Goal: Transaction & Acquisition: Book appointment/travel/reservation

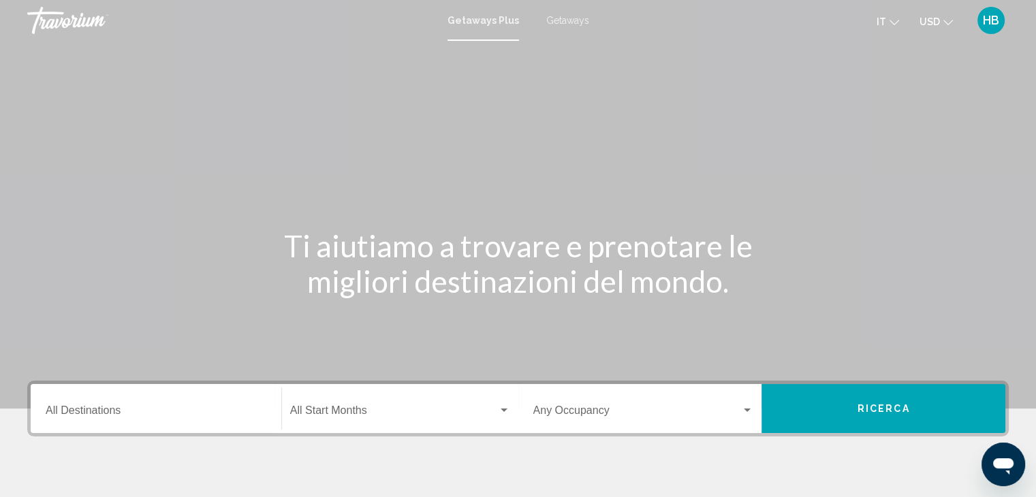
click at [950, 21] on icon "Change currency" at bounding box center [949, 23] width 10 height 10
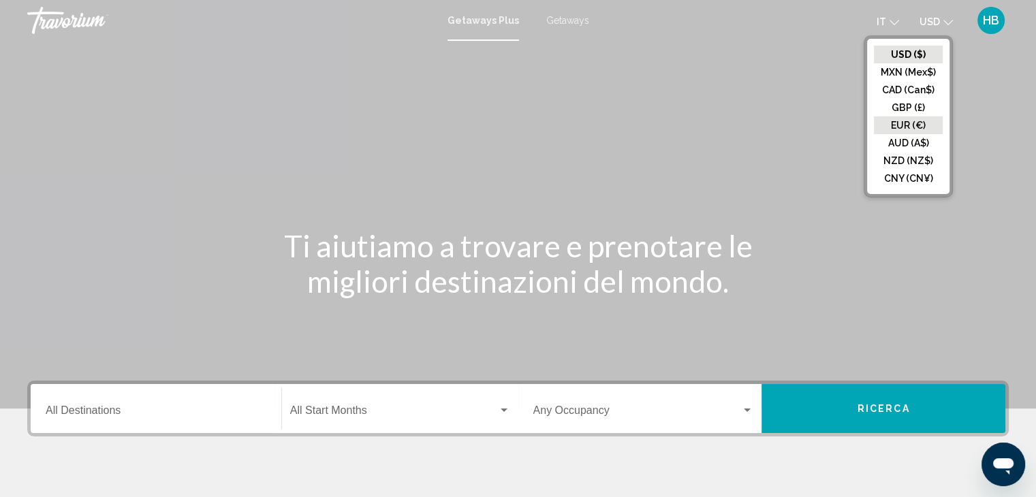
click at [924, 123] on button "EUR (€)" at bounding box center [908, 126] width 69 height 18
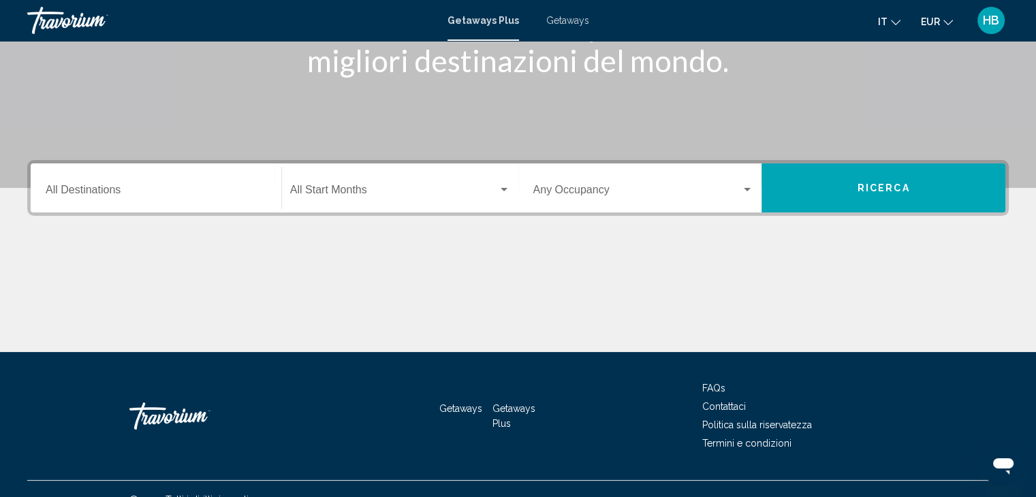
scroll to position [243, 0]
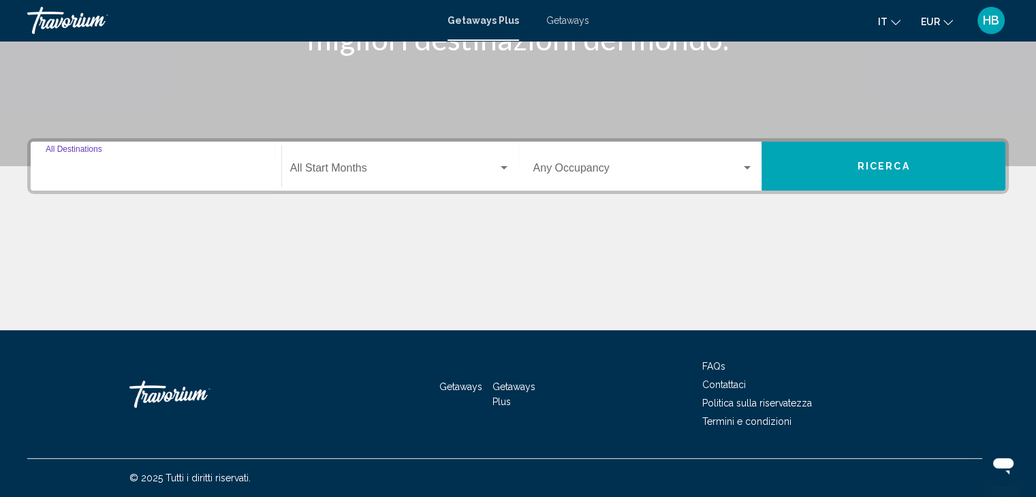
click at [157, 166] on input "Destination All Destinations" at bounding box center [156, 171] width 221 height 12
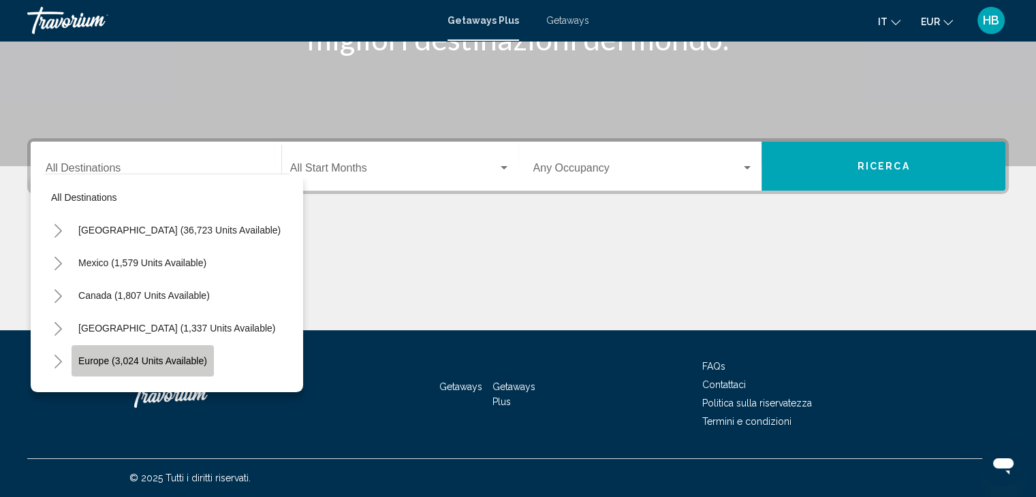
click at [185, 359] on span "Europe (3,024 units available)" at bounding box center [142, 361] width 129 height 11
type input "**********"
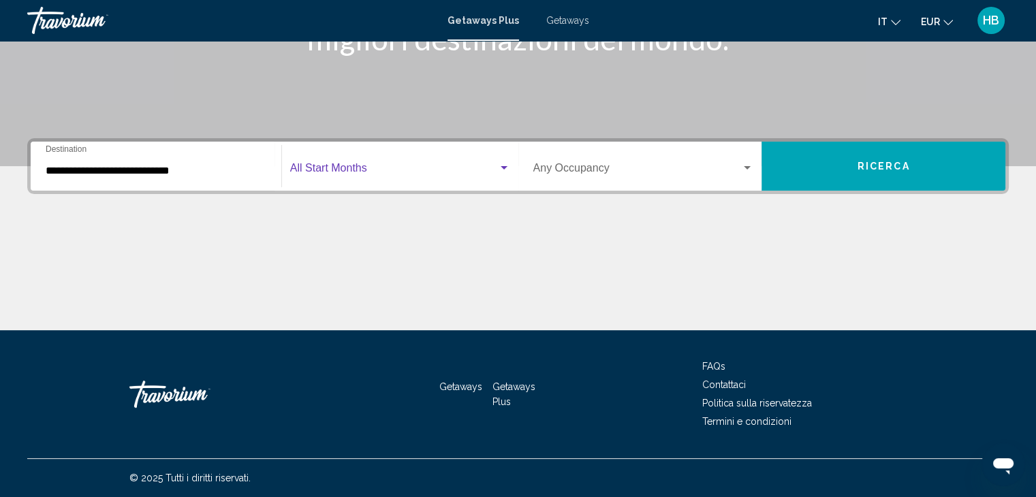
click at [505, 170] on div "Search widget" at bounding box center [504, 168] width 12 height 11
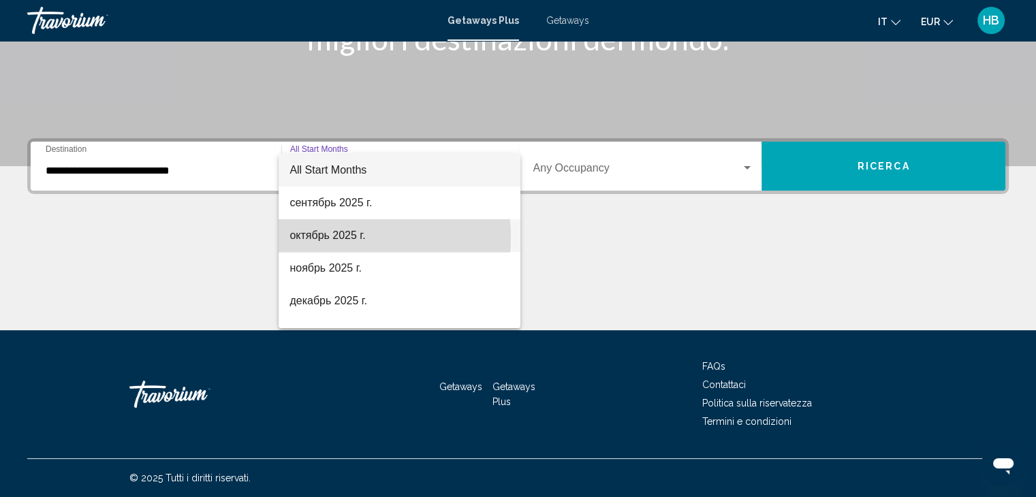
click at [316, 237] on span "октябрь 2025 г." at bounding box center [400, 235] width 220 height 33
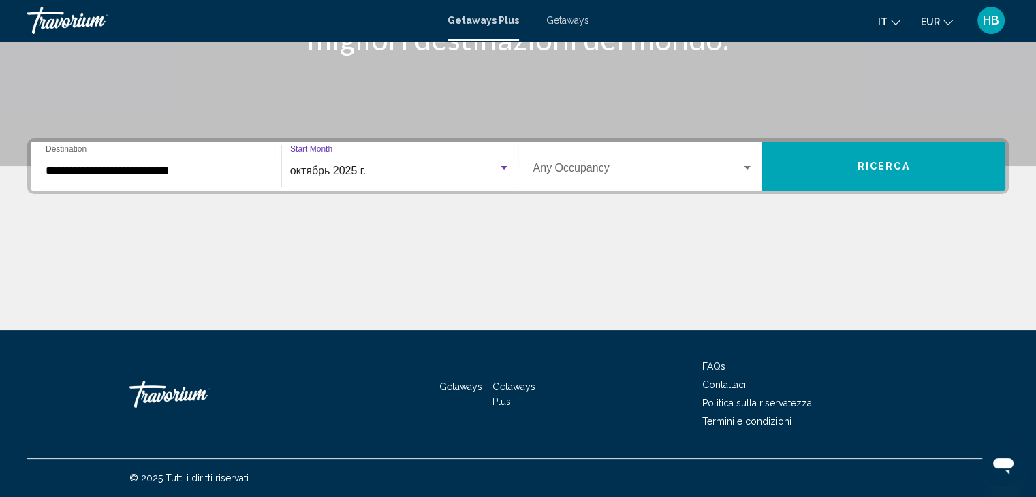
click at [749, 167] on div "Search widget" at bounding box center [747, 167] width 7 height 3
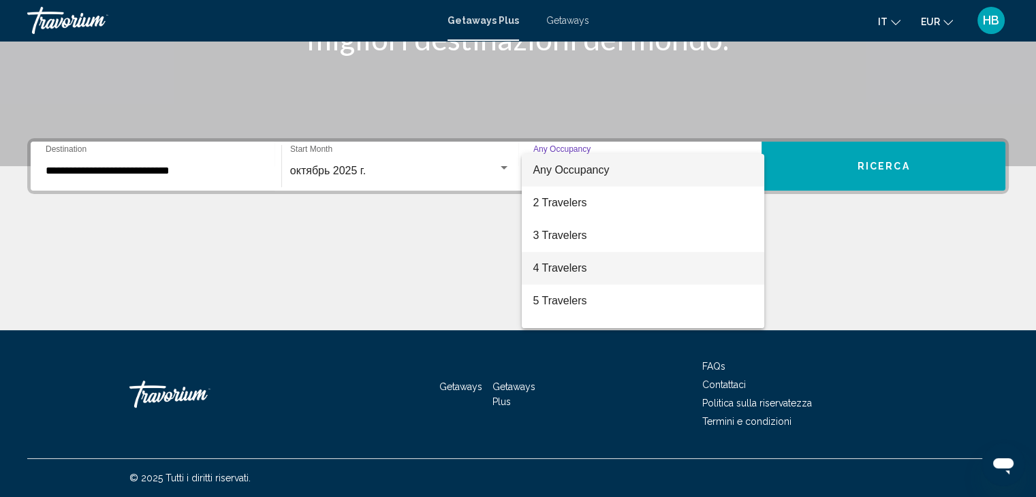
click at [595, 270] on span "4 Travelers" at bounding box center [643, 268] width 221 height 33
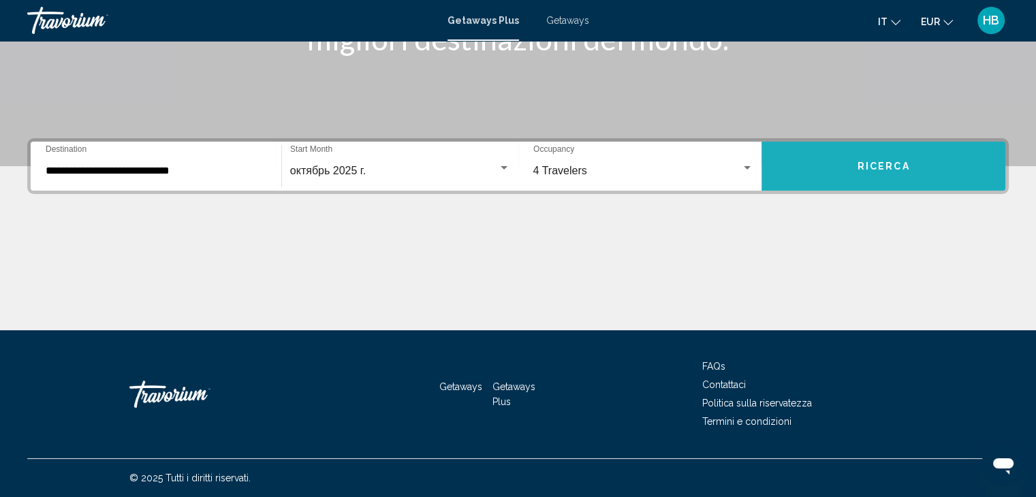
click at [897, 166] on span "Ricerca" at bounding box center [884, 166] width 52 height 11
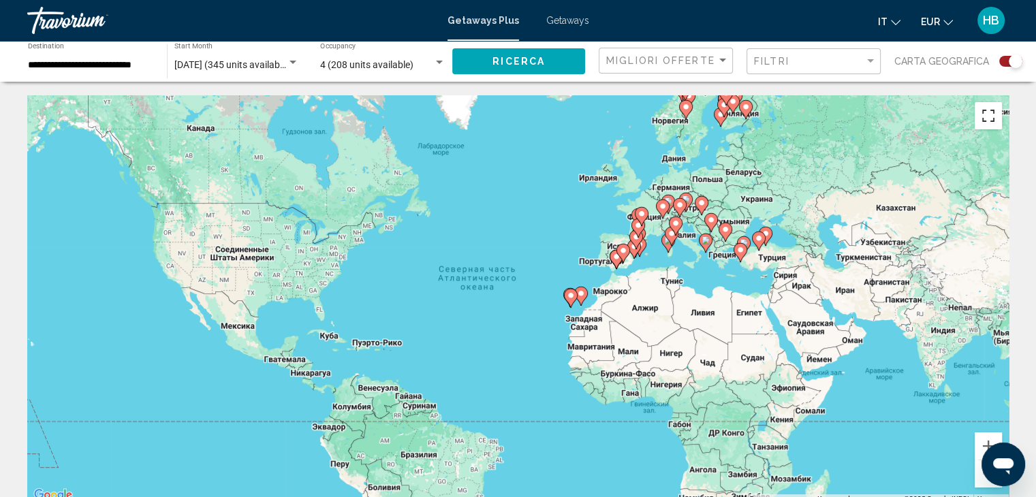
click at [988, 129] on button "Включить полноэкранный режим" at bounding box center [988, 115] width 27 height 27
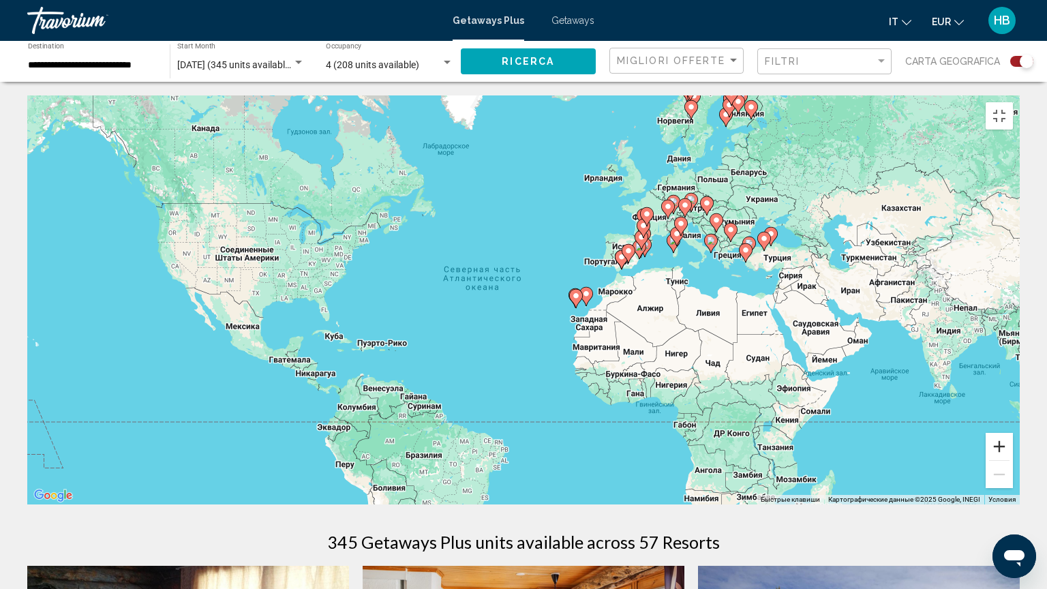
click at [1013, 460] on button "Увеличить" at bounding box center [998, 446] width 27 height 27
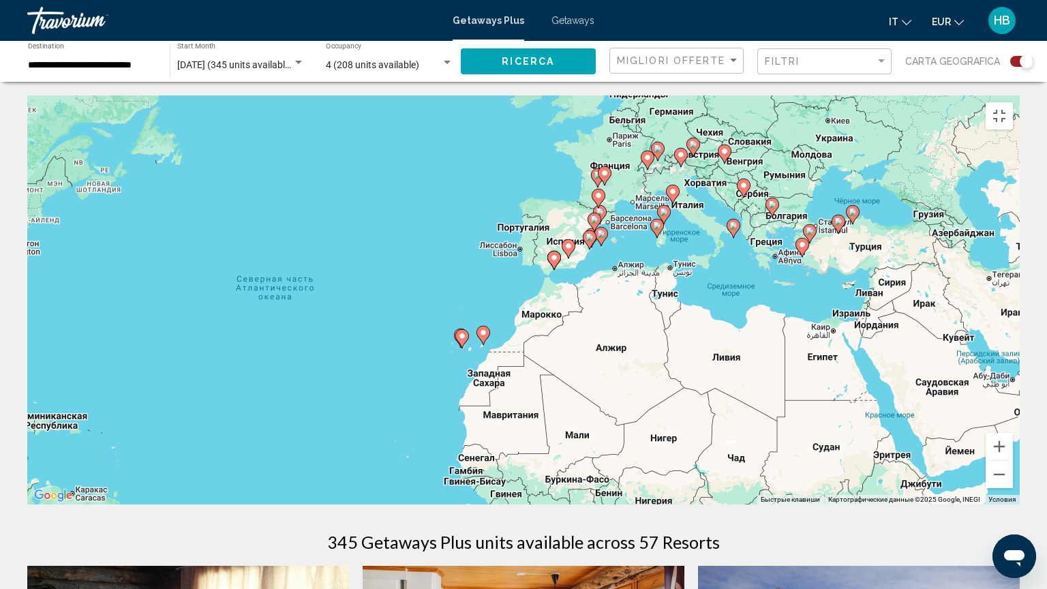
drag, startPoint x: 813, startPoint y: 252, endPoint x: 617, endPoint y: 283, distance: 198.0
click at [642, 283] on div "Чтобы активировать перетаскивание с помощью клавиатуры, нажмите Alt + Ввод. Пос…" at bounding box center [523, 299] width 992 height 409
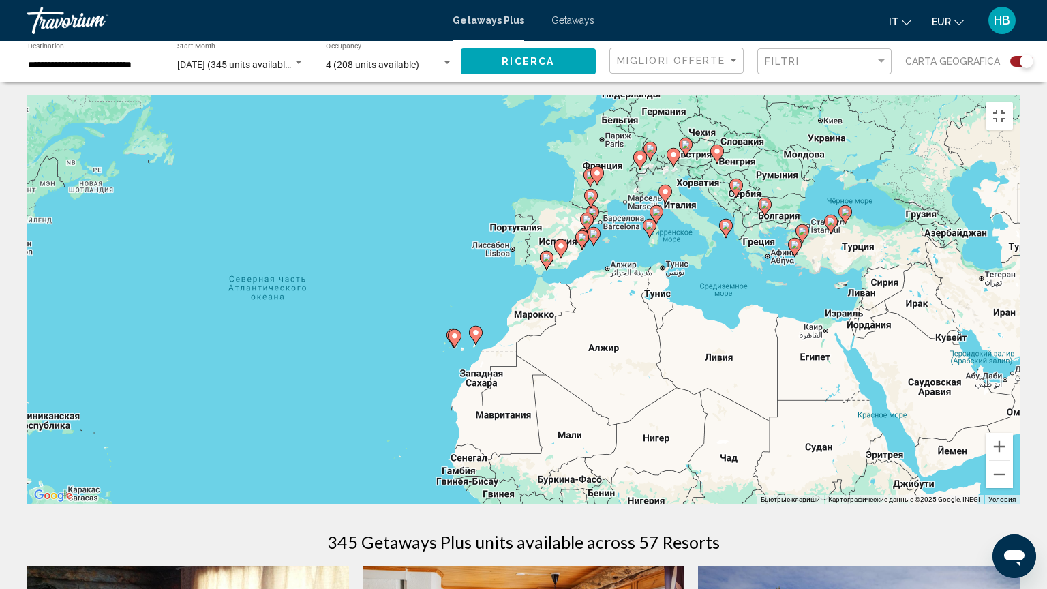
click at [602, 283] on div "Чтобы активировать перетаскивание с помощью клавиатуры, нажмите Alt + Ввод. Пос…" at bounding box center [523, 299] width 992 height 409
click at [1013, 460] on button "Увеличить" at bounding box center [998, 446] width 27 height 27
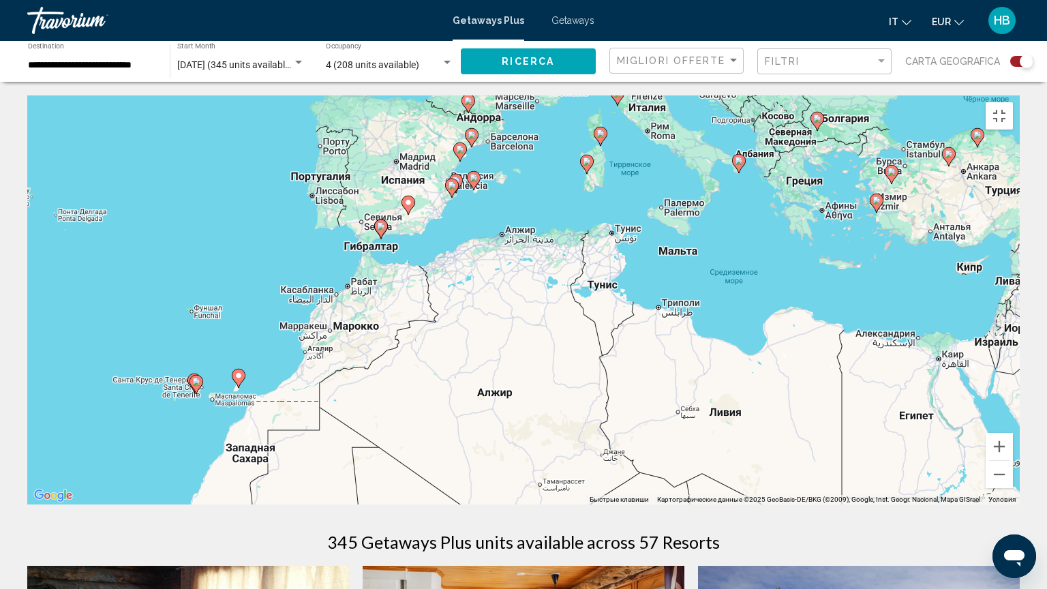
drag, startPoint x: 906, startPoint y: 324, endPoint x: 715, endPoint y: 321, distance: 190.8
click at [717, 321] on div "Чтобы активировать перетаскивание с помощью клавиатуры, нажмите Alt + Ввод. Пос…" at bounding box center [523, 299] width 992 height 409
click at [587, 159] on image "Main content" at bounding box center [586, 161] width 8 height 8
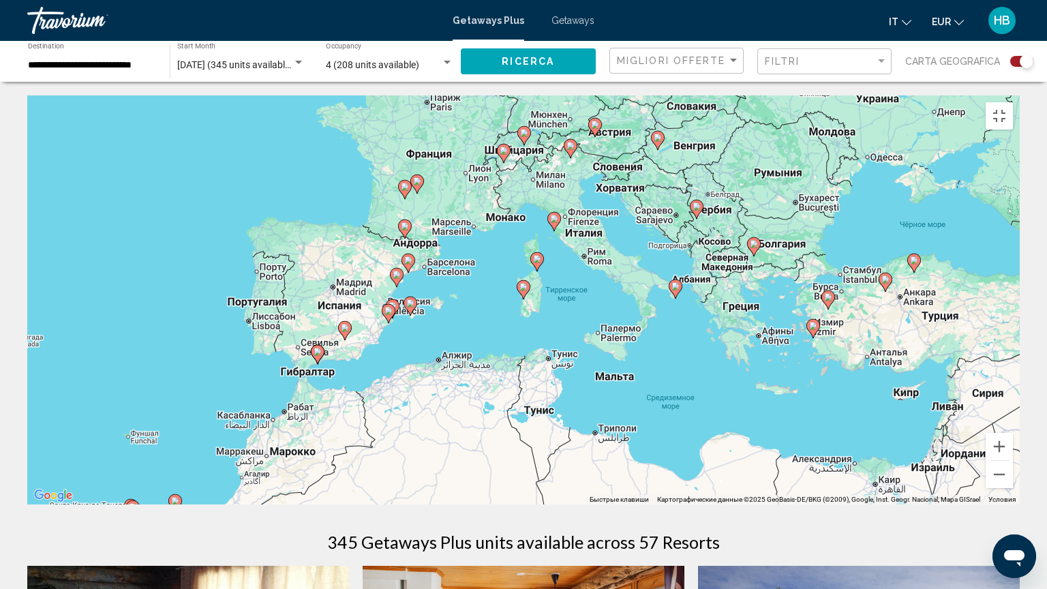
click at [521, 286] on icon "Main content" at bounding box center [523, 290] width 12 height 18
type input "**********"
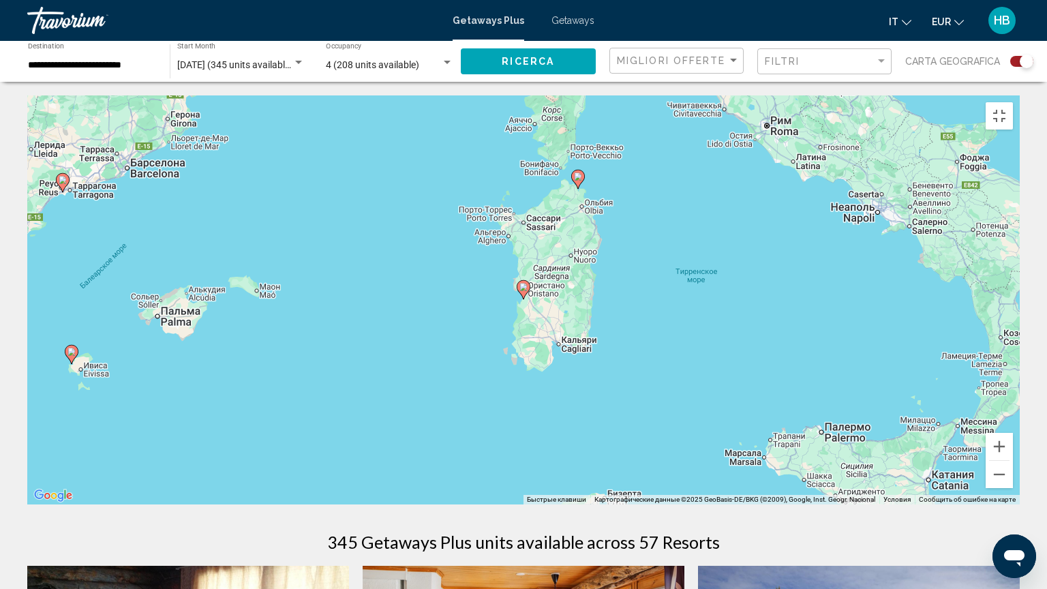
click at [521, 286] on icon "Main content" at bounding box center [523, 290] width 12 height 18
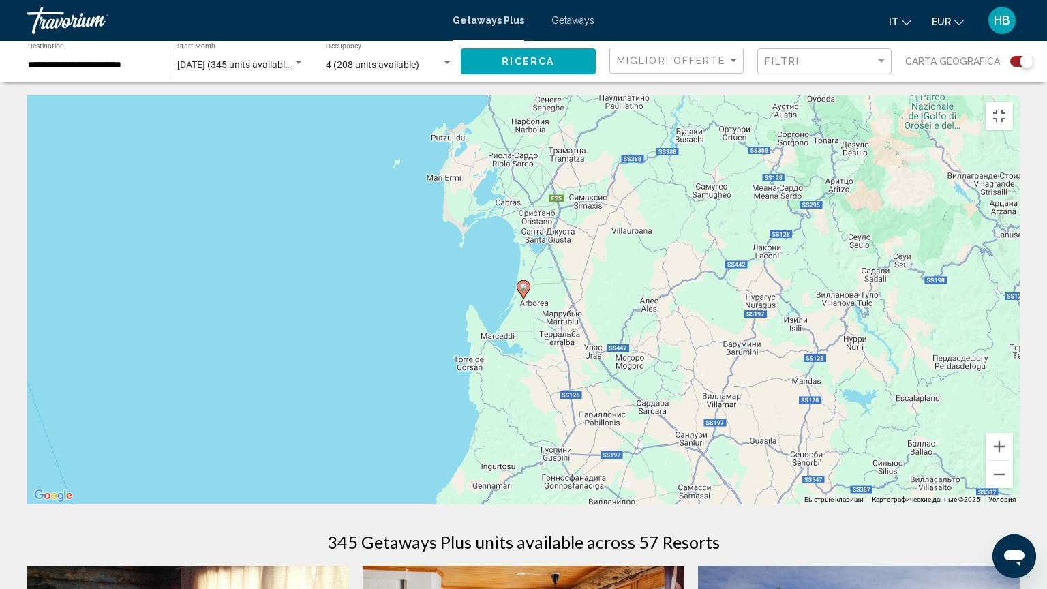
click at [521, 286] on icon "Main content" at bounding box center [523, 290] width 12 height 18
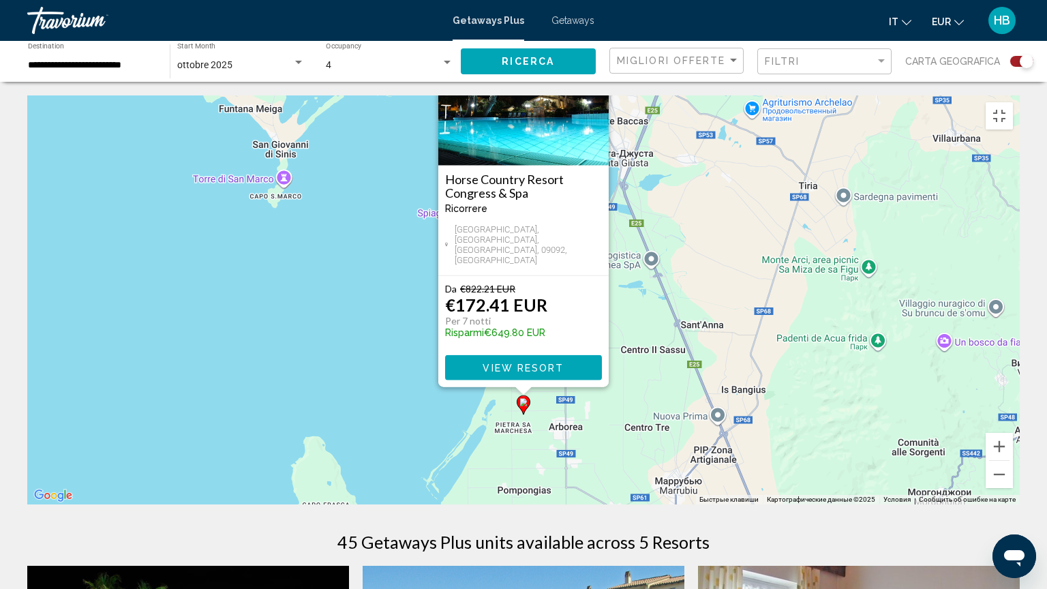
click at [527, 152] on img "Main content" at bounding box center [523, 97] width 170 height 136
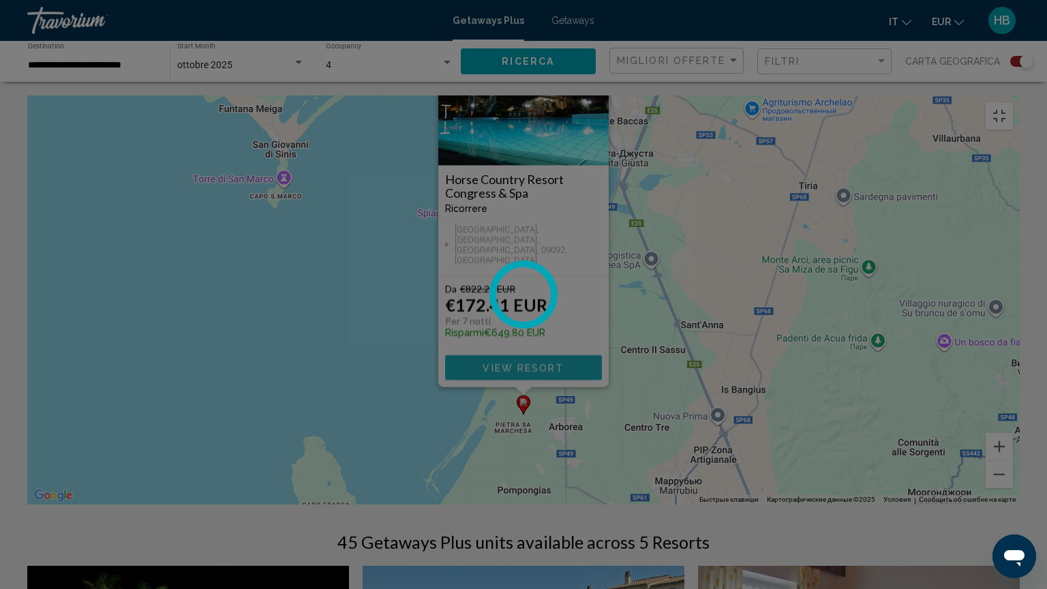
click at [527, 364] on span "View Resort" at bounding box center [522, 367] width 81 height 11
click at [527, 362] on span "View Resort" at bounding box center [522, 367] width 81 height 11
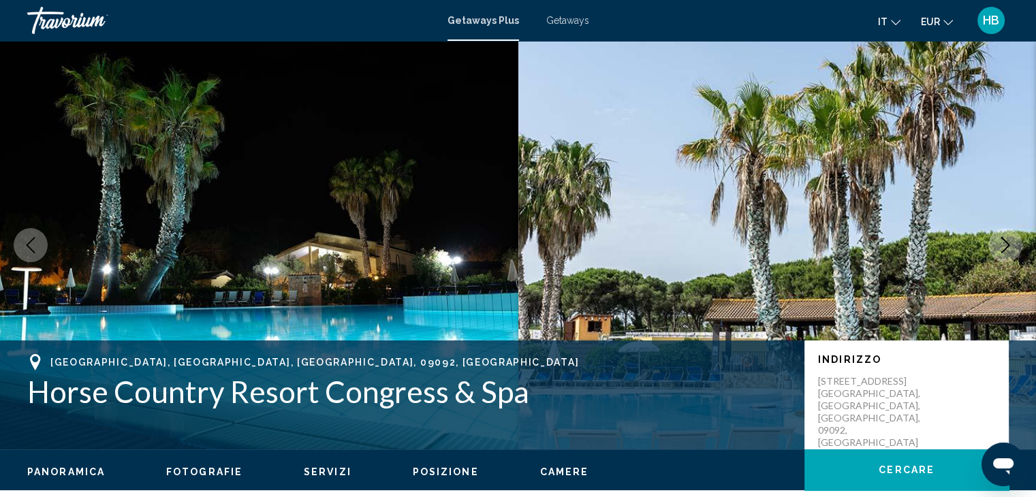
click at [205, 468] on span "Fotografie" at bounding box center [204, 472] width 76 height 11
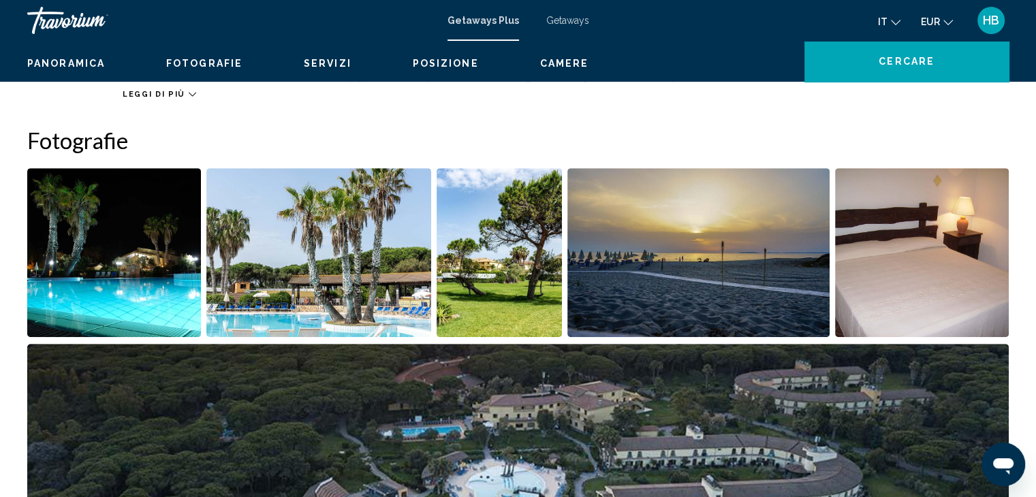
scroll to position [607, 0]
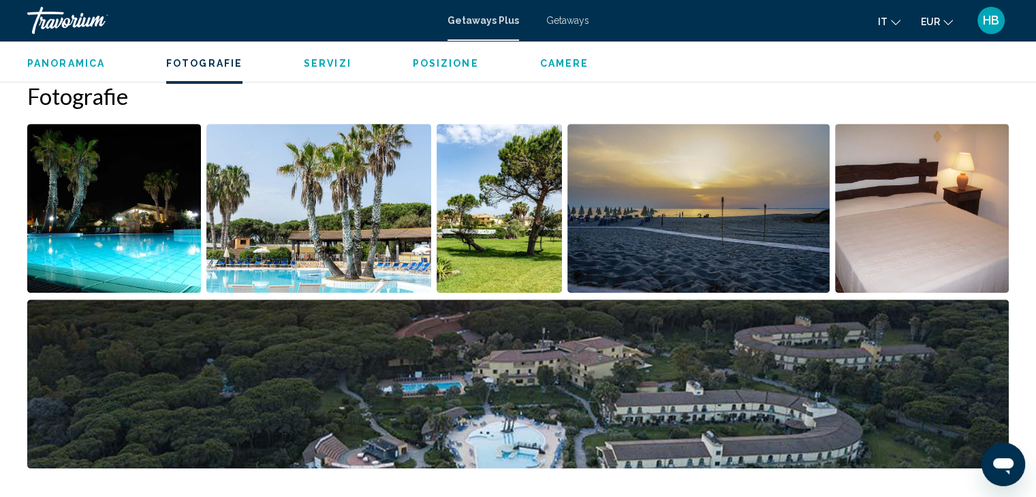
click at [132, 227] on img "Open full-screen image slider" at bounding box center [114, 208] width 174 height 169
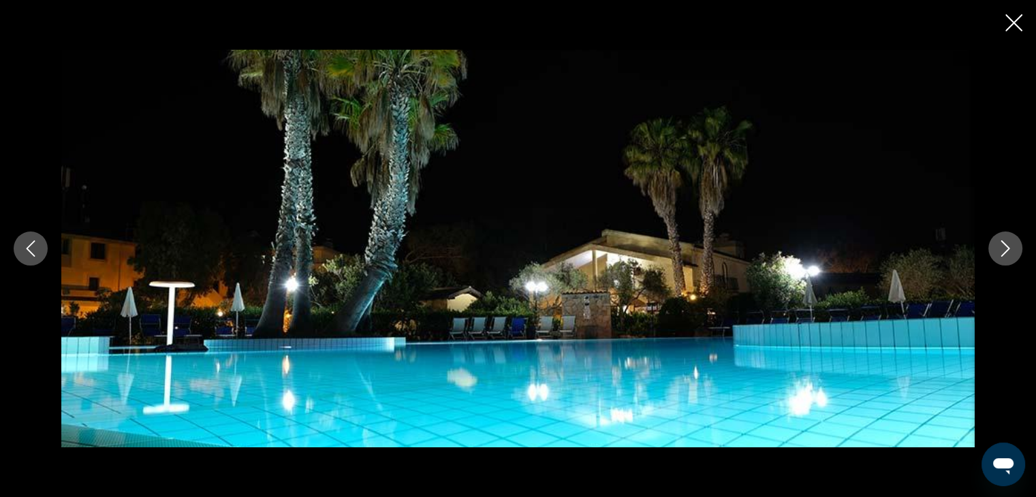
click at [1006, 247] on icon "Next image" at bounding box center [1006, 249] width 16 height 16
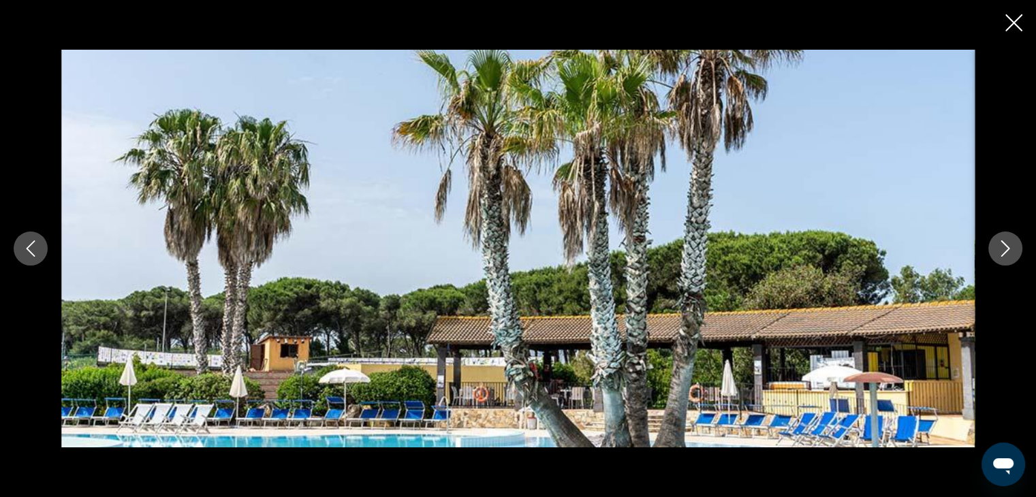
click at [1006, 247] on icon "Next image" at bounding box center [1006, 249] width 16 height 16
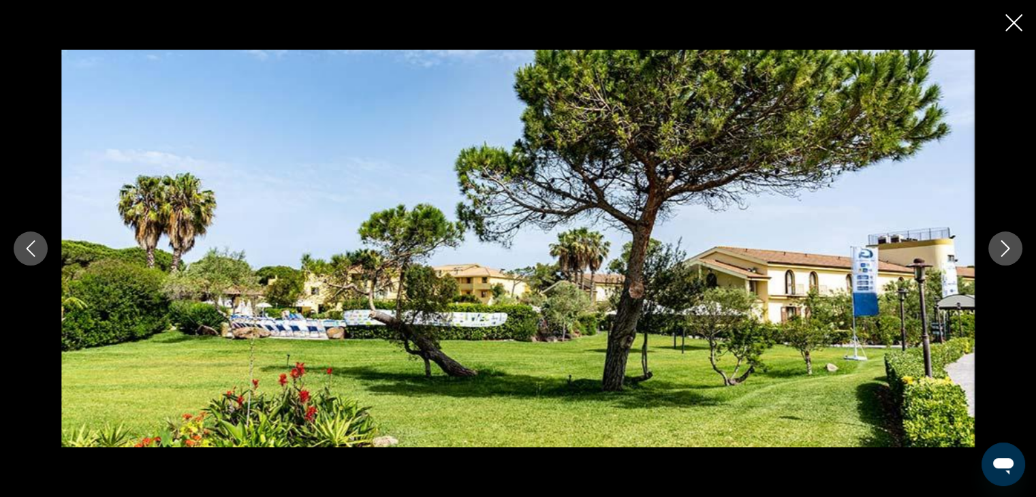
click at [1006, 247] on icon "Next image" at bounding box center [1006, 249] width 16 height 16
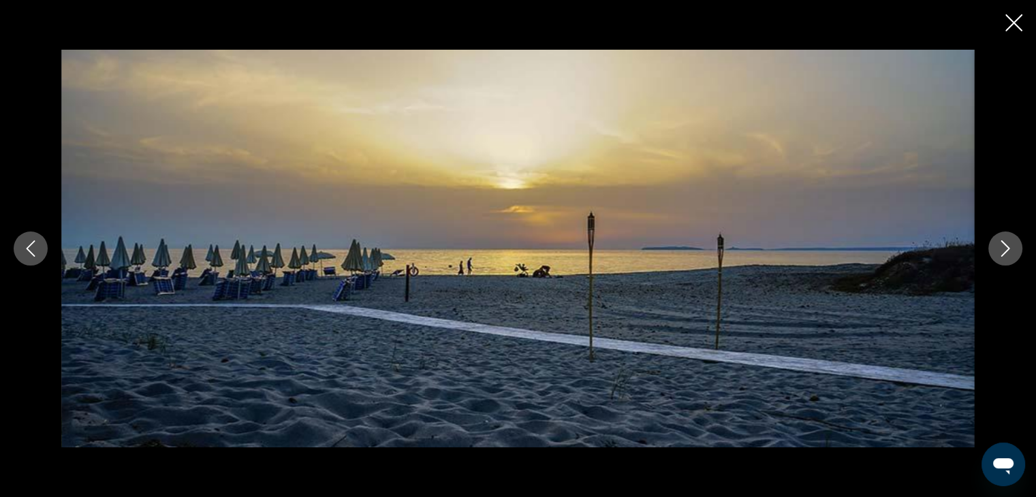
click at [1006, 247] on icon "Next image" at bounding box center [1006, 249] width 16 height 16
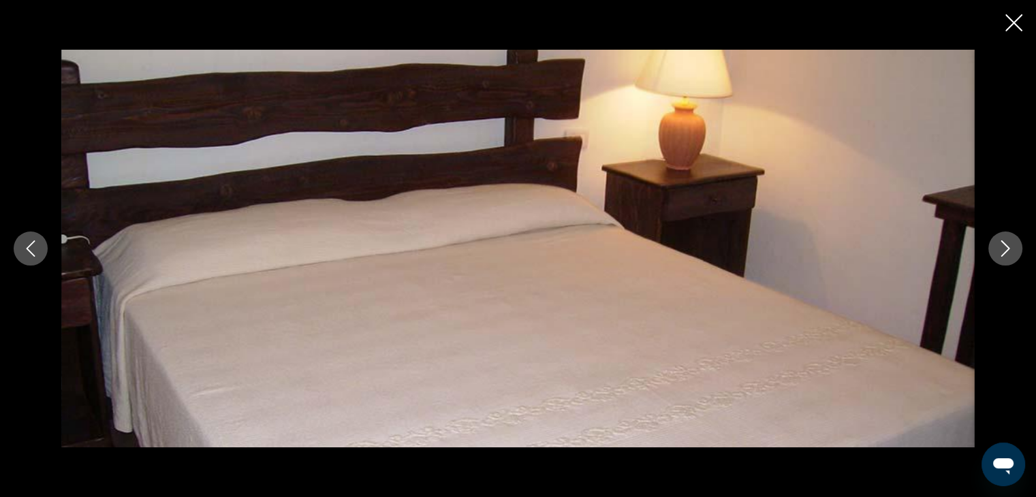
click at [1006, 247] on icon "Next image" at bounding box center [1006, 249] width 16 height 16
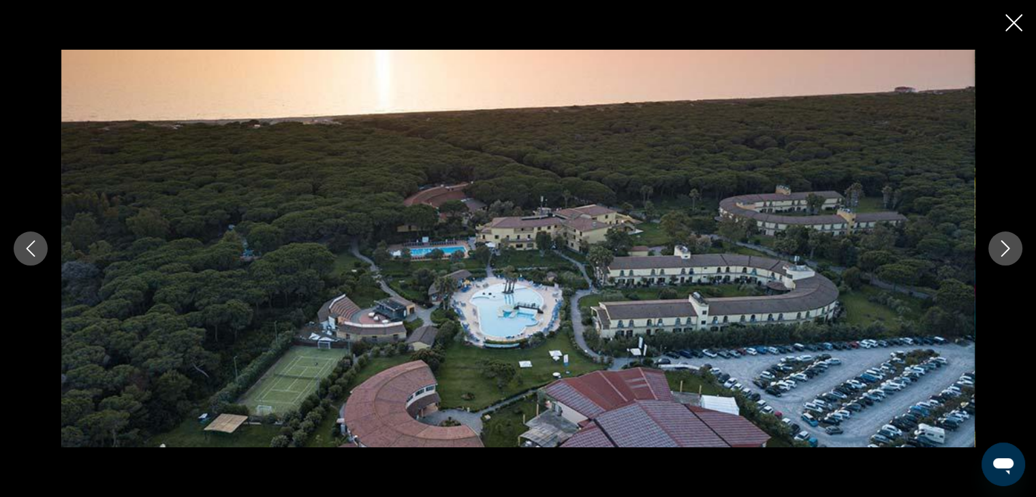
click at [1006, 247] on icon "Next image" at bounding box center [1006, 249] width 16 height 16
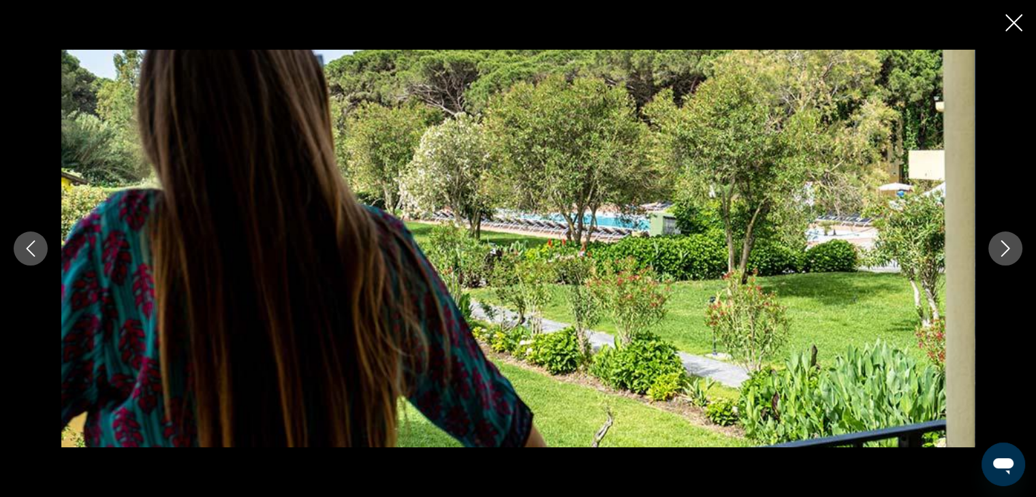
click at [1006, 247] on icon "Next image" at bounding box center [1006, 249] width 16 height 16
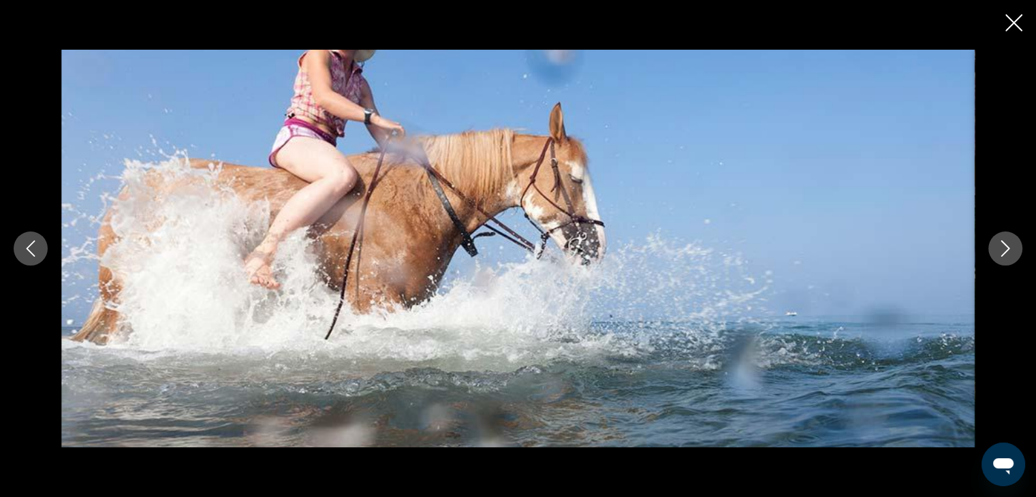
click at [1006, 247] on icon "Next image" at bounding box center [1006, 249] width 16 height 16
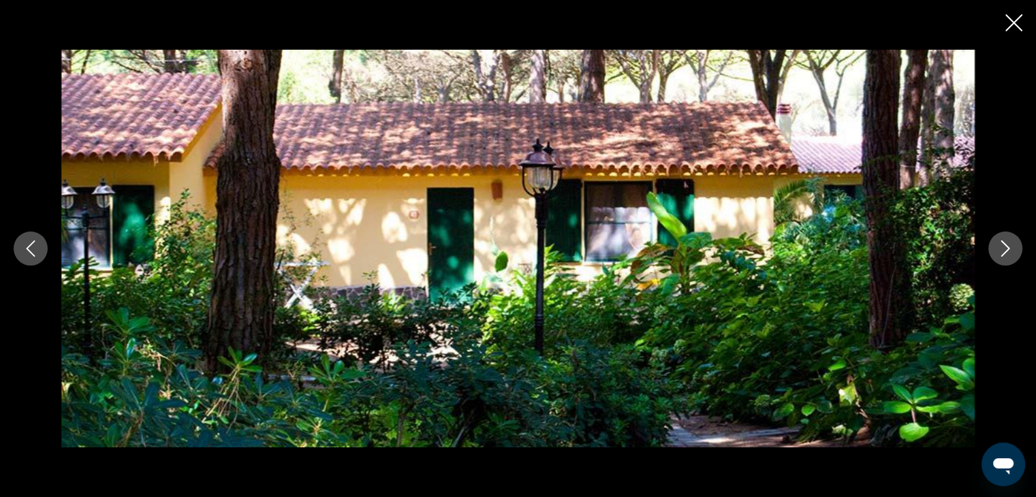
click at [1006, 247] on icon "Next image" at bounding box center [1006, 249] width 16 height 16
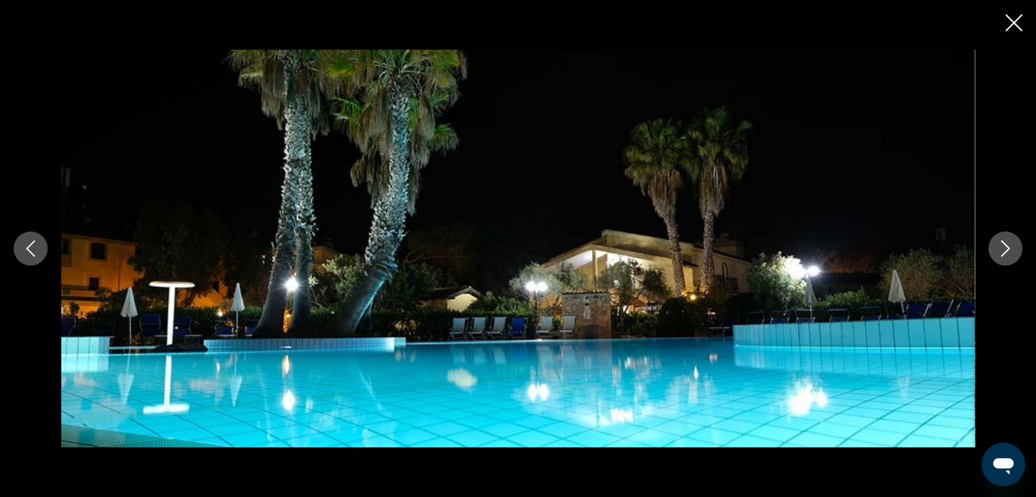
click at [1012, 23] on icon "Close slideshow" at bounding box center [1014, 22] width 17 height 17
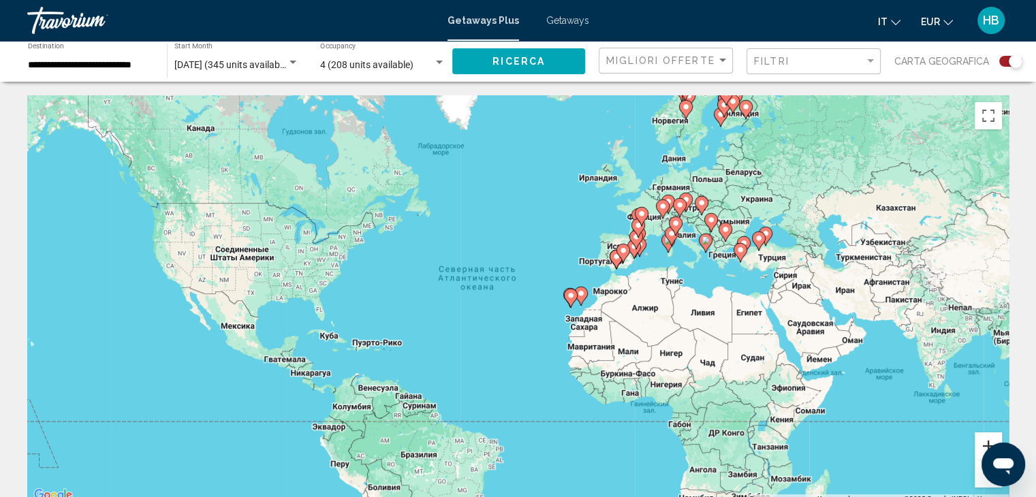
click at [977, 446] on button "Увеличить" at bounding box center [988, 446] width 27 height 27
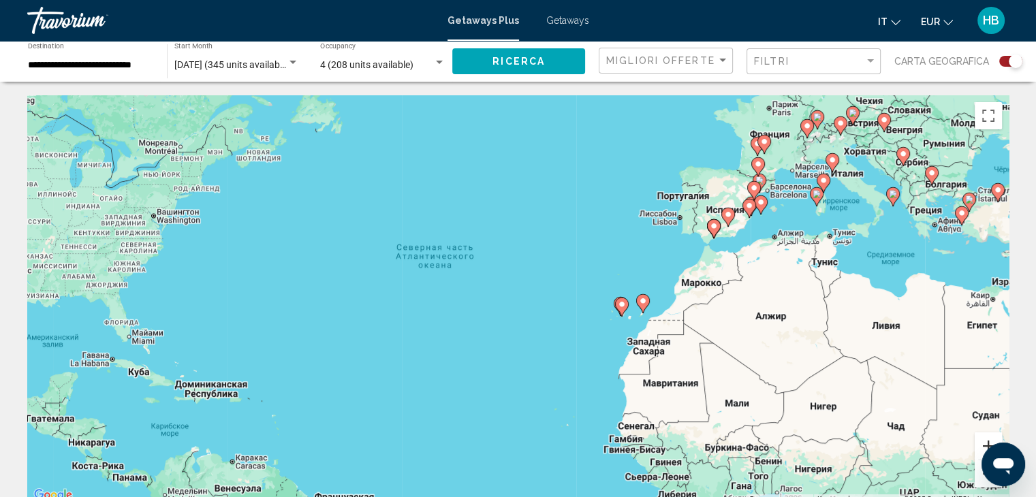
click at [977, 446] on button "Увеличить" at bounding box center [988, 446] width 27 height 27
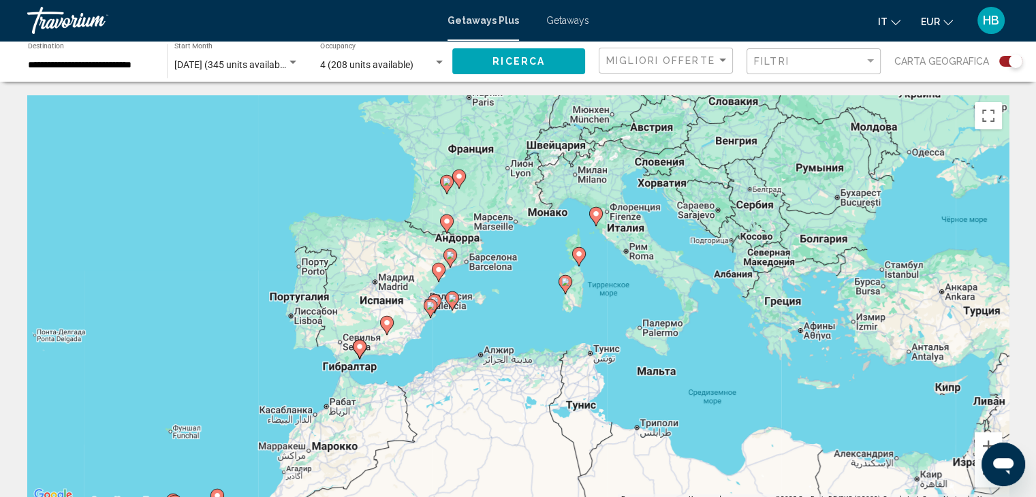
drag, startPoint x: 985, startPoint y: 213, endPoint x: 427, endPoint y: 394, distance: 586.5
click at [427, 394] on div "Чтобы активировать перетаскивание с помощью клавиатуры, нажмите Alt + Ввод. Пос…" at bounding box center [518, 299] width 982 height 409
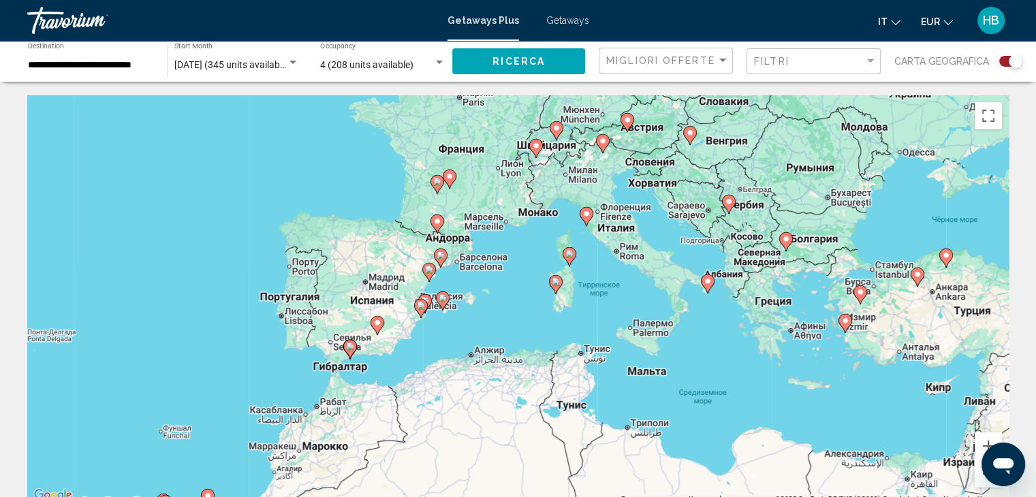
click at [571, 253] on image "Main content" at bounding box center [570, 254] width 8 height 8
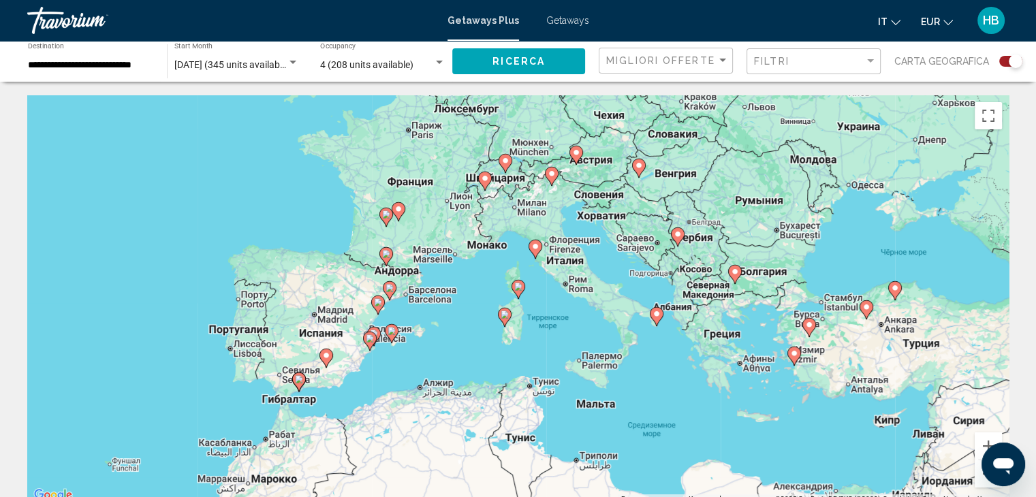
click at [521, 288] on image "Main content" at bounding box center [518, 287] width 8 height 8
type input "**********"
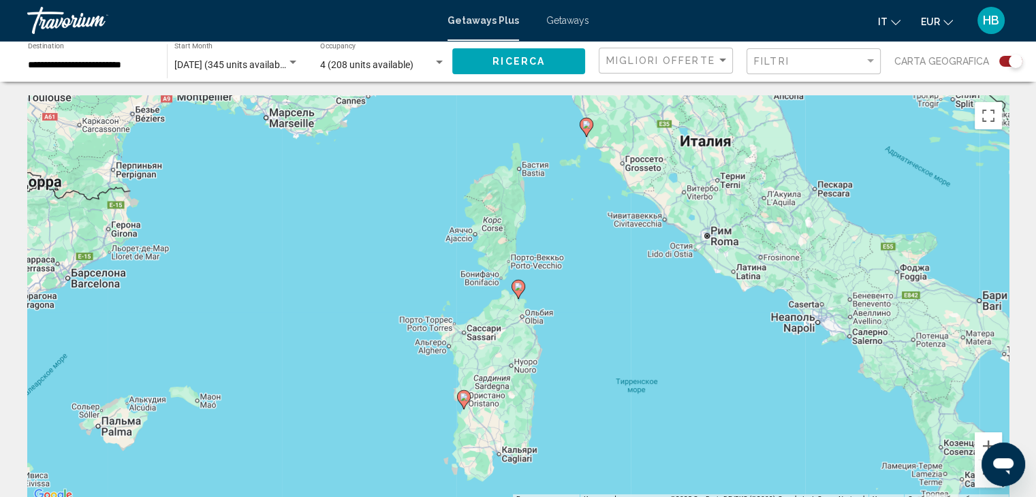
click at [521, 288] on image "Main content" at bounding box center [518, 287] width 8 height 8
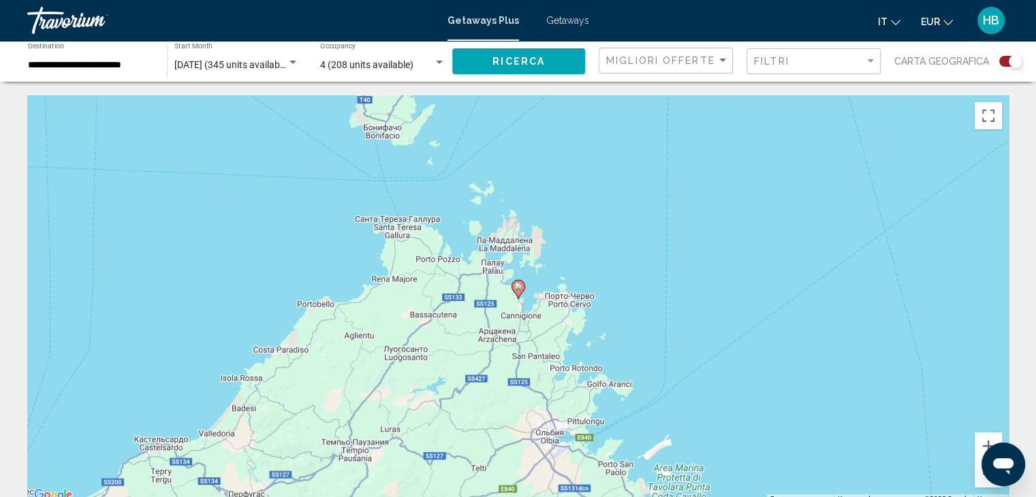
click at [521, 288] on image "Main content" at bounding box center [518, 287] width 8 height 8
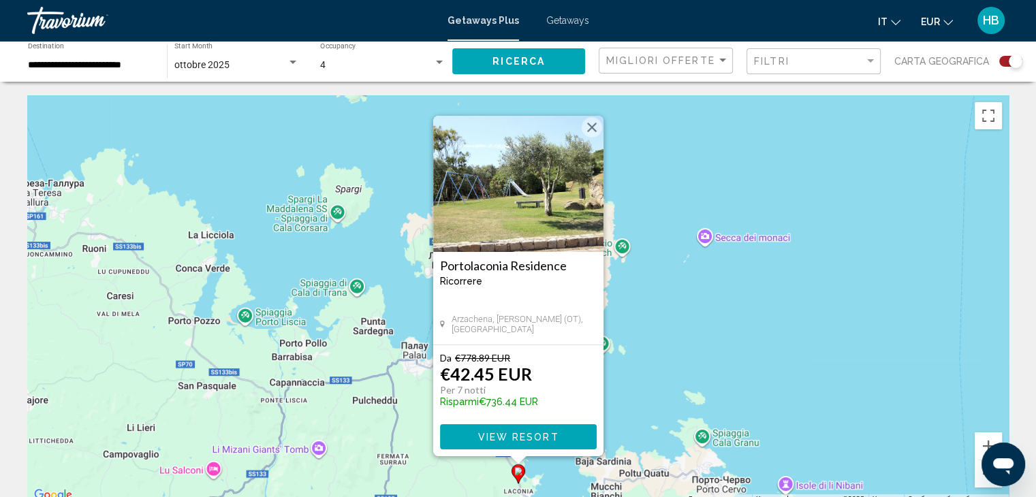
click at [499, 213] on img "Main content" at bounding box center [518, 184] width 170 height 136
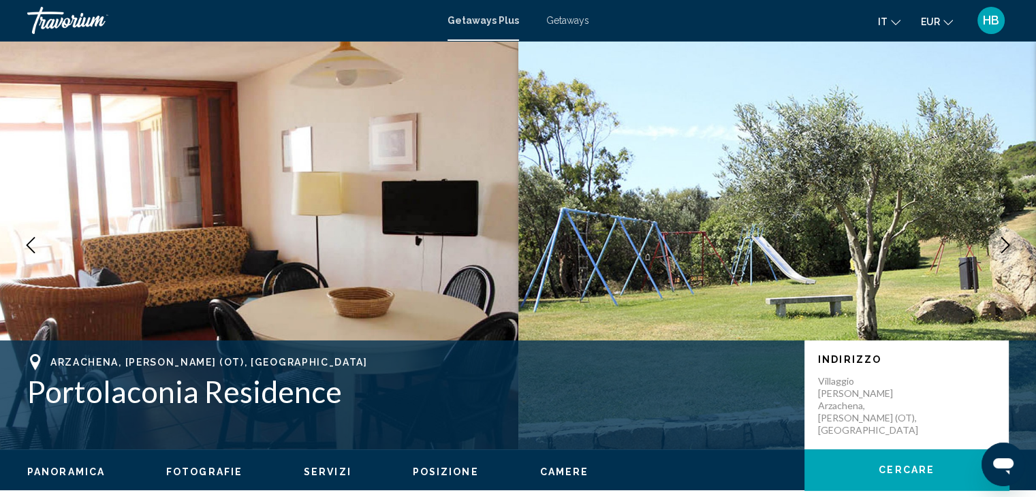
click at [202, 471] on span "Fotografie" at bounding box center [204, 472] width 76 height 11
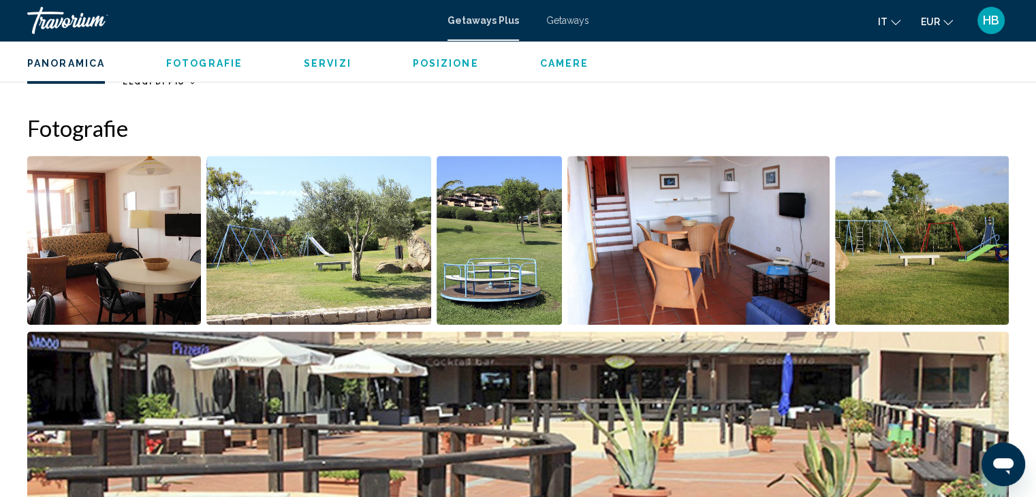
scroll to position [607, 0]
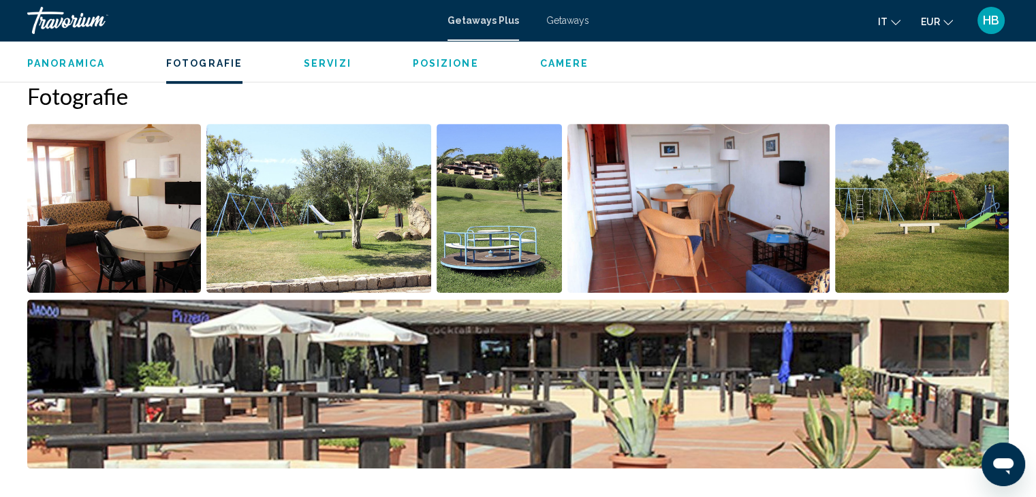
click at [386, 257] on img "Open full-screen image slider" at bounding box center [318, 208] width 225 height 169
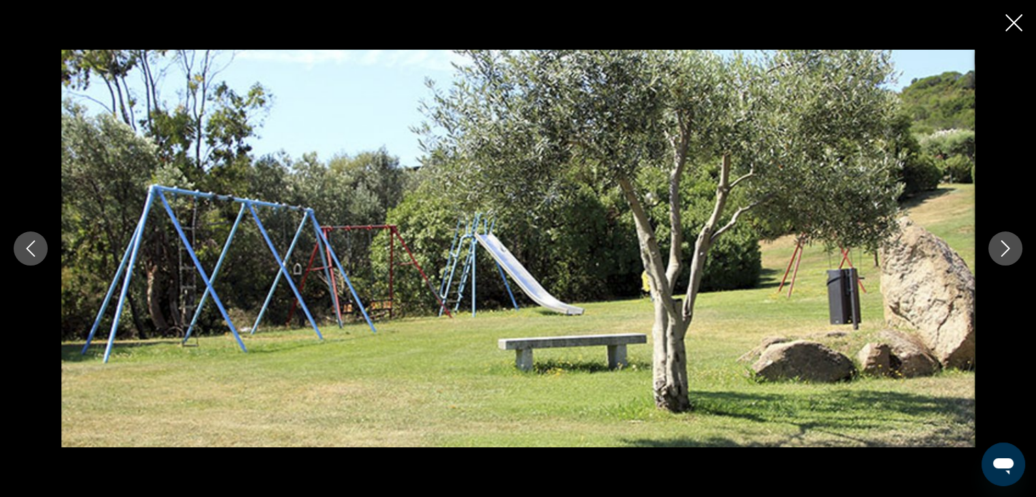
click at [1004, 247] on icon "Next image" at bounding box center [1006, 249] width 16 height 16
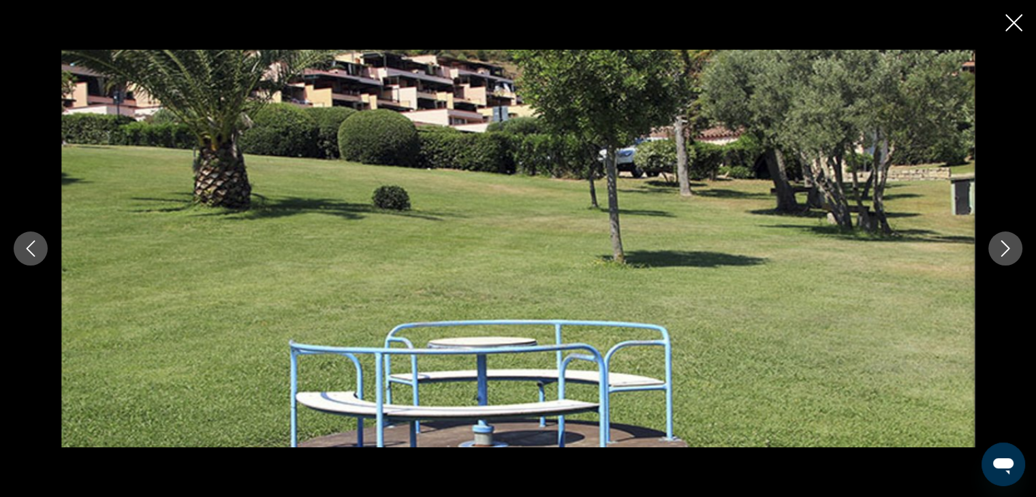
click at [1004, 247] on icon "Next image" at bounding box center [1006, 249] width 16 height 16
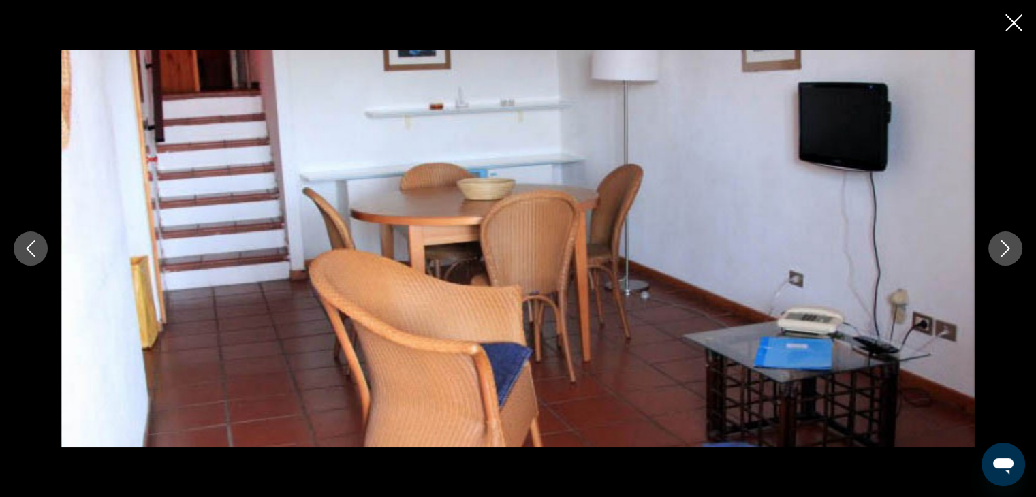
click at [1004, 247] on icon "Next image" at bounding box center [1006, 249] width 16 height 16
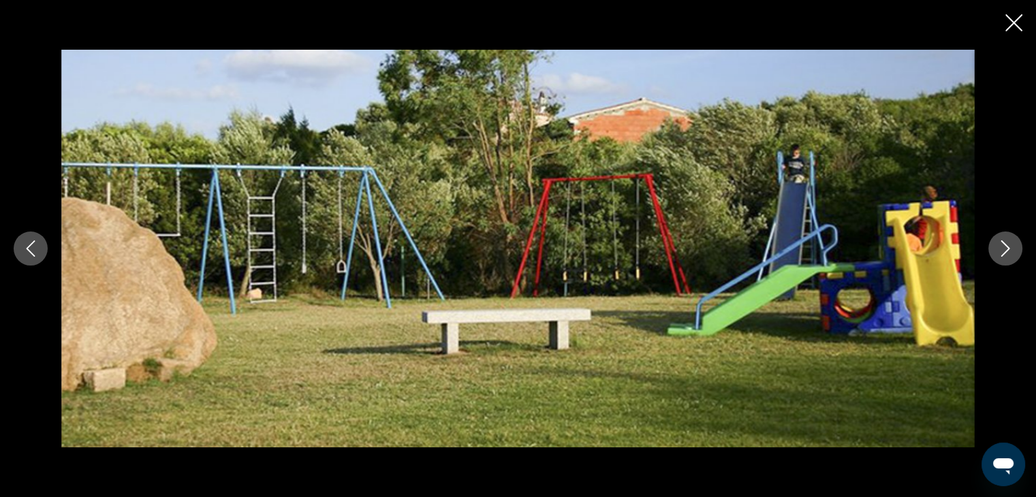
click at [1004, 247] on icon "Next image" at bounding box center [1006, 249] width 16 height 16
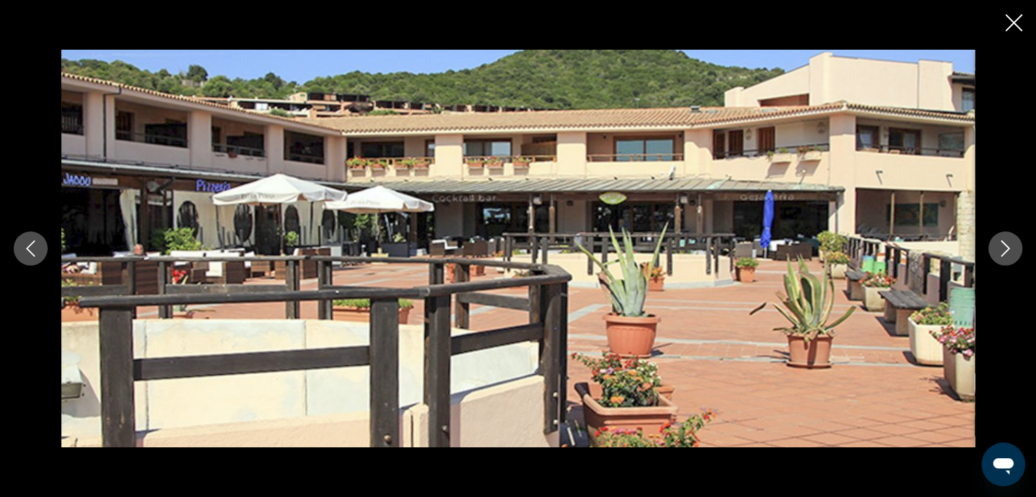
click at [1004, 247] on icon "Next image" at bounding box center [1006, 249] width 16 height 16
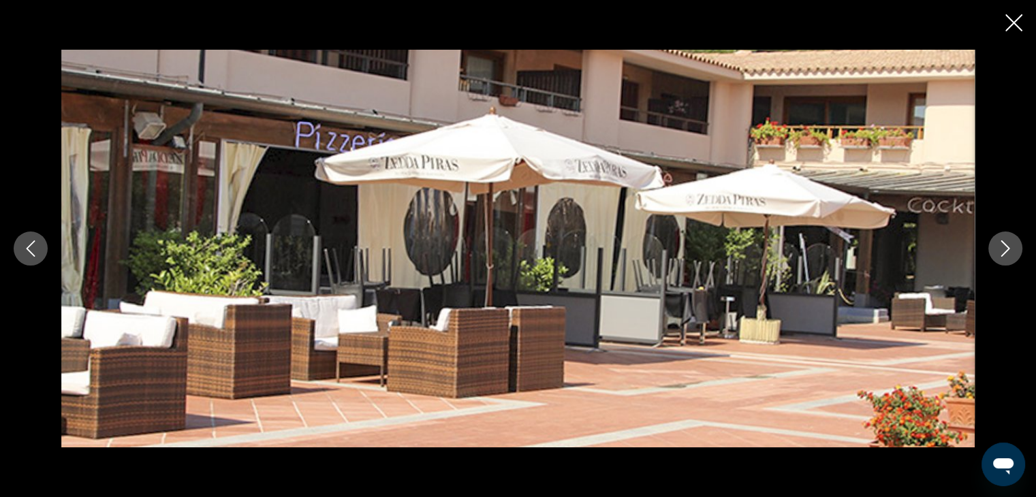
click at [1004, 247] on icon "Next image" at bounding box center [1006, 249] width 16 height 16
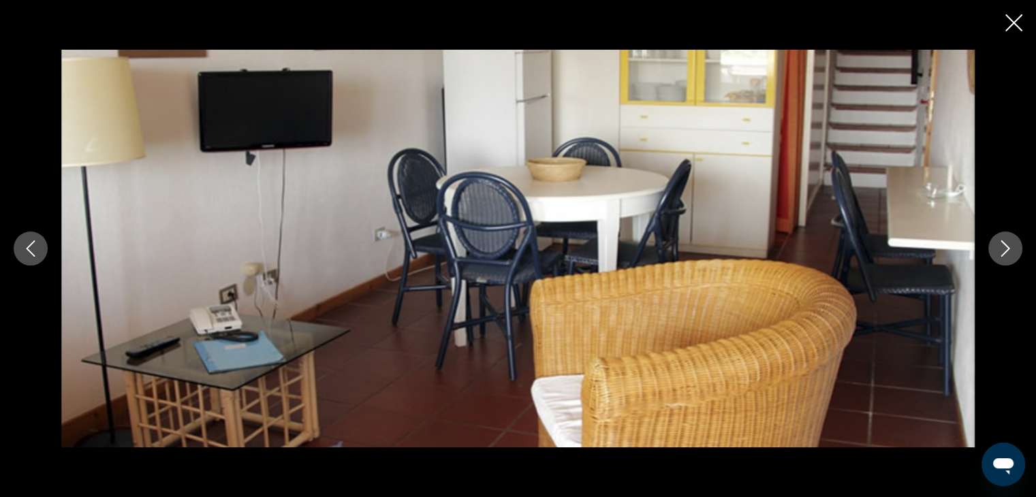
click at [1004, 247] on icon "Next image" at bounding box center [1006, 249] width 16 height 16
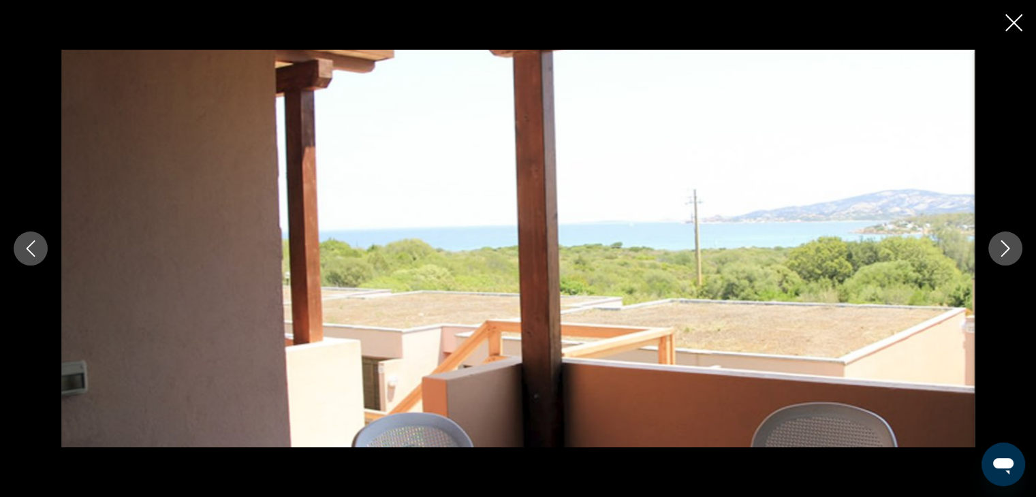
click at [1004, 247] on icon "Next image" at bounding box center [1006, 249] width 16 height 16
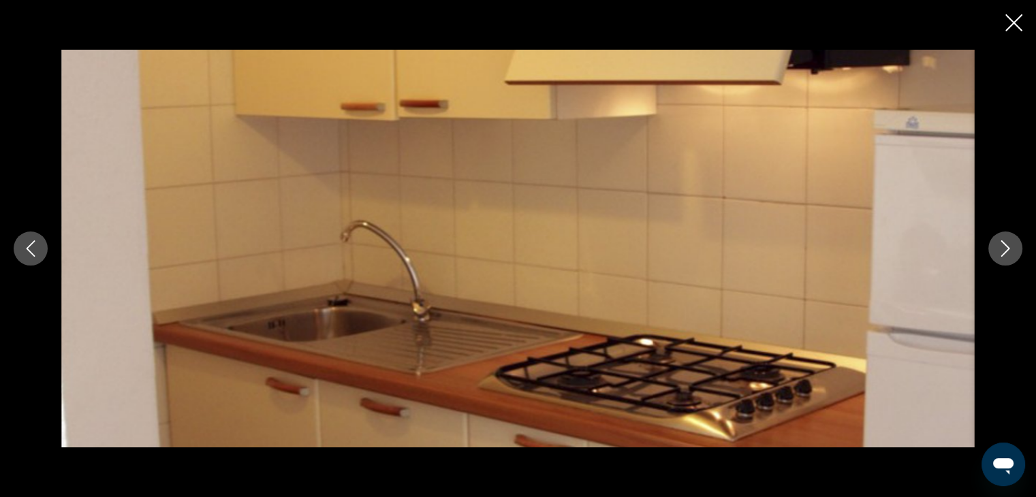
click at [1004, 247] on icon "Next image" at bounding box center [1006, 249] width 16 height 16
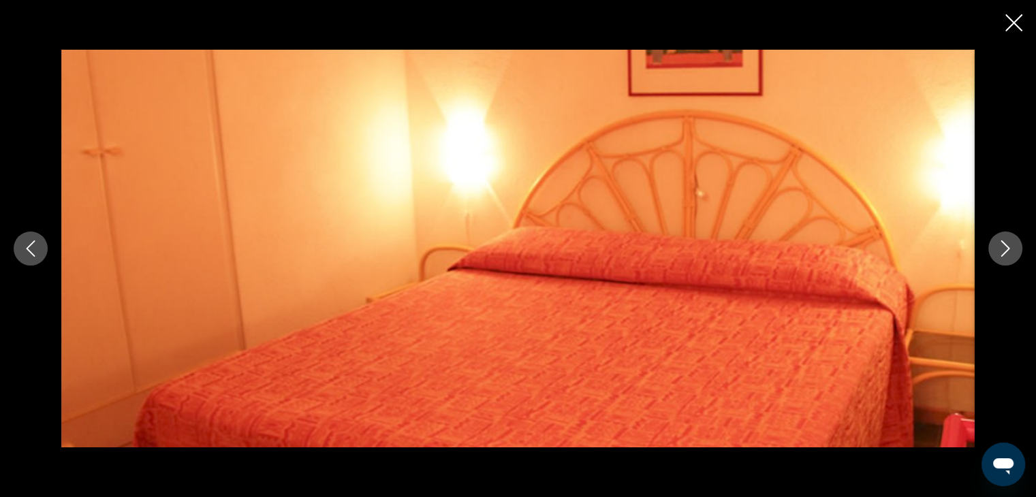
click at [1004, 247] on icon "Next image" at bounding box center [1006, 249] width 16 height 16
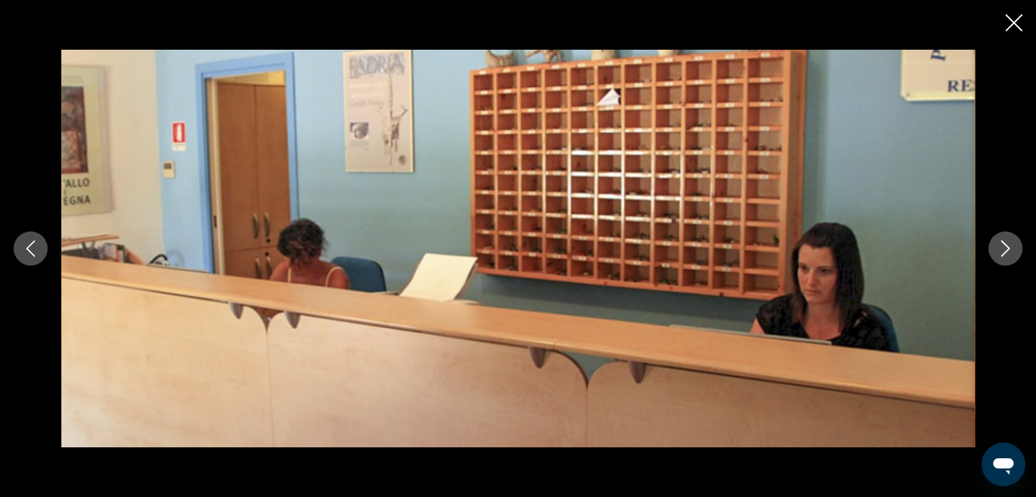
click at [1004, 247] on icon "Next image" at bounding box center [1006, 249] width 16 height 16
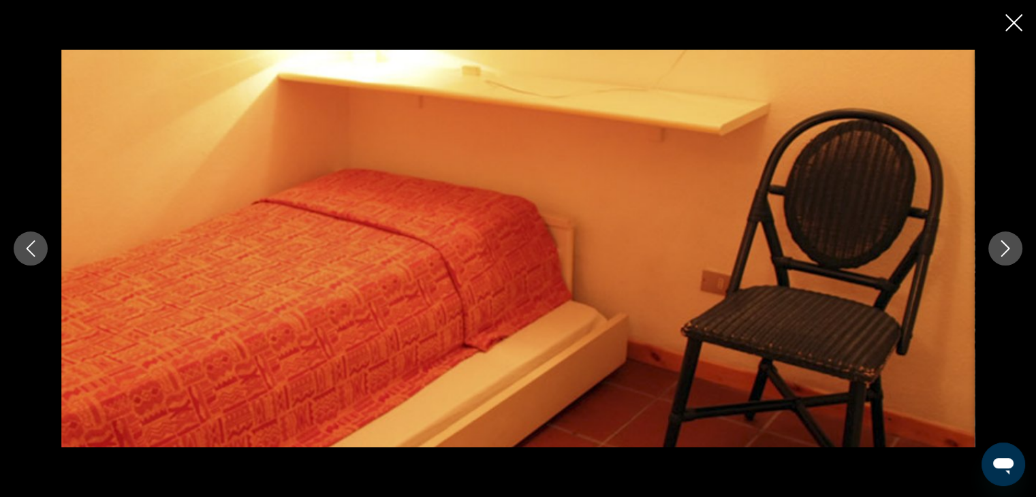
click at [1004, 247] on icon "Next image" at bounding box center [1006, 249] width 16 height 16
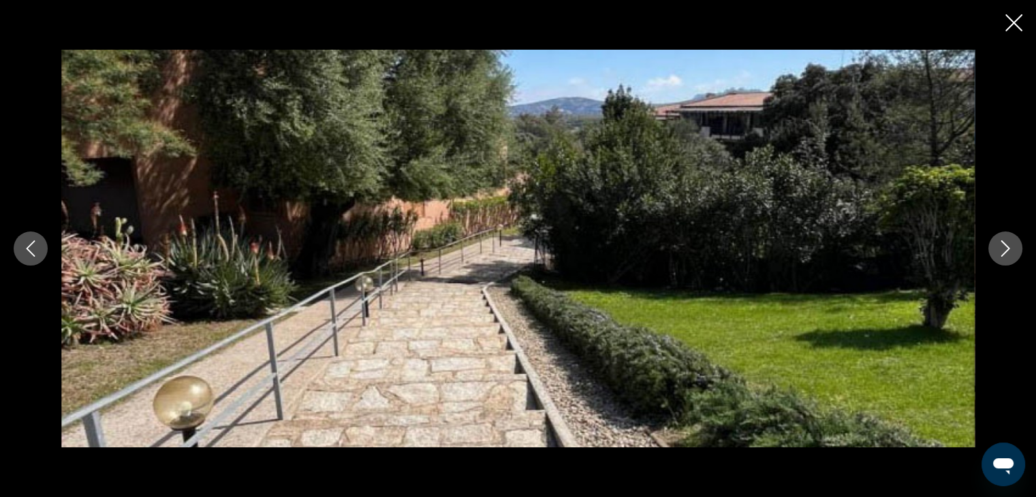
click at [1004, 247] on icon "Next image" at bounding box center [1006, 249] width 16 height 16
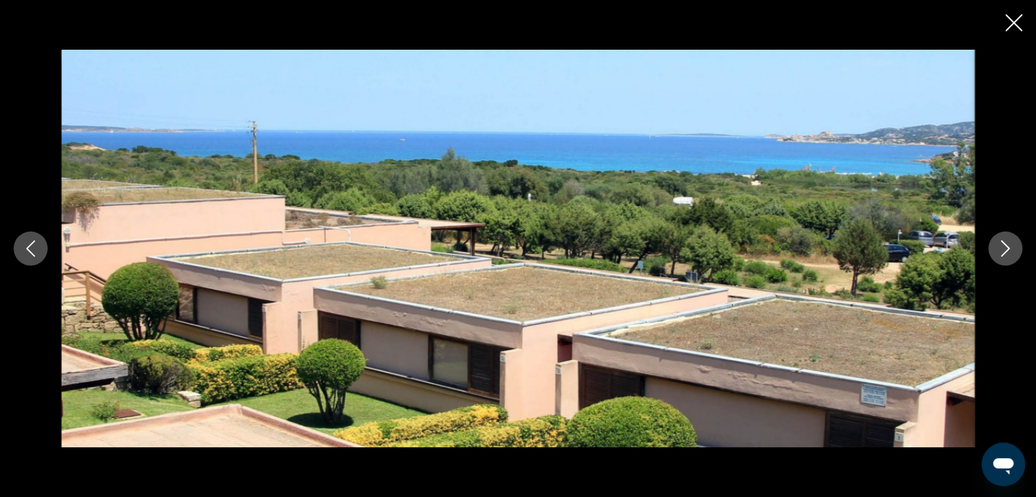
click at [1004, 247] on icon "Next image" at bounding box center [1006, 249] width 16 height 16
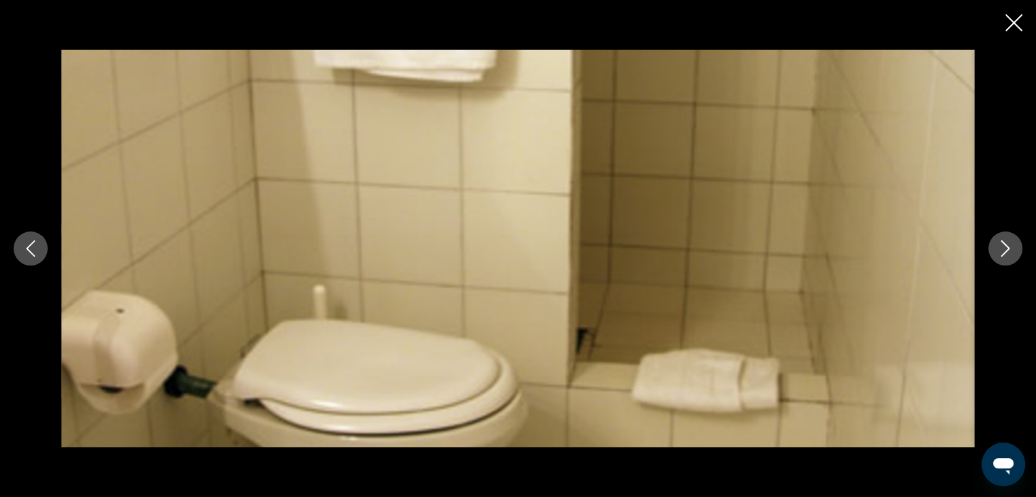
click at [1004, 247] on icon "Next image" at bounding box center [1006, 249] width 16 height 16
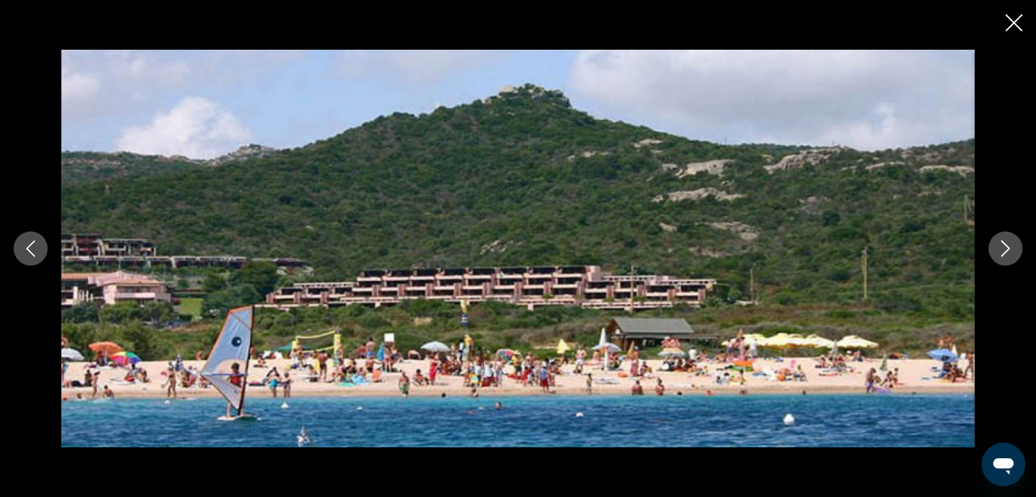
click at [1004, 246] on icon "Next image" at bounding box center [1006, 249] width 16 height 16
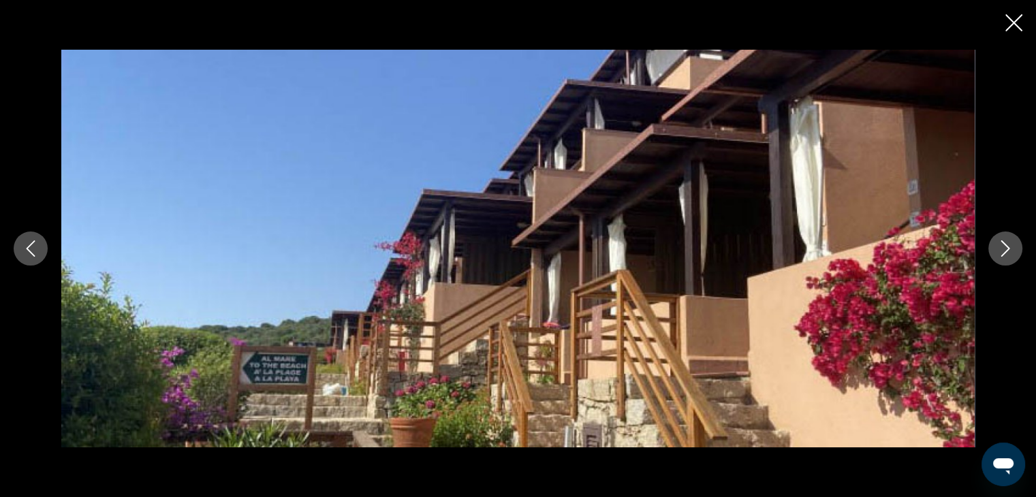
click at [1004, 246] on icon "Next image" at bounding box center [1006, 249] width 16 height 16
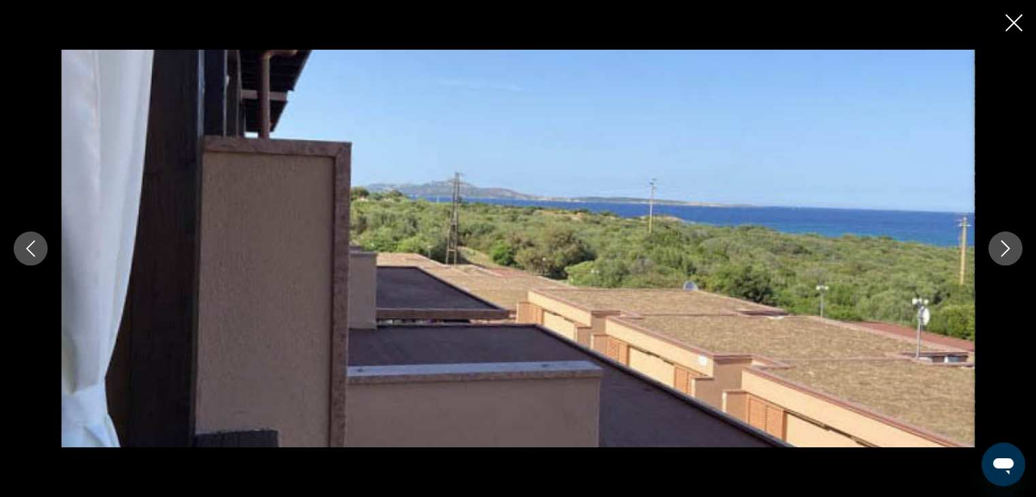
click at [1004, 246] on icon "Next image" at bounding box center [1006, 249] width 16 height 16
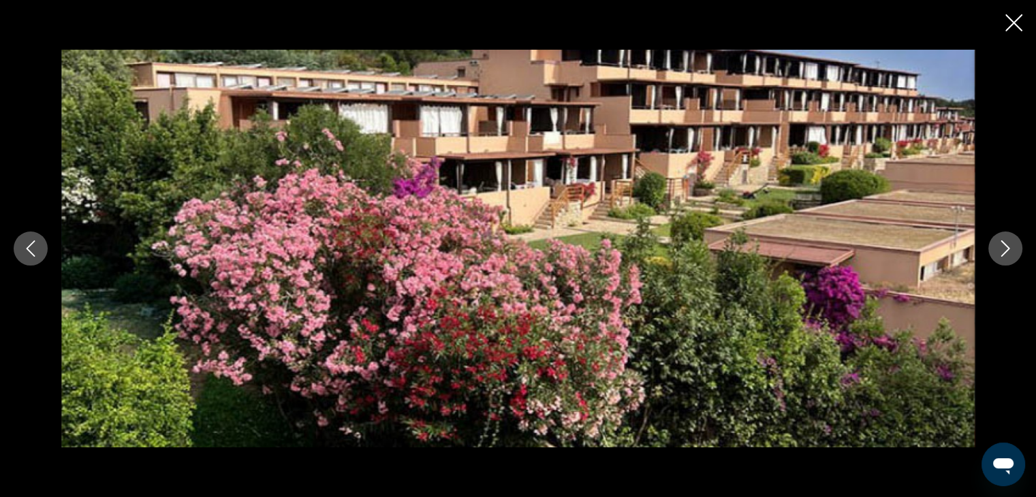
click at [1001, 246] on icon "Next image" at bounding box center [1006, 249] width 16 height 16
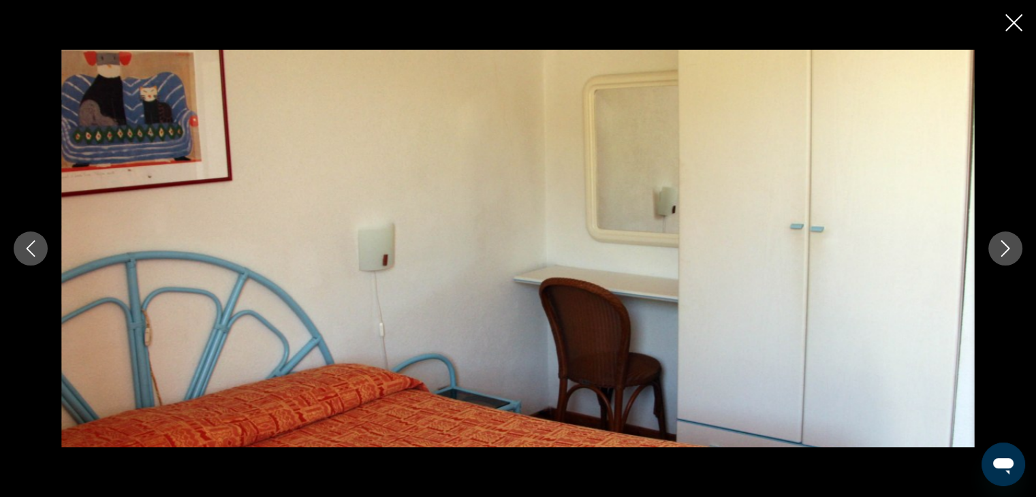
click at [1001, 246] on icon "Next image" at bounding box center [1006, 249] width 16 height 16
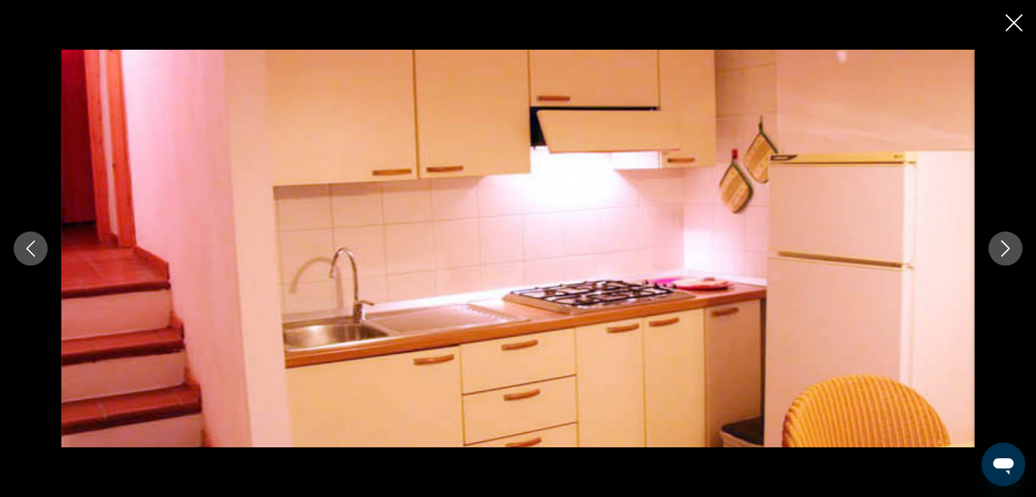
click at [1017, 18] on icon "Close slideshow" at bounding box center [1014, 22] width 17 height 17
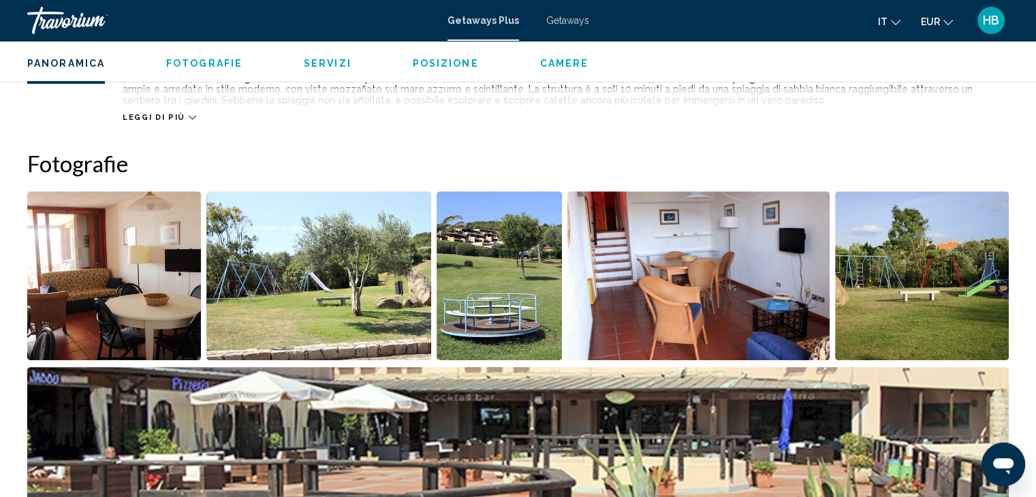
scroll to position [539, 0]
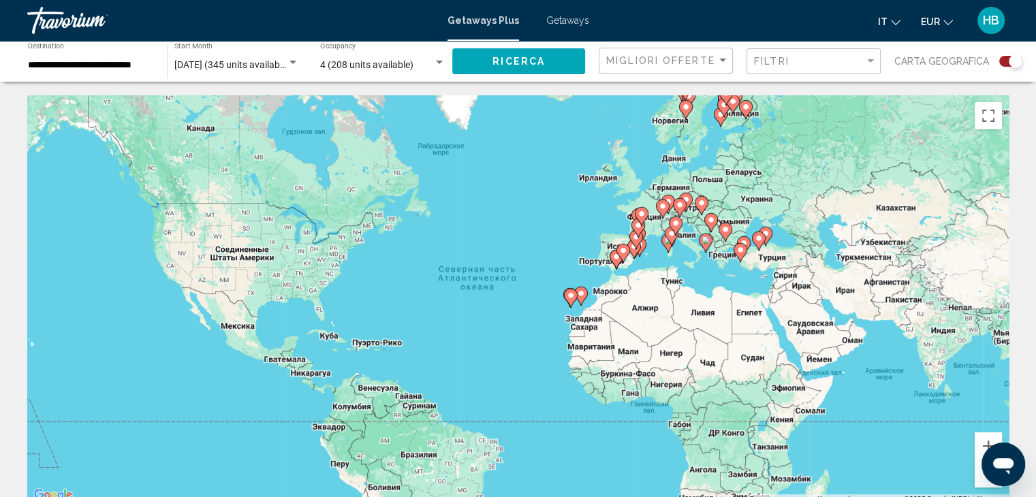
click at [693, 260] on div "Чтобы активировать перетаскивание с помощью клавиатуры, нажмите Alt + Ввод. Пос…" at bounding box center [518, 299] width 982 height 409
click at [983, 121] on button "Включить полноэкранный режим" at bounding box center [988, 115] width 27 height 27
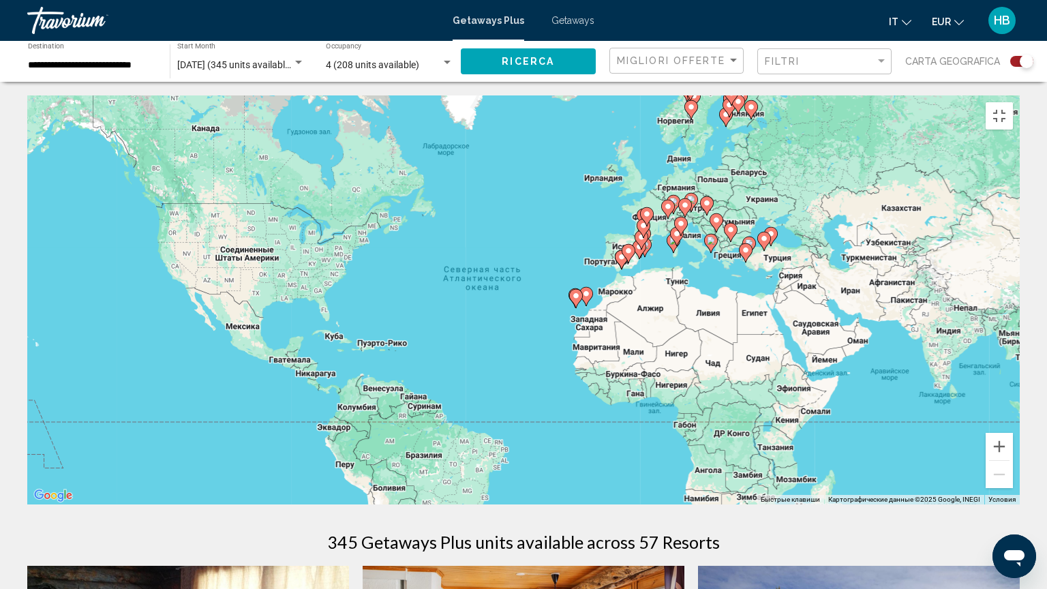
click at [983, 180] on div "Чтобы активировать перетаскивание с помощью клавиатуры, нажмите Alt + Ввод. Пос…" at bounding box center [523, 299] width 992 height 409
click at [703, 256] on div "Чтобы активировать перетаскивание с помощью клавиатуры, нажмите Alt + Ввод. Пос…" at bounding box center [523, 299] width 992 height 409
click at [1013, 460] on button "Увеличить" at bounding box center [998, 446] width 27 height 27
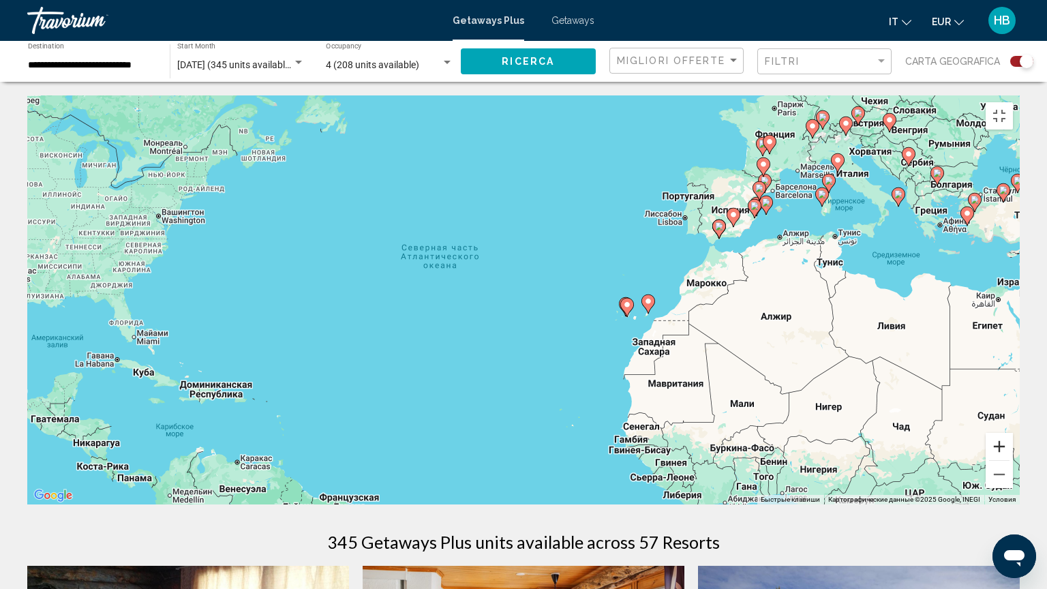
click at [1013, 460] on button "Увеличить" at bounding box center [998, 446] width 27 height 27
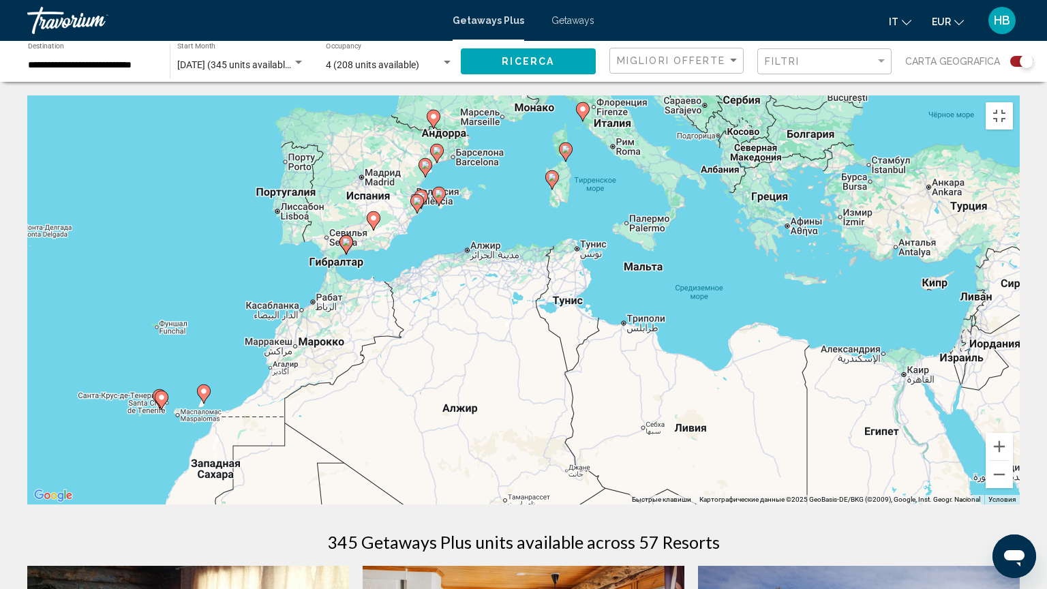
drag, startPoint x: 1005, startPoint y: 394, endPoint x: 433, endPoint y: 469, distance: 576.6
click at [433, 469] on div "Чтобы активировать перетаскивание с помощью клавиатуры, нажмите Alt + Ввод. Пос…" at bounding box center [523, 299] width 992 height 409
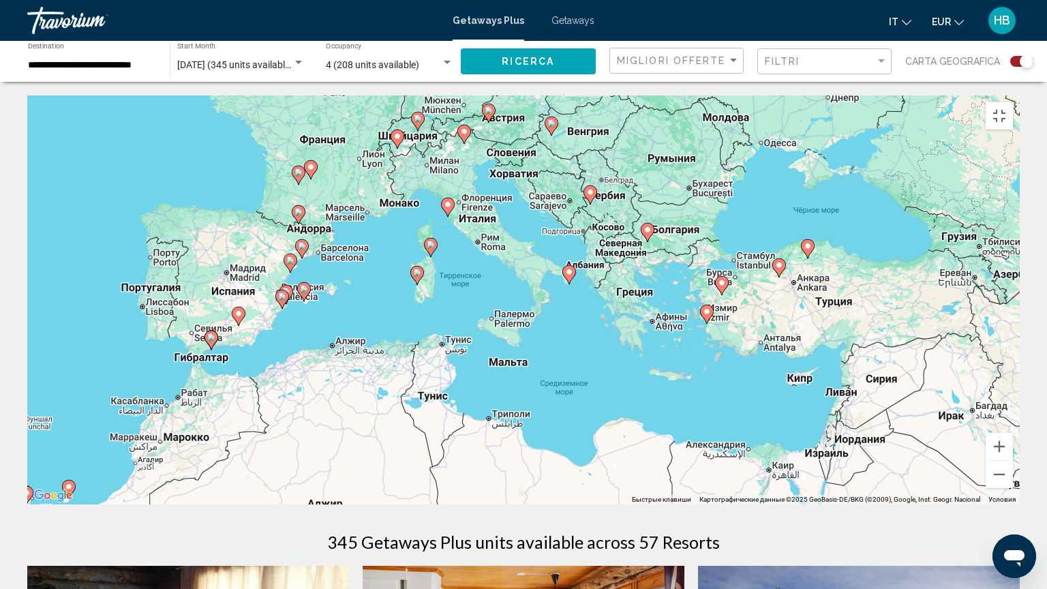
drag, startPoint x: 617, startPoint y: 296, endPoint x: 480, endPoint y: 395, distance: 168.3
click at [480, 395] on div "Чтобы активировать перетаскивание с помощью клавиатуры, нажмите Alt + Ввод. Пос…" at bounding box center [523, 299] width 992 height 409
click at [572, 269] on image "Main content" at bounding box center [569, 272] width 8 height 8
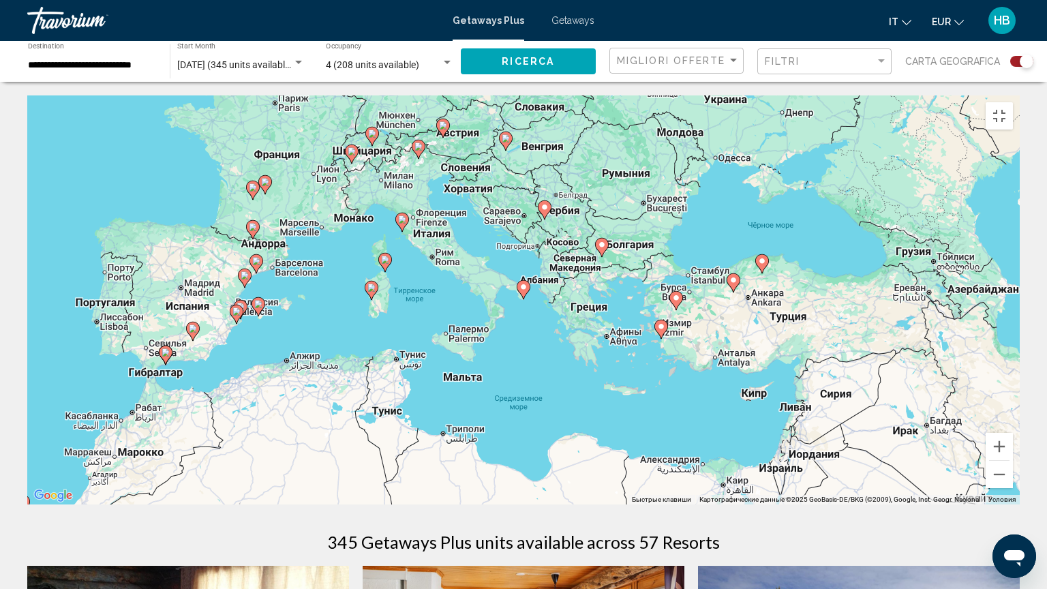
click at [524, 283] on image "Main content" at bounding box center [523, 287] width 8 height 8
type input "**********"
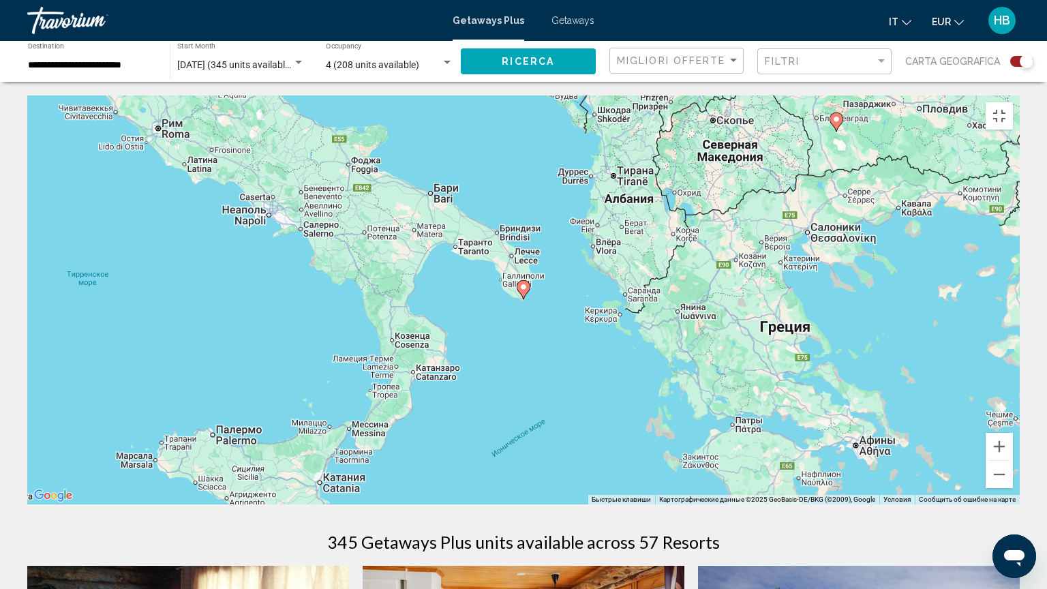
click at [523, 283] on image "Main content" at bounding box center [523, 287] width 8 height 8
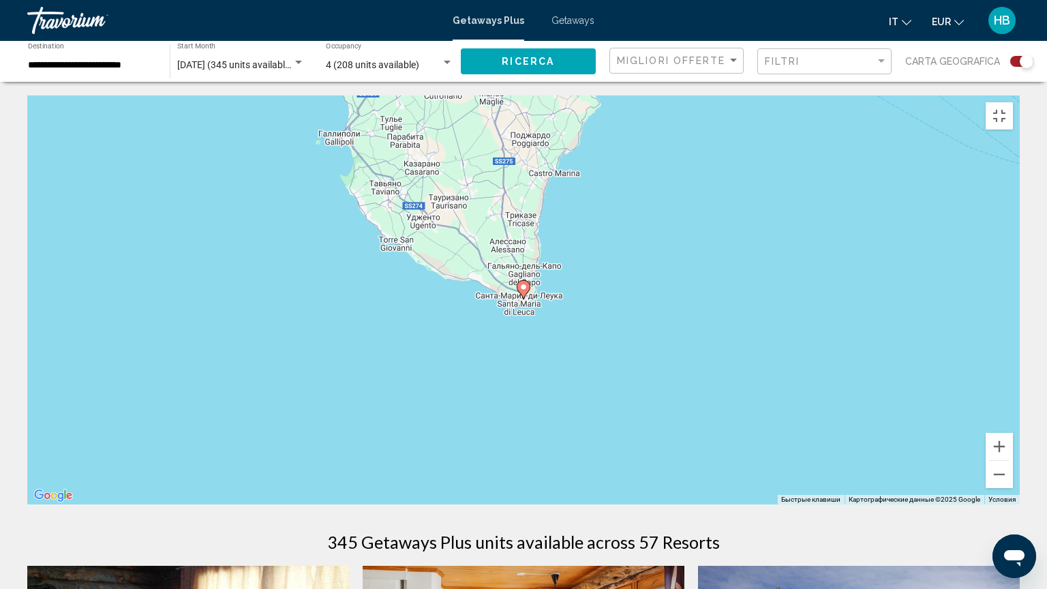
click at [523, 283] on image "Main content" at bounding box center [523, 287] width 8 height 8
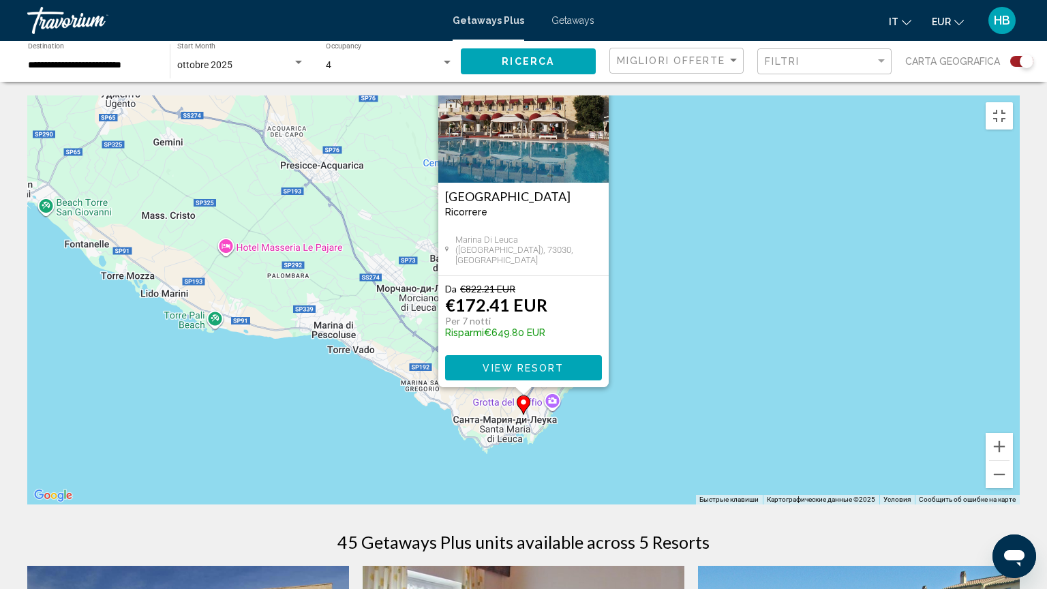
click at [523, 159] on img "Main content" at bounding box center [523, 114] width 170 height 136
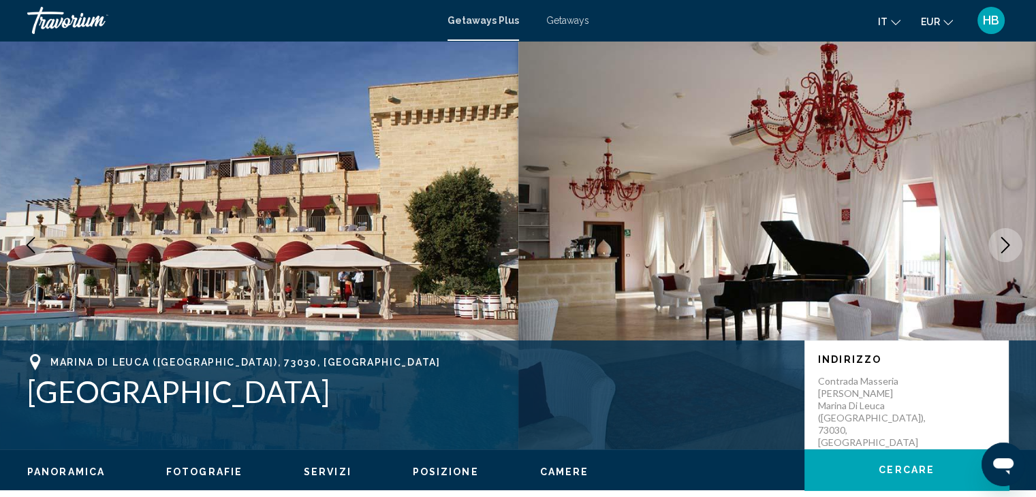
click at [205, 467] on span "Fotografie" at bounding box center [204, 472] width 76 height 11
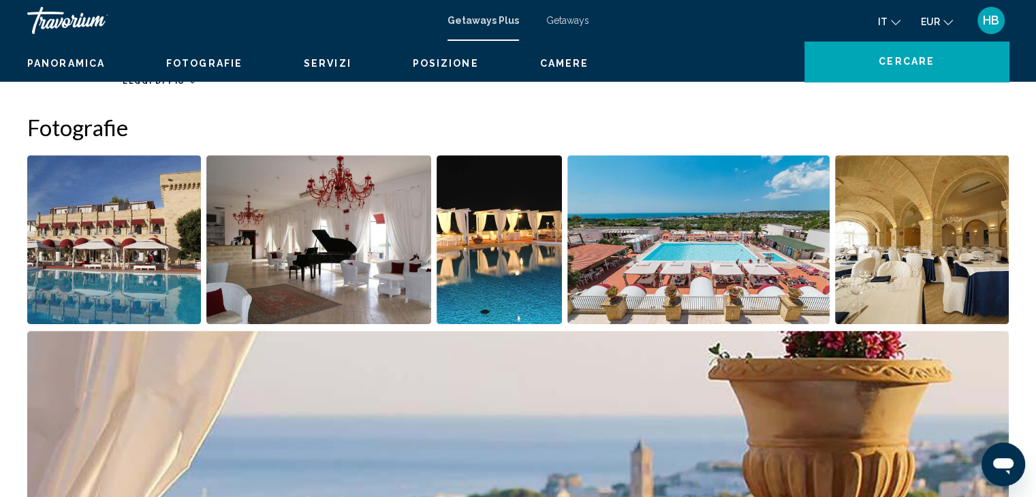
scroll to position [607, 0]
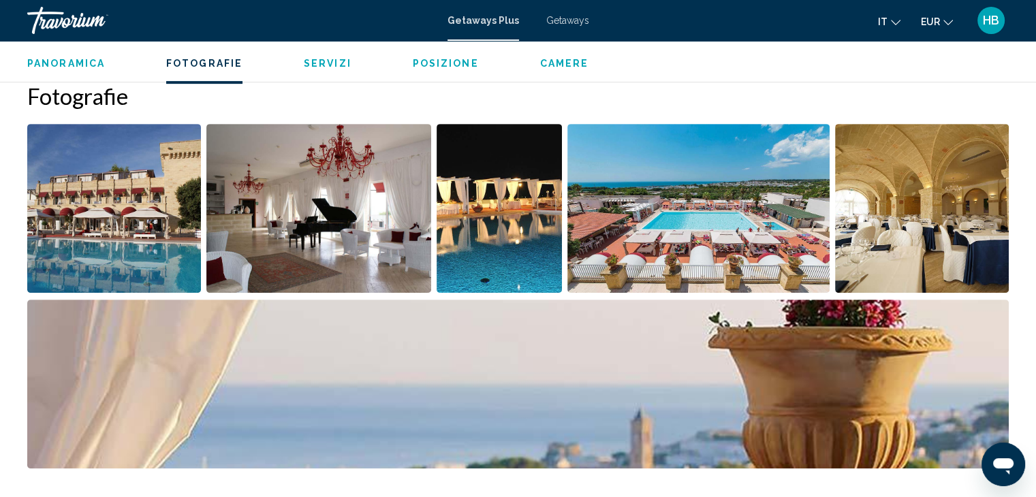
click at [161, 246] on img "Open full-screen image slider" at bounding box center [114, 208] width 174 height 169
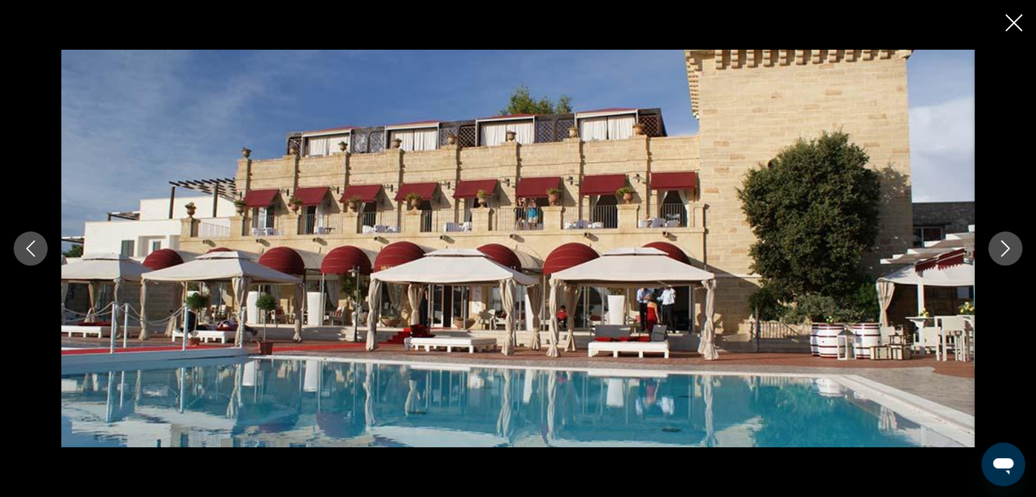
click at [1006, 241] on icon "Next image" at bounding box center [1006, 249] width 16 height 16
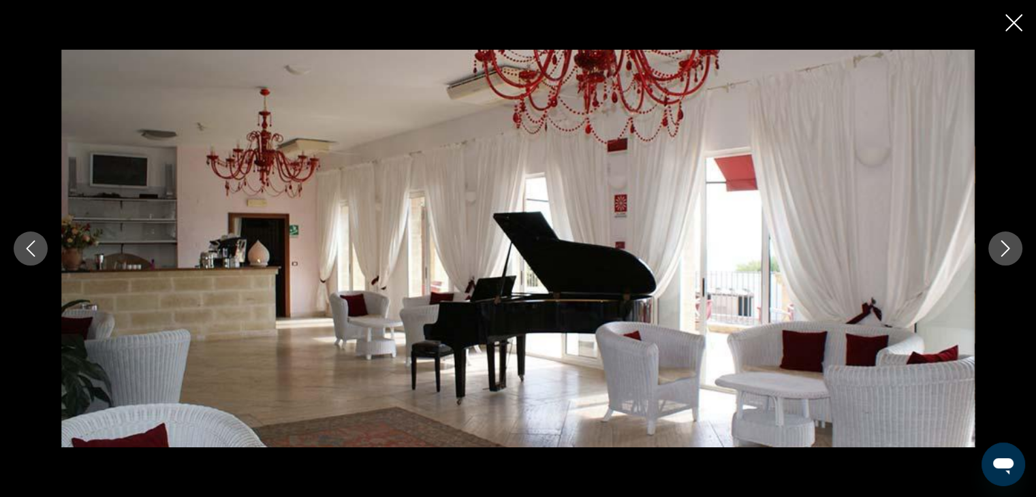
click at [1006, 241] on icon "Next image" at bounding box center [1006, 249] width 16 height 16
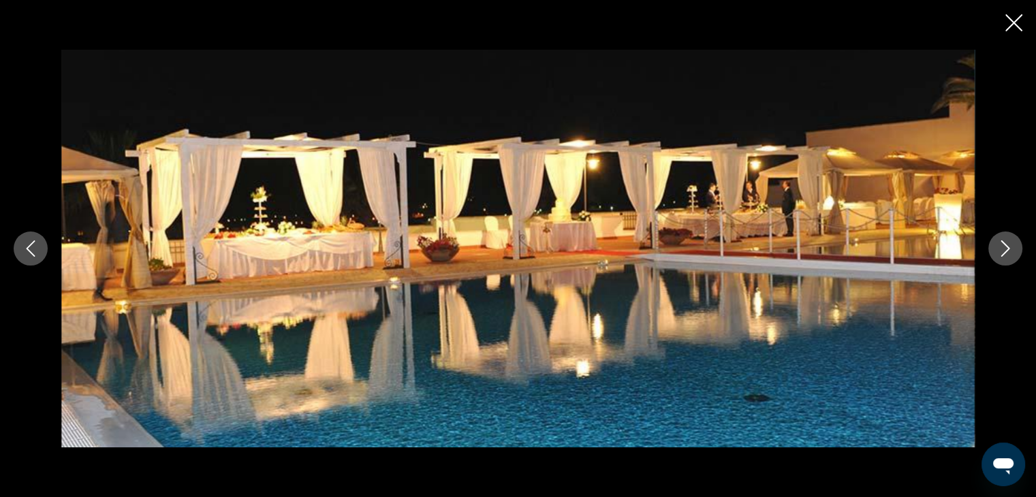
click at [1006, 241] on icon "Next image" at bounding box center [1006, 249] width 16 height 16
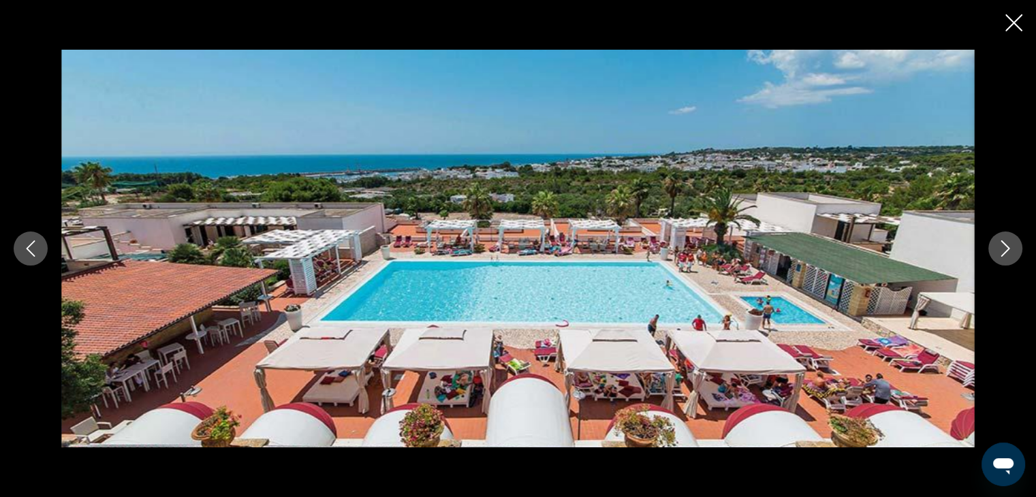
click at [1006, 241] on icon "Next image" at bounding box center [1006, 249] width 16 height 16
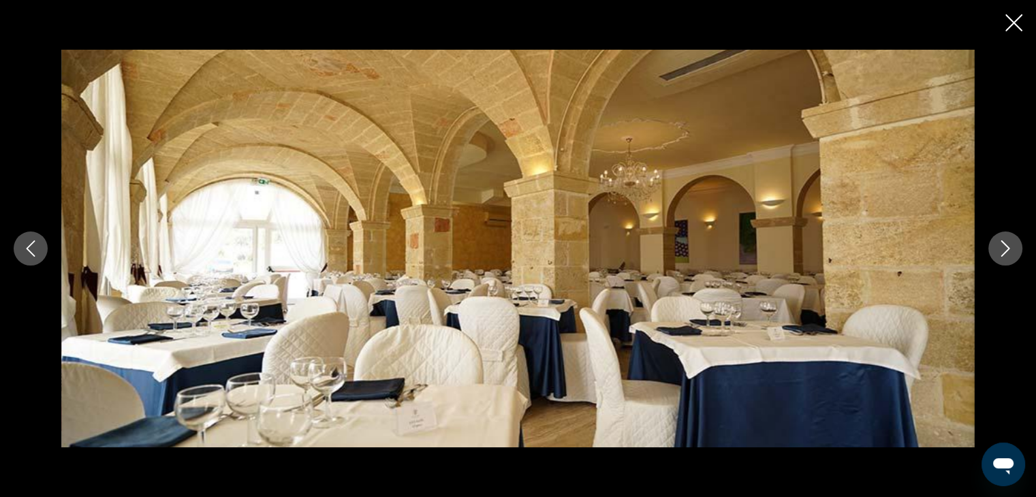
click at [1006, 241] on icon "Next image" at bounding box center [1006, 249] width 16 height 16
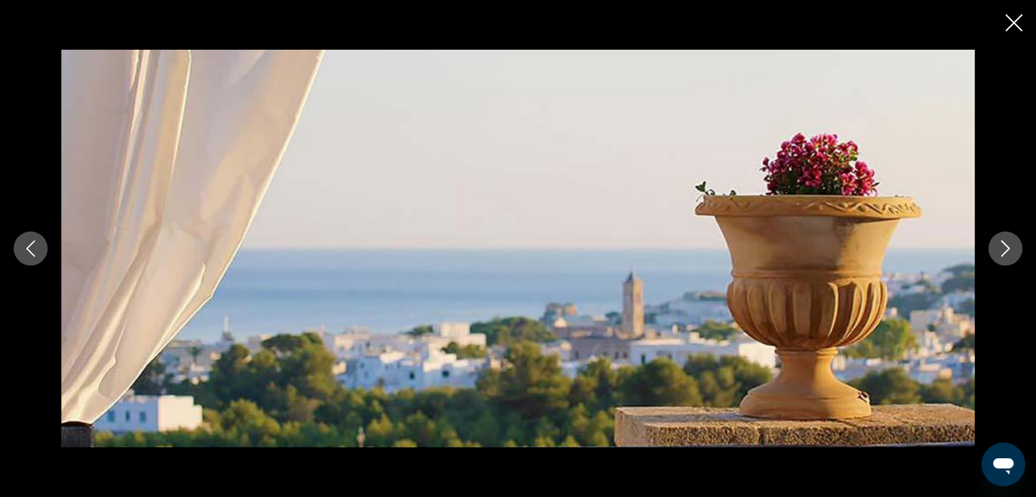
click at [1006, 241] on icon "Next image" at bounding box center [1006, 249] width 16 height 16
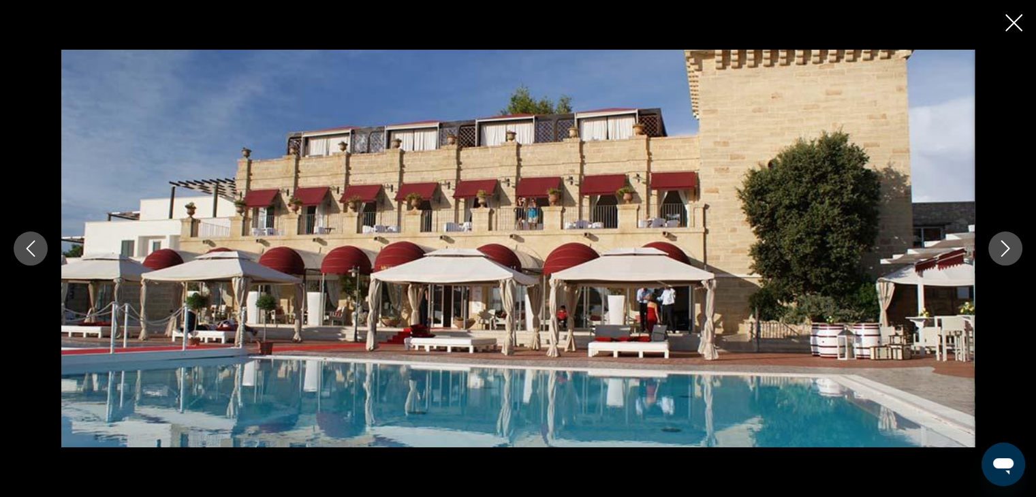
click at [1012, 18] on icon "Close slideshow" at bounding box center [1014, 22] width 17 height 17
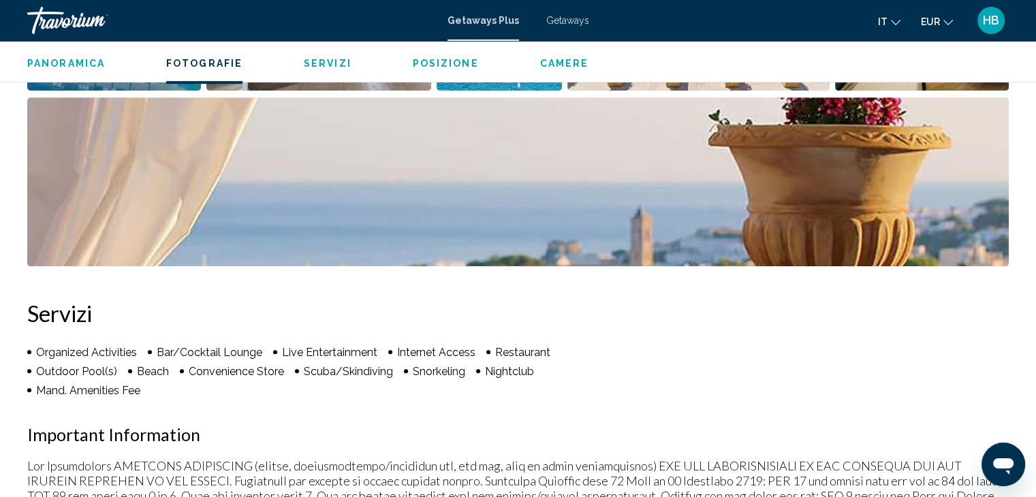
scroll to position [812, 0]
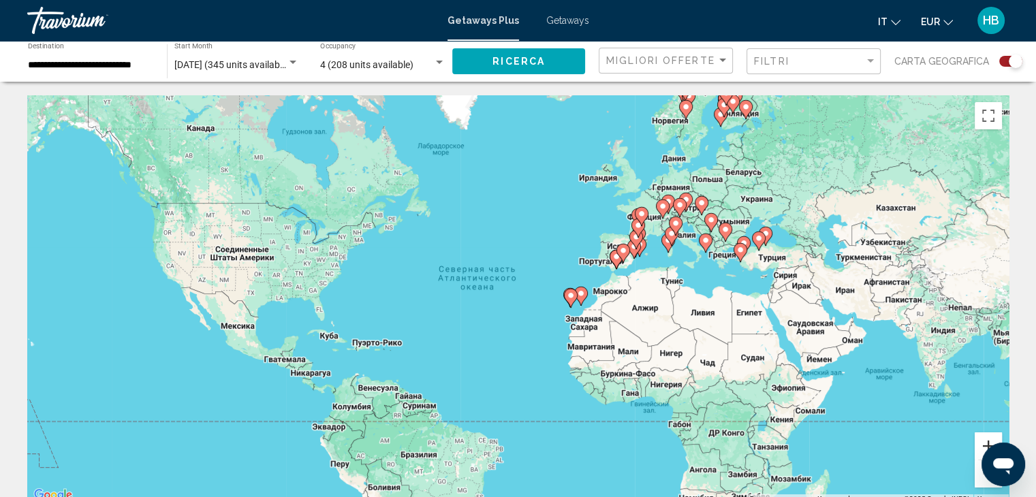
click at [982, 443] on button "Увеличить" at bounding box center [988, 446] width 27 height 27
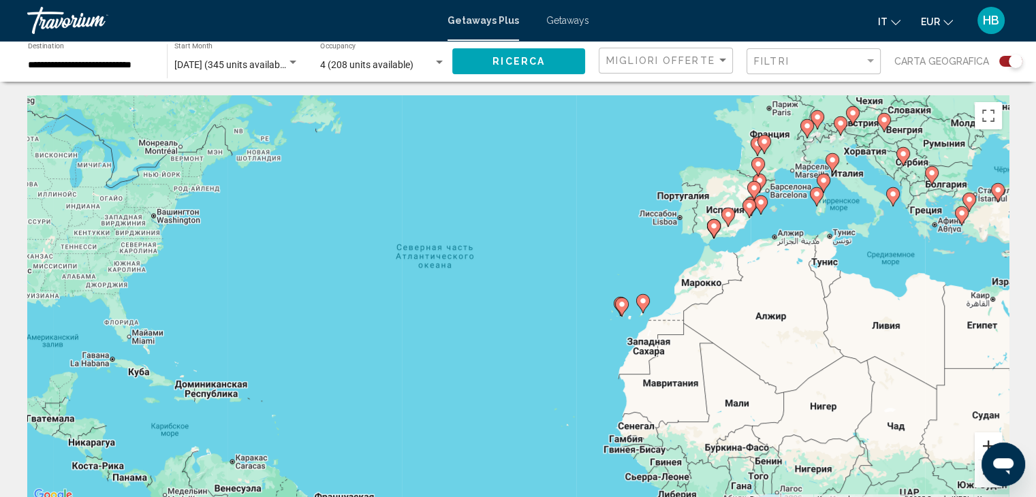
click at [982, 443] on button "Увеличить" at bounding box center [988, 446] width 27 height 27
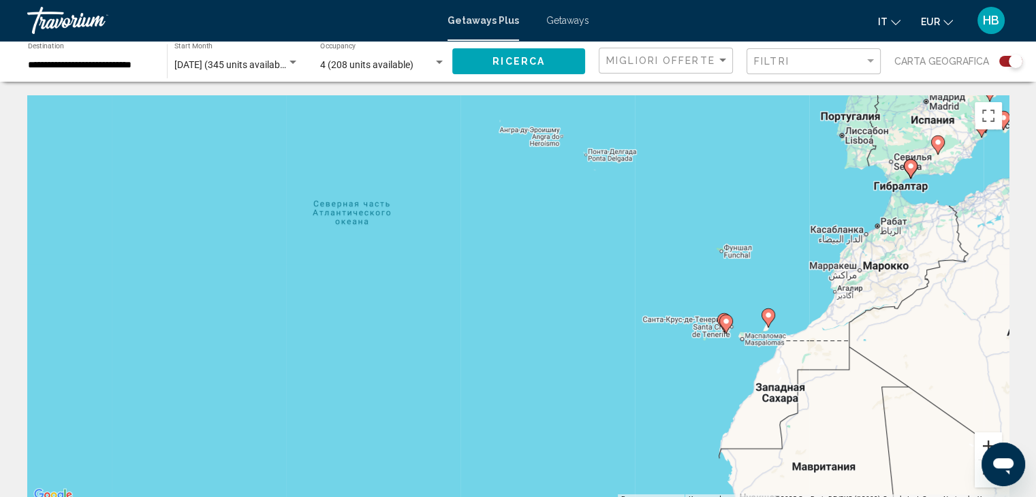
click at [982, 443] on button "Увеличить" at bounding box center [988, 446] width 27 height 27
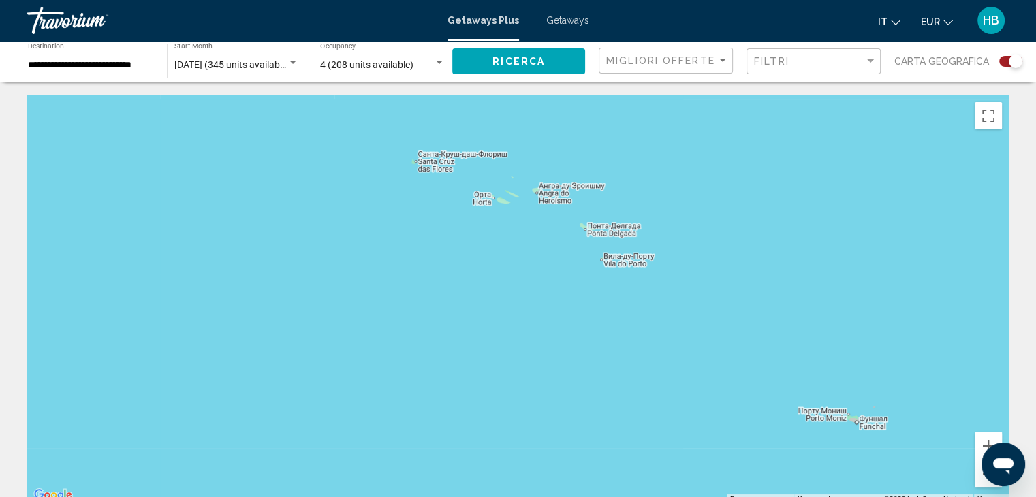
drag, startPoint x: 942, startPoint y: 309, endPoint x: 876, endPoint y: 529, distance: 229.1
click at [876, 497] on html "**********" at bounding box center [518, 248] width 1036 height 497
click at [984, 483] on button "Уменьшить" at bounding box center [988, 474] width 27 height 27
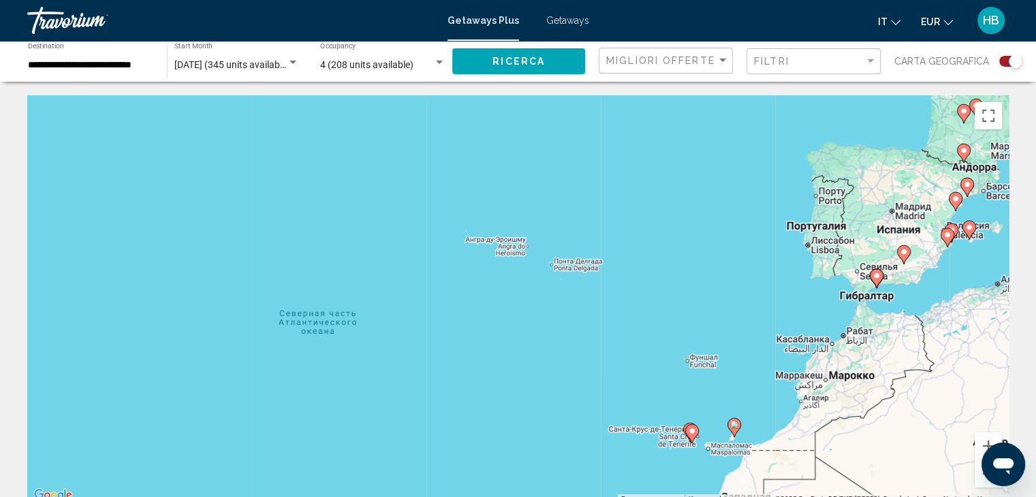
drag, startPoint x: 1015, startPoint y: 462, endPoint x: 1025, endPoint y: 422, distance: 41.7
click html
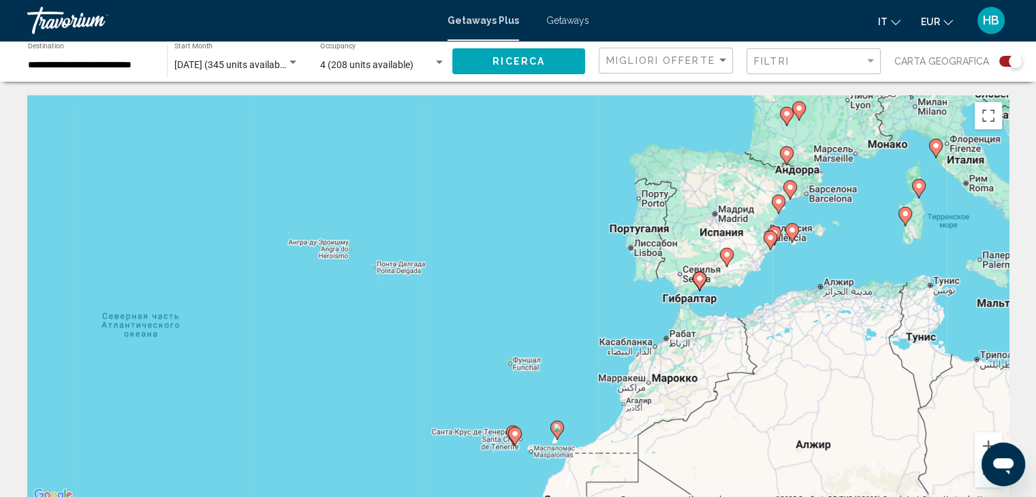
drag, startPoint x: 963, startPoint y: 418, endPoint x: 771, endPoint y: 421, distance: 192.2
click at [771, 421] on div "Чтобы активировать перетаскивание с помощью клавиатуры, нажмите Alt + Ввод. Пос…" at bounding box center [518, 299] width 982 height 409
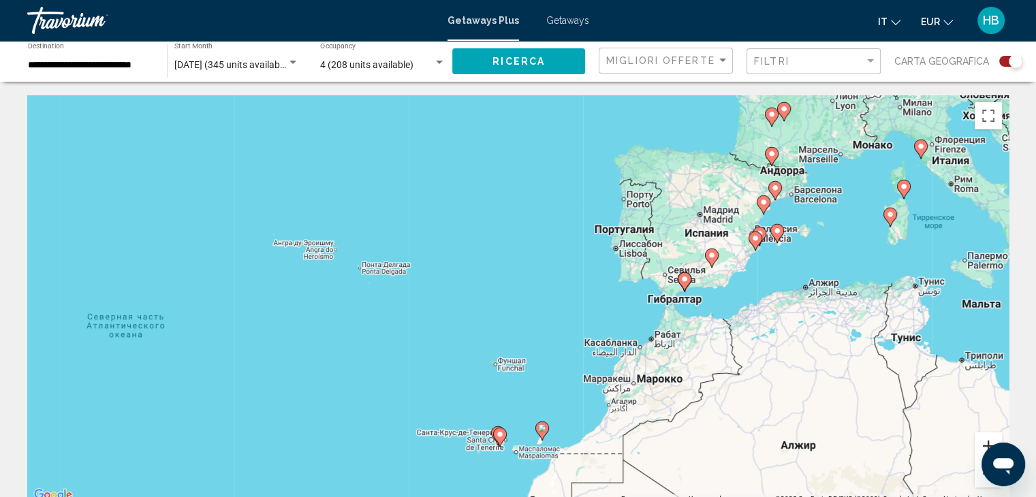
click at [979, 446] on button "Увеличить" at bounding box center [988, 446] width 27 height 27
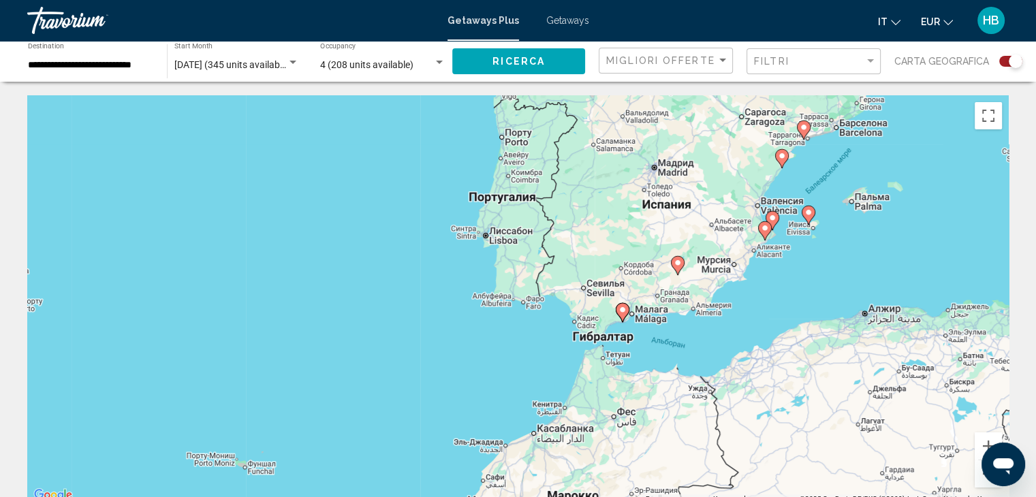
drag, startPoint x: 959, startPoint y: 322, endPoint x: 721, endPoint y: 360, distance: 241.6
click at [721, 360] on div "Чтобы активировать перетаскивание с помощью клавиатуры, нажмите Alt + Ввод. Пос…" at bounding box center [518, 299] width 982 height 409
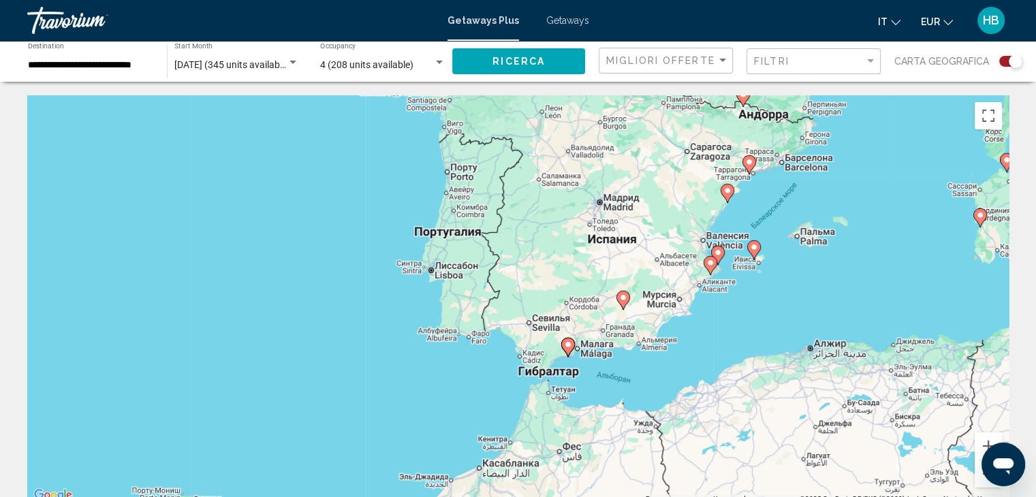
drag, startPoint x: 796, startPoint y: 291, endPoint x: 747, endPoint y: 330, distance: 63.0
click at [747, 330] on div "Чтобы активировать перетаскивание с помощью клавиатуры, нажмите Alt + Ввод. Пос…" at bounding box center [518, 299] width 982 height 409
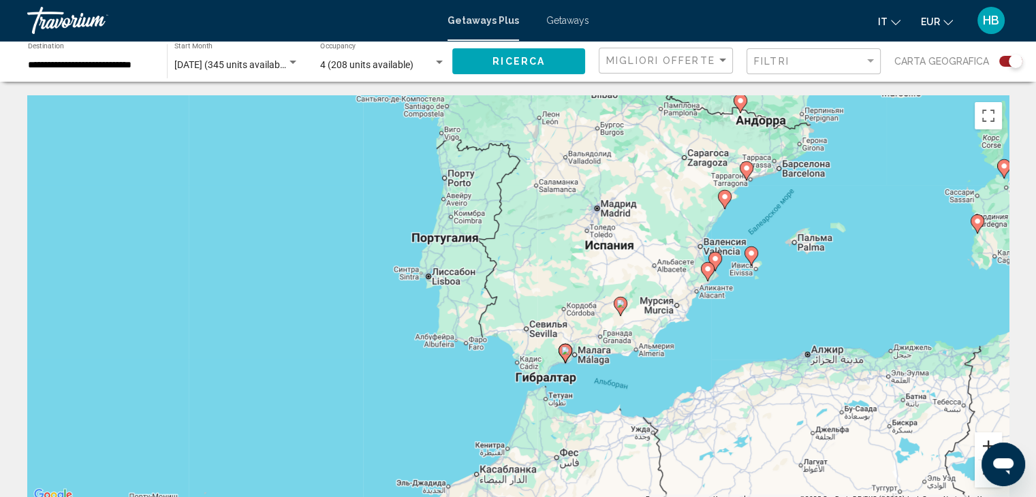
click at [984, 446] on button "Увеличить" at bounding box center [988, 446] width 27 height 27
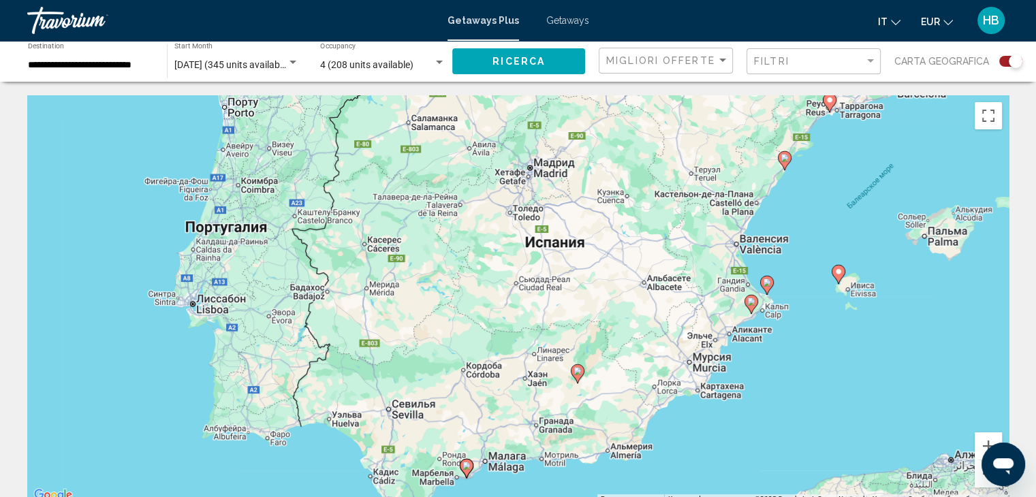
drag, startPoint x: 948, startPoint y: 342, endPoint x: 792, endPoint y: 399, distance: 166.6
click at [792, 399] on div "Чтобы активировать перетаскивание с помощью клавиатуры, нажмите Alt + Ввод. Пос…" at bounding box center [518, 299] width 982 height 409
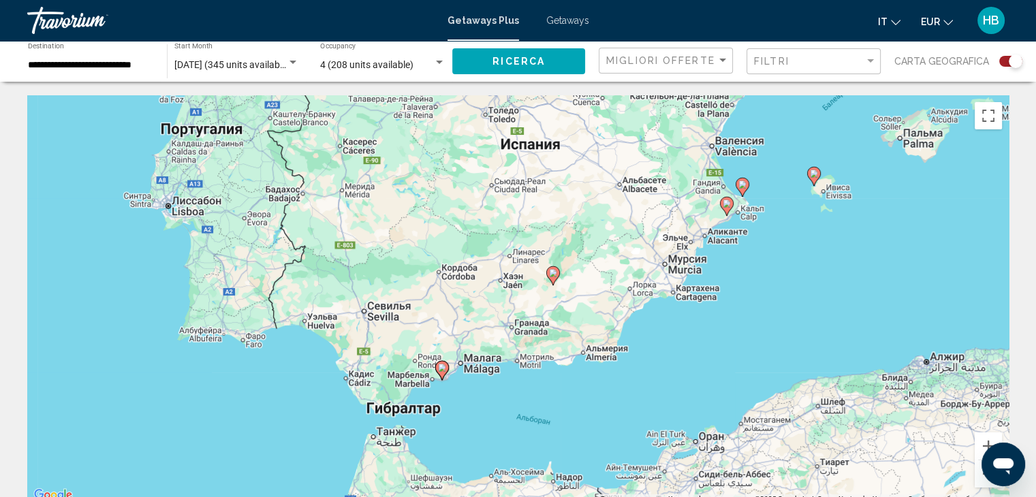
drag, startPoint x: 556, startPoint y: 388, endPoint x: 541, endPoint y: 282, distance: 106.7
click at [541, 282] on div "Чтобы активировать перетаскивание с помощью клавиатуры, нажмите Alt + Ввод. Пос…" at bounding box center [518, 299] width 982 height 409
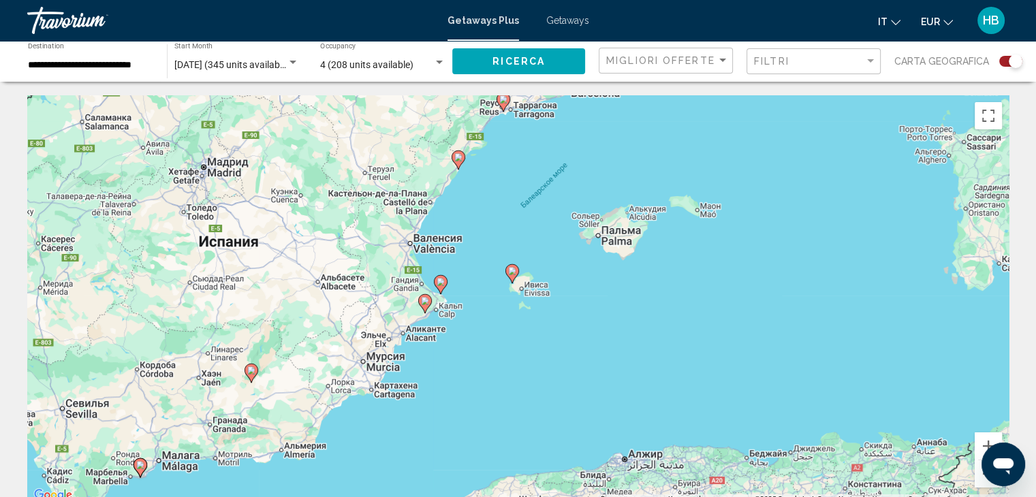
drag, startPoint x: 854, startPoint y: 350, endPoint x: 551, endPoint y: 448, distance: 318.5
click at [551, 448] on div "Чтобы активировать перетаскивание с помощью клавиатуры, нажмите Alt + Ввод. Пос…" at bounding box center [518, 299] width 982 height 409
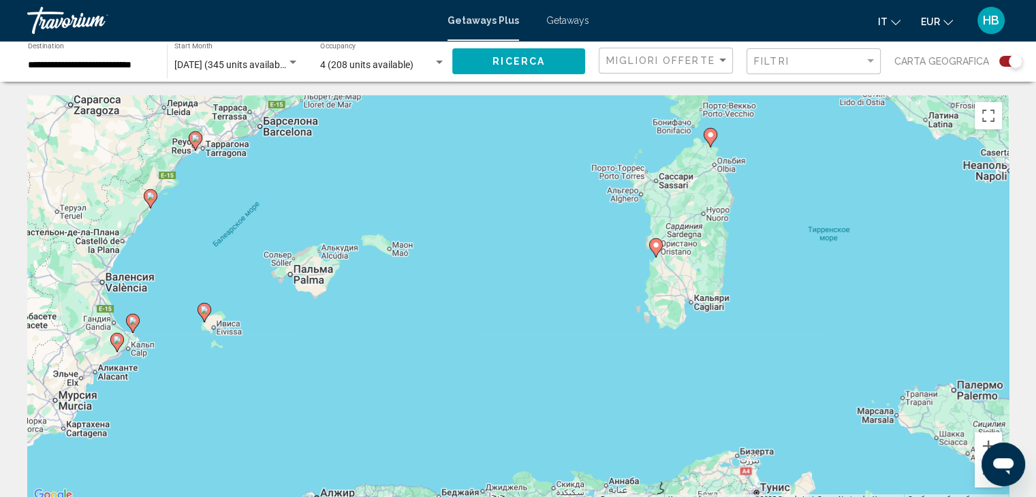
drag, startPoint x: 835, startPoint y: 371, endPoint x: 526, endPoint y: 410, distance: 311.8
click at [526, 410] on div "Чтобы активировать перетаскивание с помощью клавиатуры, нажмите Alt + Ввод. Пос…" at bounding box center [518, 299] width 982 height 409
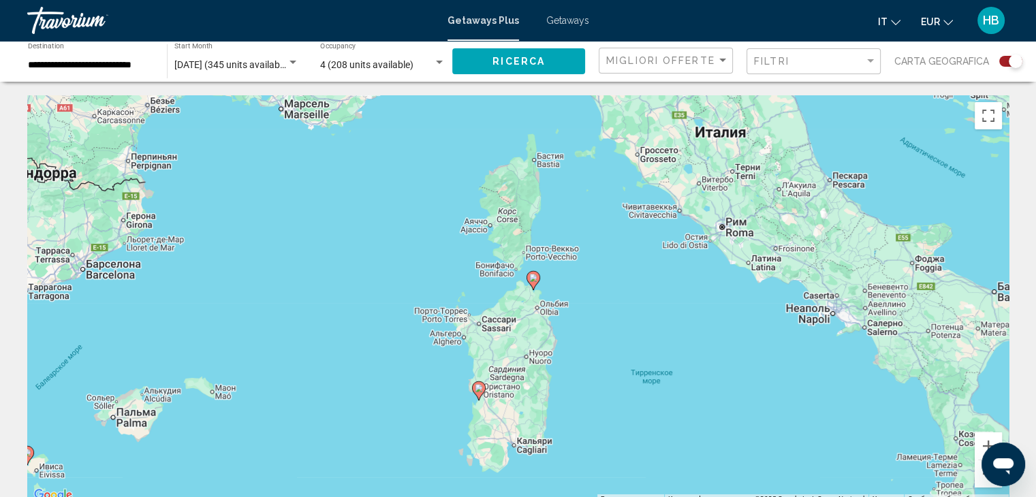
drag, startPoint x: 722, startPoint y: 364, endPoint x: 542, endPoint y: 507, distance: 229.9
click at [542, 497] on html "**********" at bounding box center [518, 248] width 1036 height 497
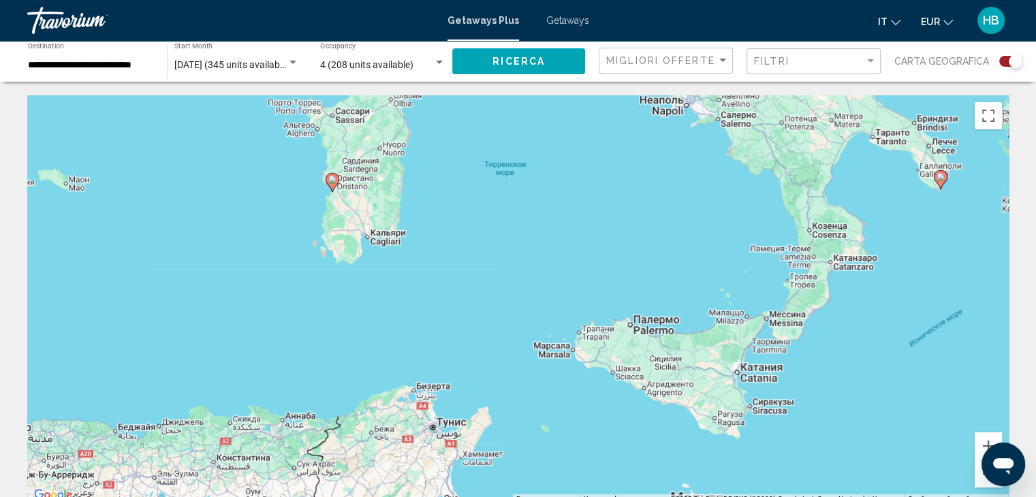
drag, startPoint x: 687, startPoint y: 432, endPoint x: 540, endPoint y: 221, distance: 256.9
click at [540, 221] on div "Чтобы активировать перетаскивание с помощью клавиатуры, нажмите Alt + Ввод. Пос…" at bounding box center [518, 299] width 982 height 409
click at [293, 63] on div "Search widget" at bounding box center [293, 62] width 7 height 3
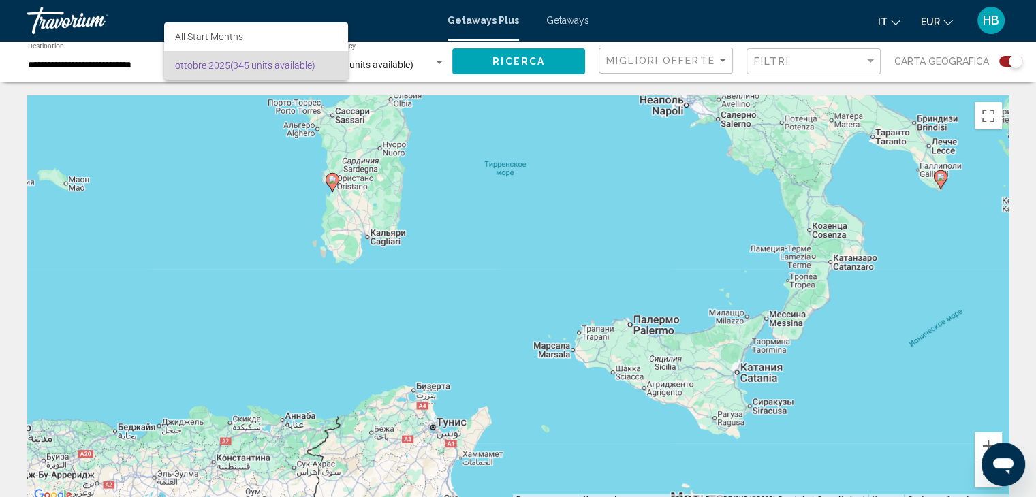
click at [223, 104] on div at bounding box center [518, 248] width 1036 height 497
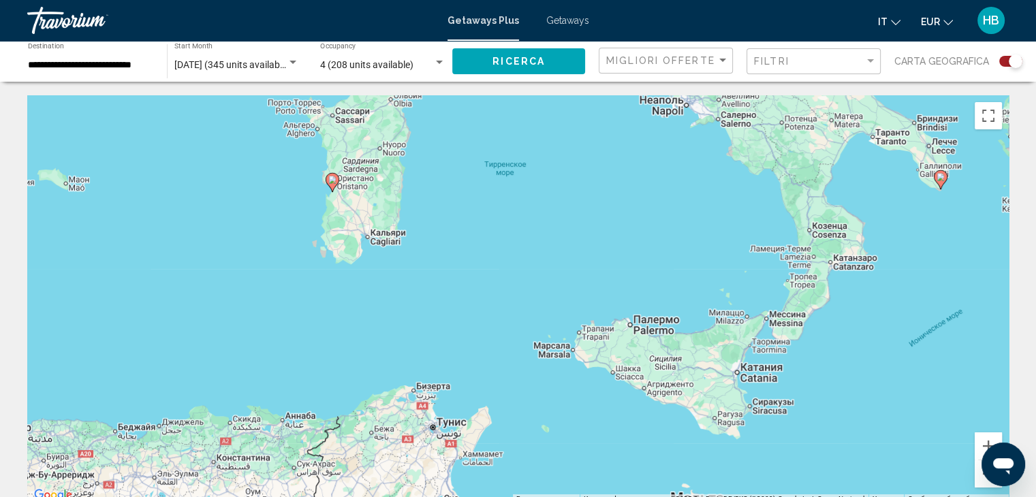
scroll to position [68, 0]
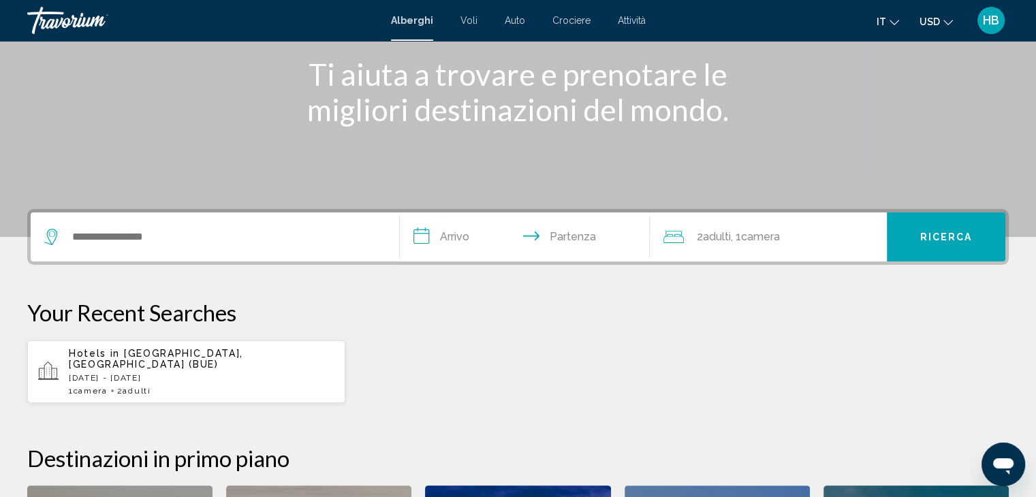
scroll to position [204, 0]
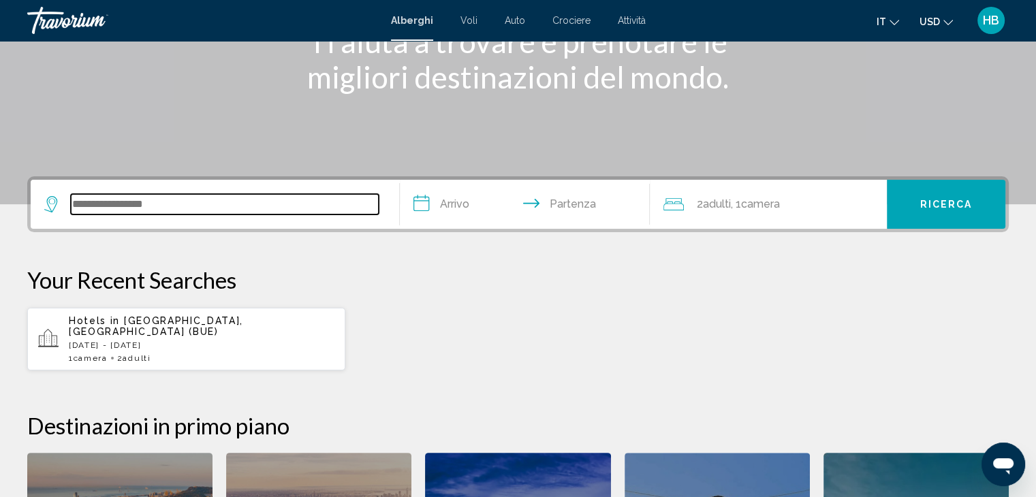
click at [166, 205] on input "Search widget" at bounding box center [225, 204] width 308 height 20
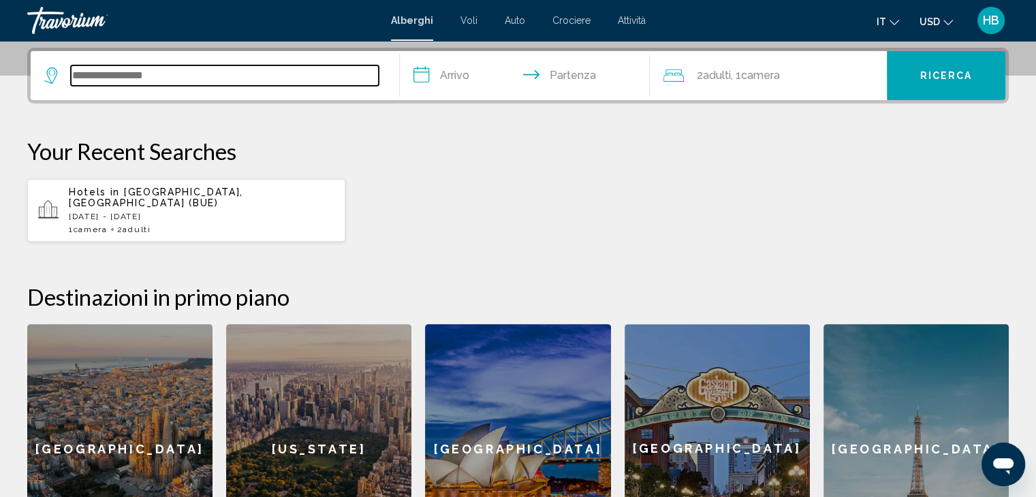
scroll to position [336, 0]
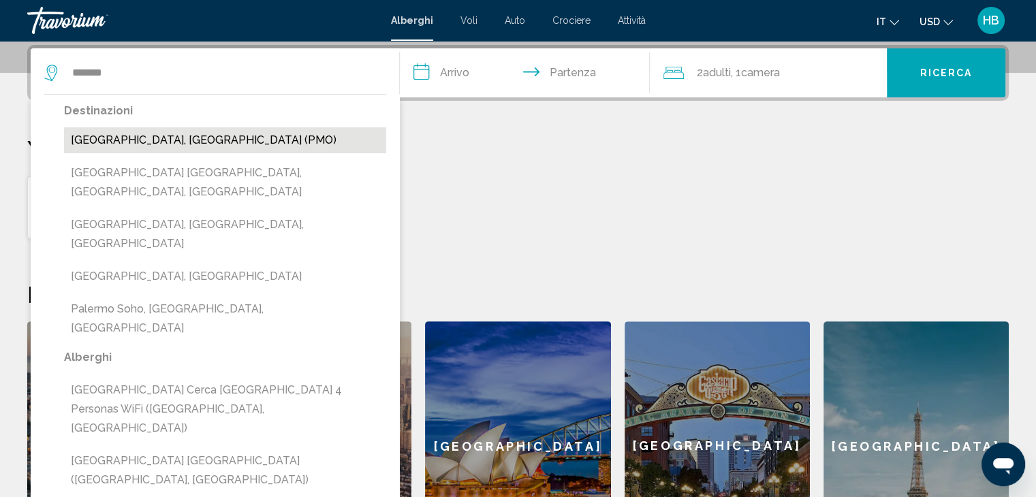
click at [164, 142] on button "Palermo, Italy (PMO)" at bounding box center [225, 140] width 322 height 26
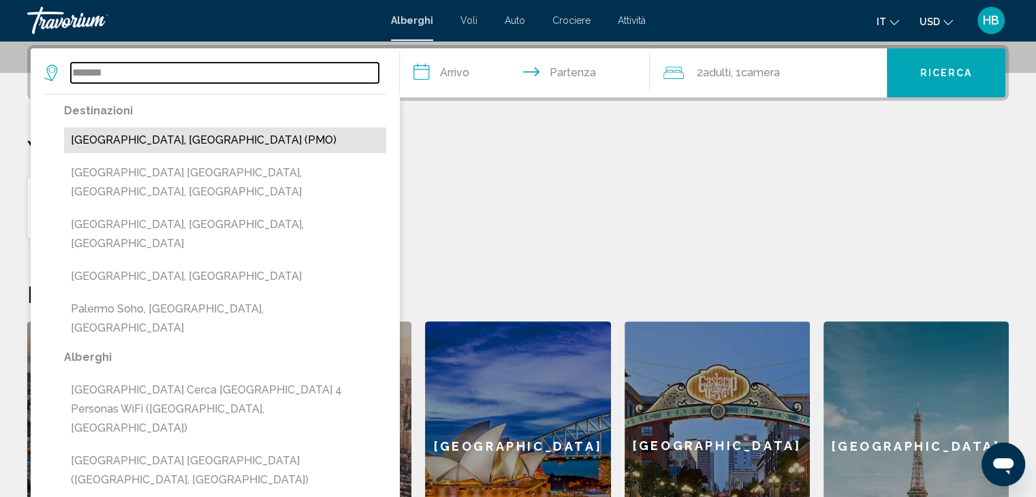
type input "**********"
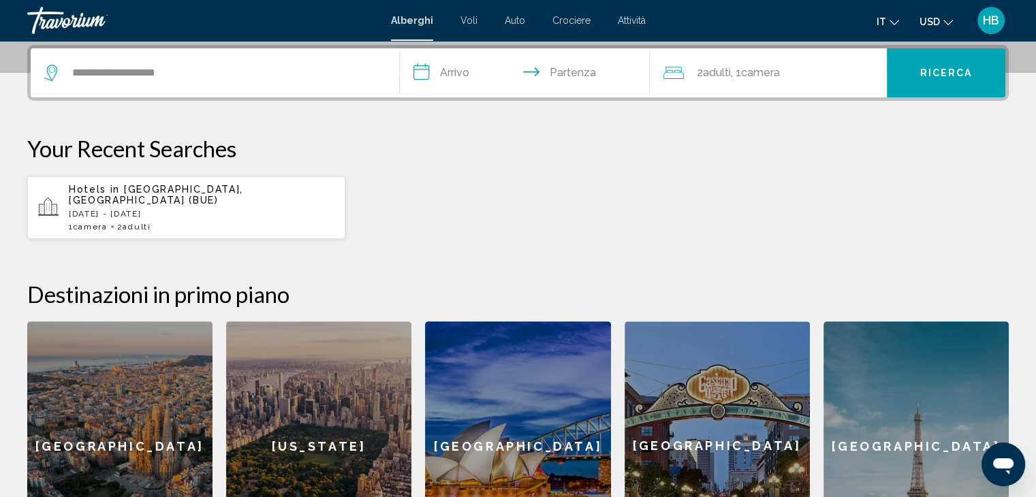
click at [420, 72] on input "**********" at bounding box center [528, 74] width 256 height 53
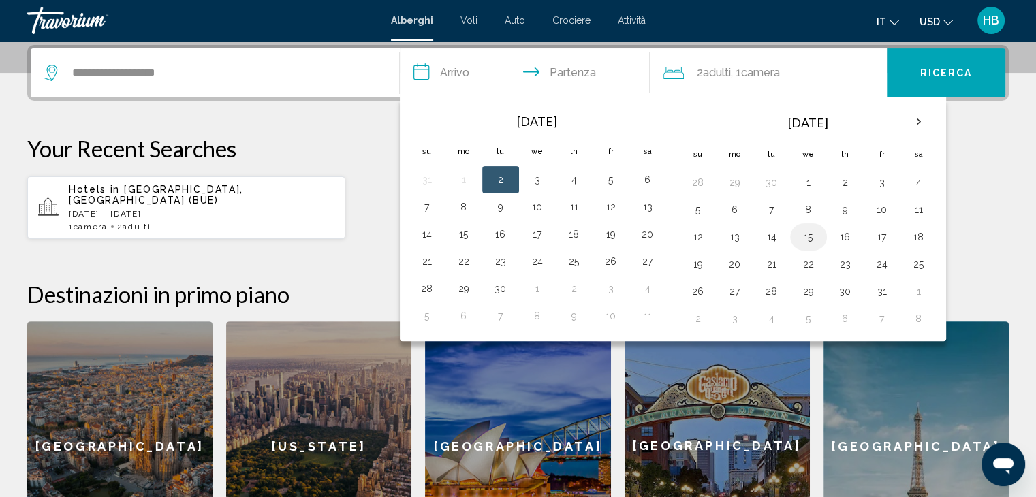
click at [808, 235] on button "15" at bounding box center [809, 237] width 22 height 19
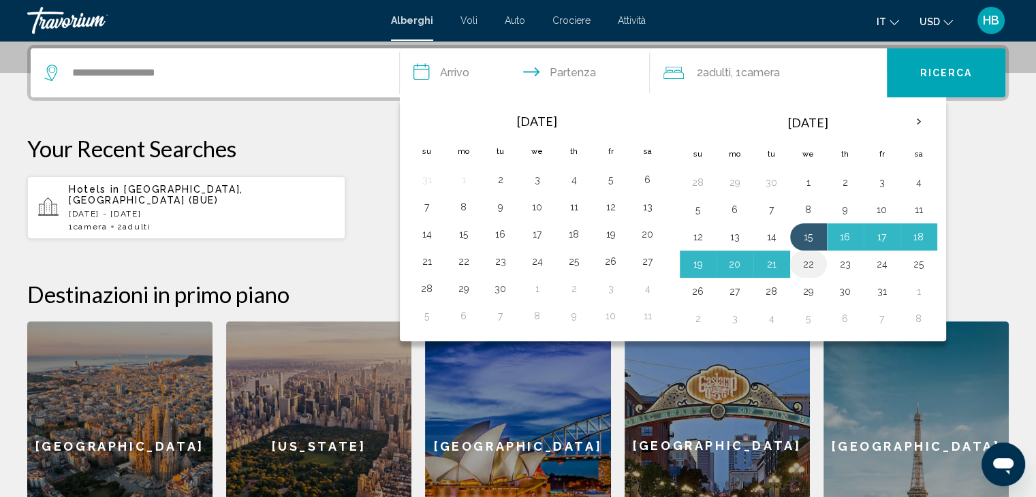
click at [804, 262] on button "22" at bounding box center [809, 264] width 22 height 19
type input "**********"
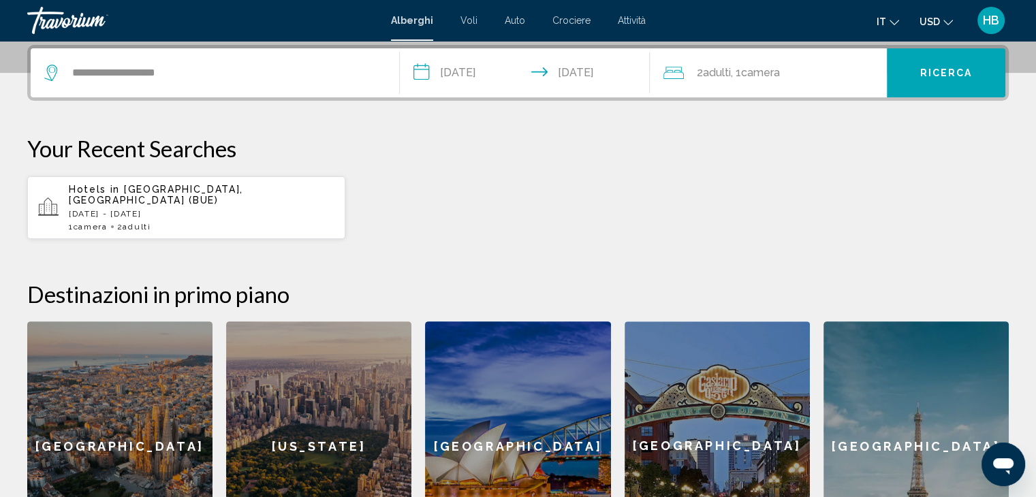
click at [699, 72] on span "2 Adulto Adulti" at bounding box center [713, 72] width 34 height 19
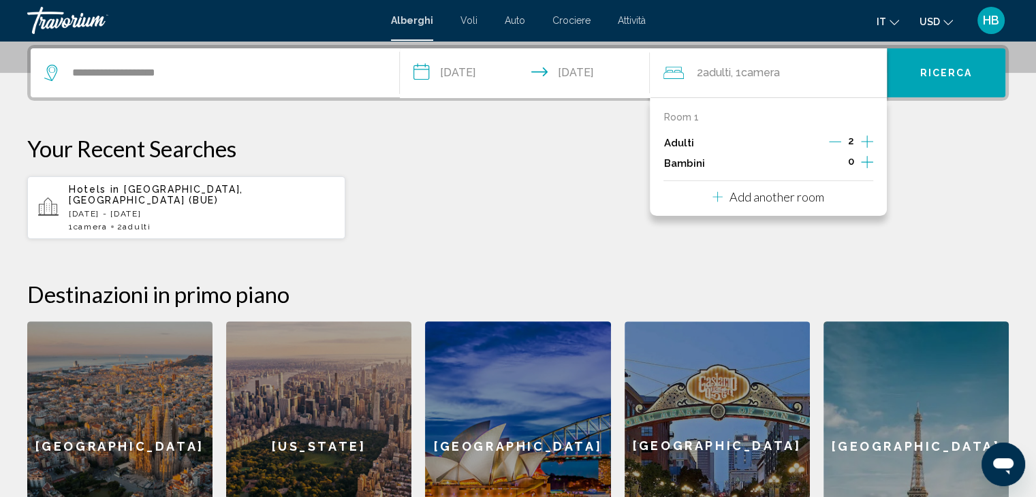
click at [868, 141] on icon "Increment adults" at bounding box center [867, 142] width 12 height 12
click at [703, 112] on div "Room 1" at bounding box center [769, 117] width 210 height 11
click at [680, 115] on p "Room 1" at bounding box center [681, 117] width 35 height 11
click at [707, 112] on div "Room 1" at bounding box center [769, 117] width 210 height 11
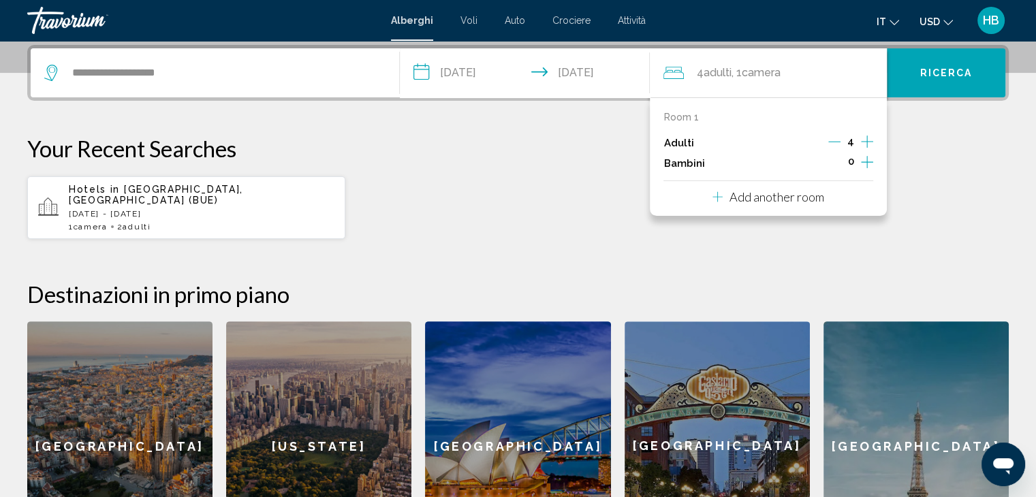
click at [754, 70] on span "Camera" at bounding box center [760, 72] width 39 height 13
click at [673, 117] on p "Room 1" at bounding box center [681, 117] width 35 height 11
click at [768, 200] on p "Add another room" at bounding box center [777, 196] width 95 height 15
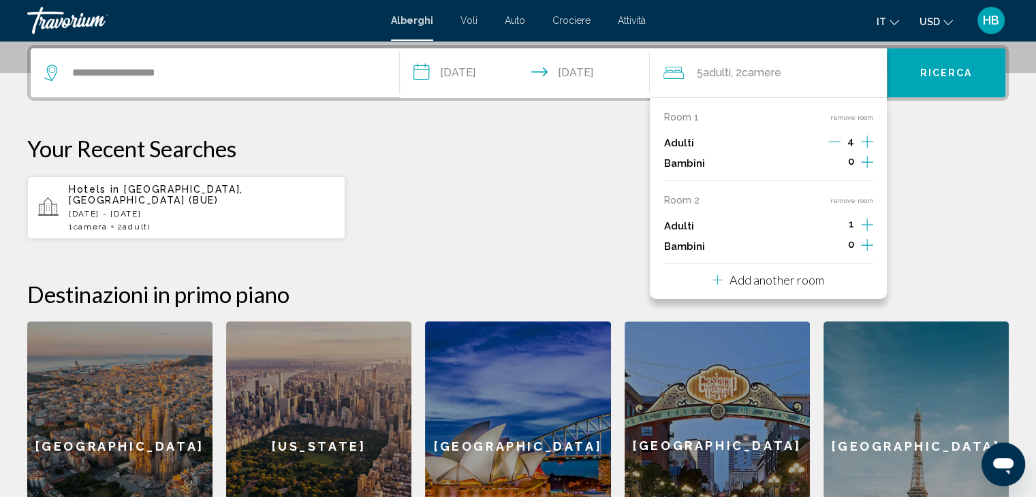
click at [834, 142] on icon "Decrement adults" at bounding box center [835, 142] width 12 height 1
click at [834, 142] on icon "Decrement adults" at bounding box center [836, 142] width 12 height 1
click at [869, 150] on icon "Increment adults" at bounding box center [867, 142] width 12 height 16
click at [950, 16] on mat-icon "Change currency" at bounding box center [949, 21] width 10 height 10
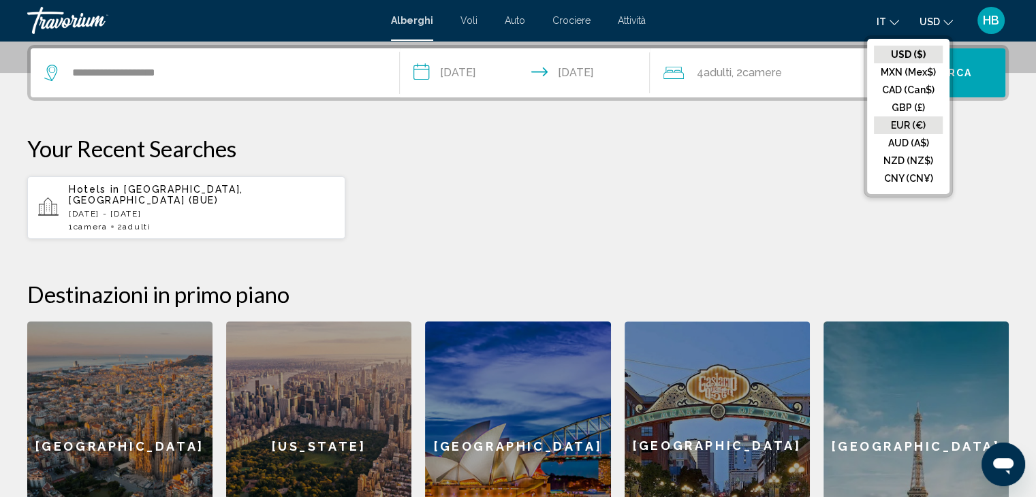
click at [910, 121] on button "EUR (€)" at bounding box center [908, 126] width 69 height 18
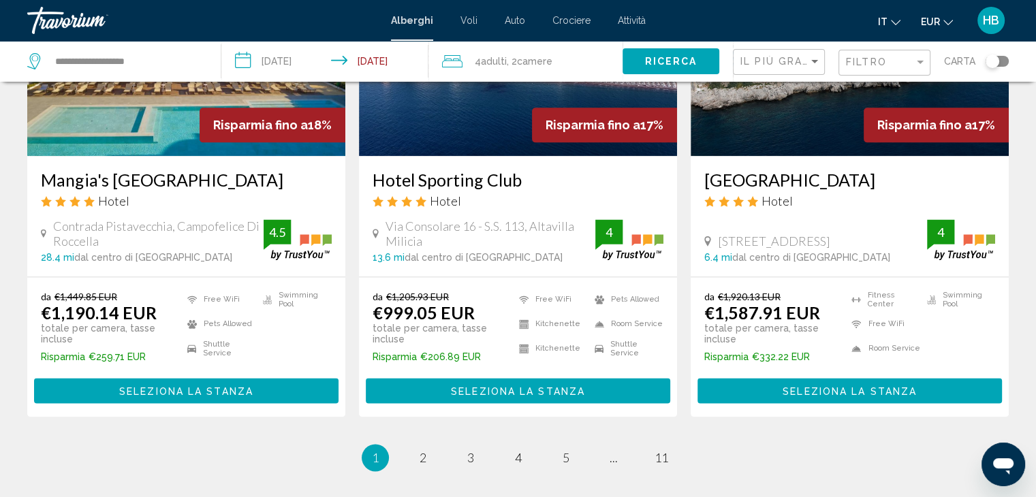
scroll to position [1772, 0]
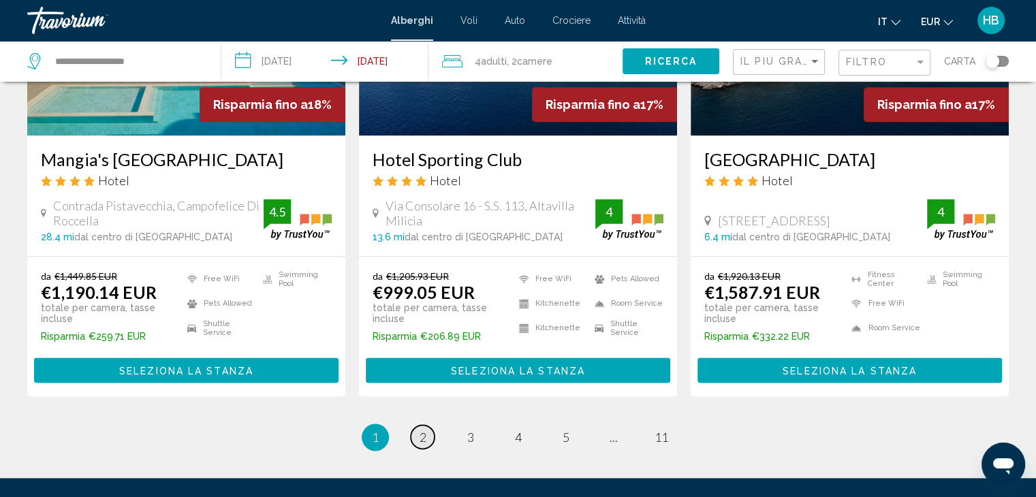
click at [420, 430] on span "2" at bounding box center [423, 437] width 7 height 15
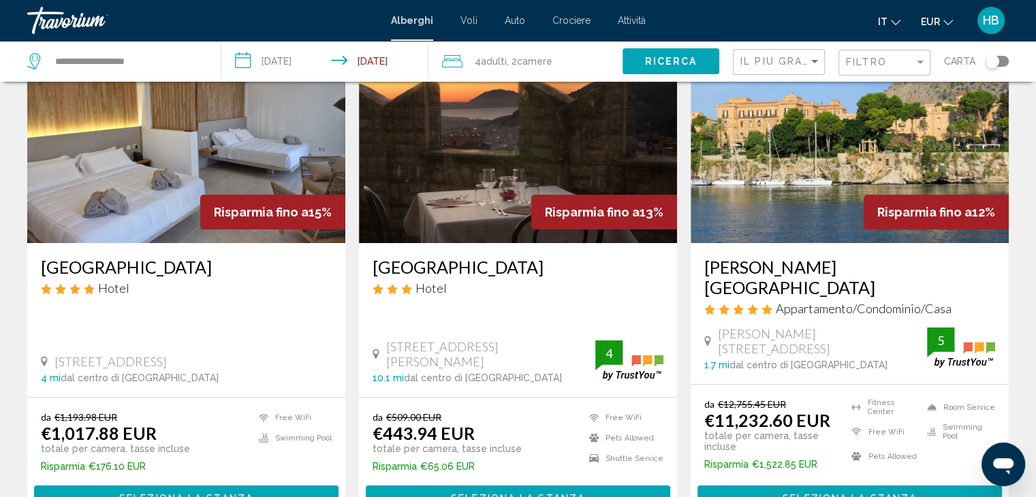
scroll to position [136, 0]
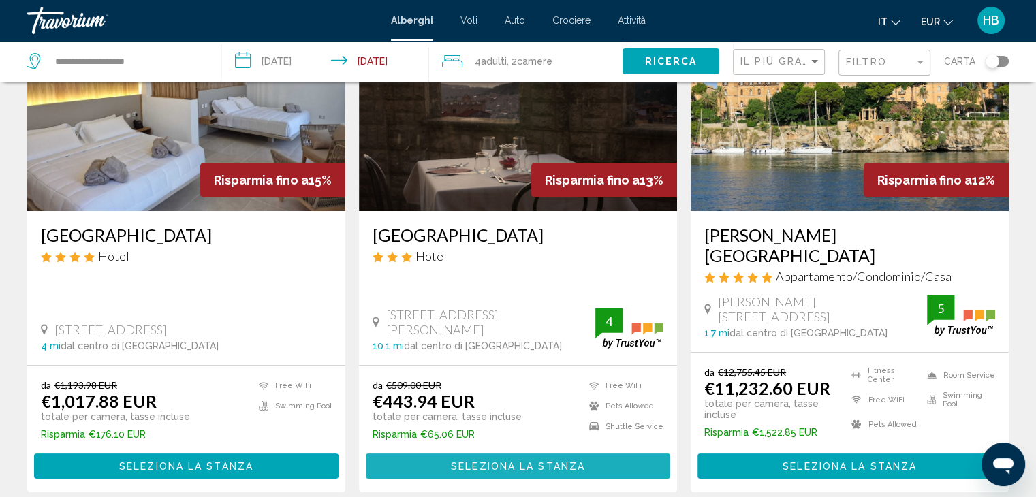
click at [486, 461] on span "Seleziona la stanza" at bounding box center [518, 466] width 134 height 11
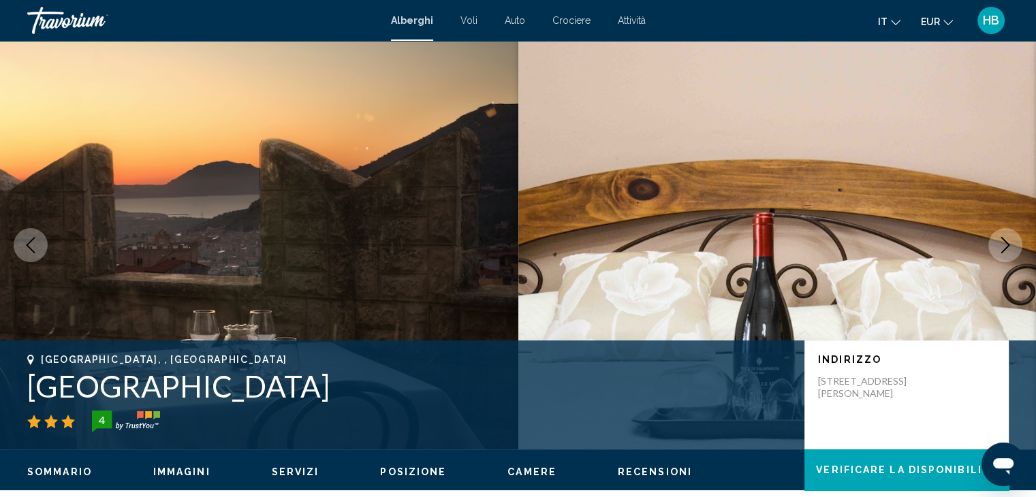
click at [181, 469] on span "Immagini" at bounding box center [181, 472] width 57 height 11
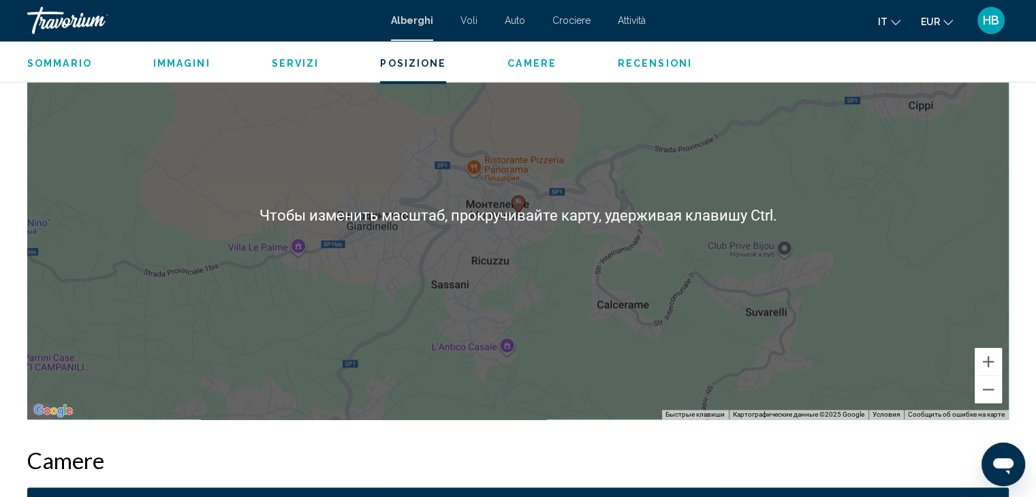
scroll to position [1346, 0]
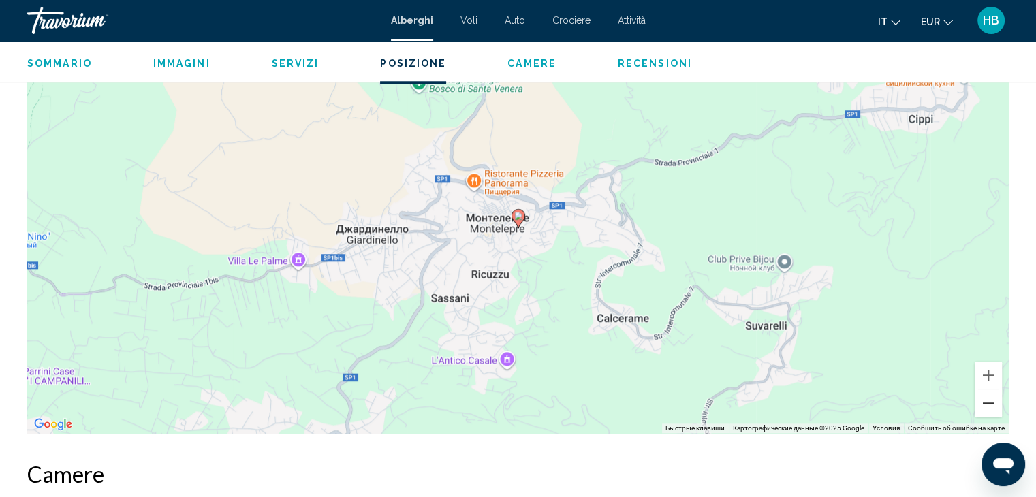
click at [985, 399] on button "Уменьшить" at bounding box center [988, 403] width 27 height 27
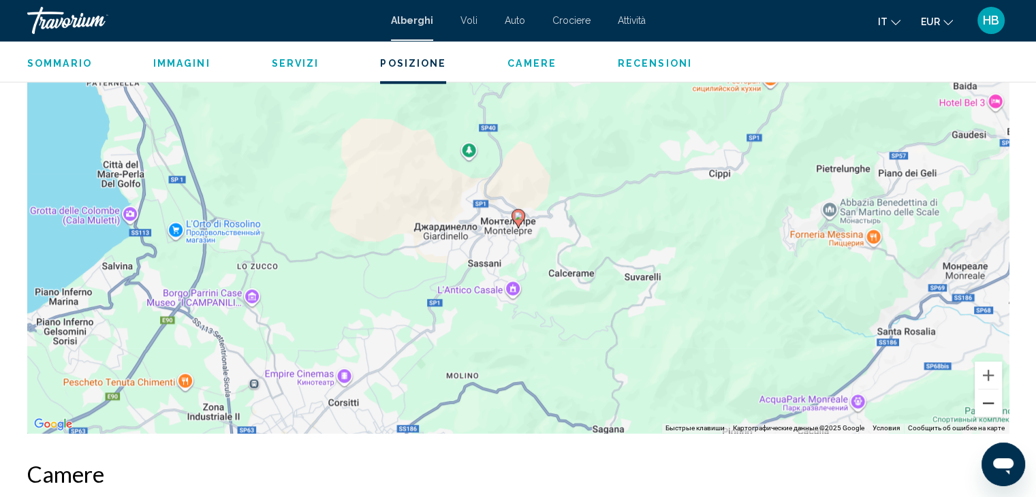
click at [985, 398] on button "Уменьшить" at bounding box center [988, 403] width 27 height 27
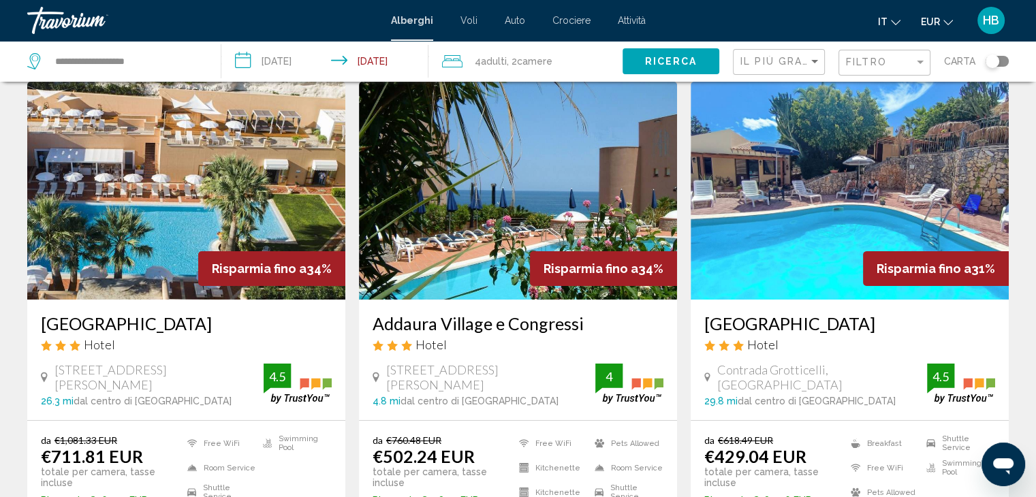
scroll to position [68, 0]
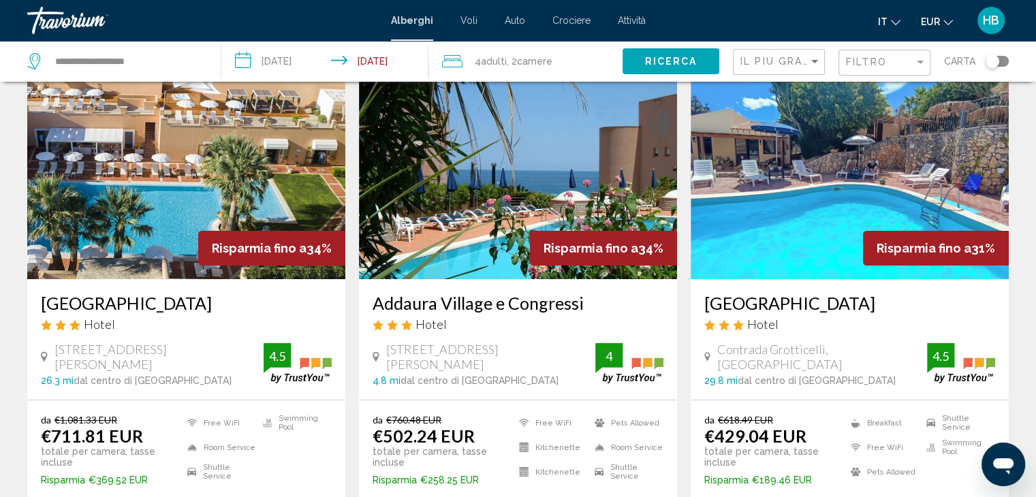
click at [463, 248] on img "Main content" at bounding box center [518, 170] width 318 height 218
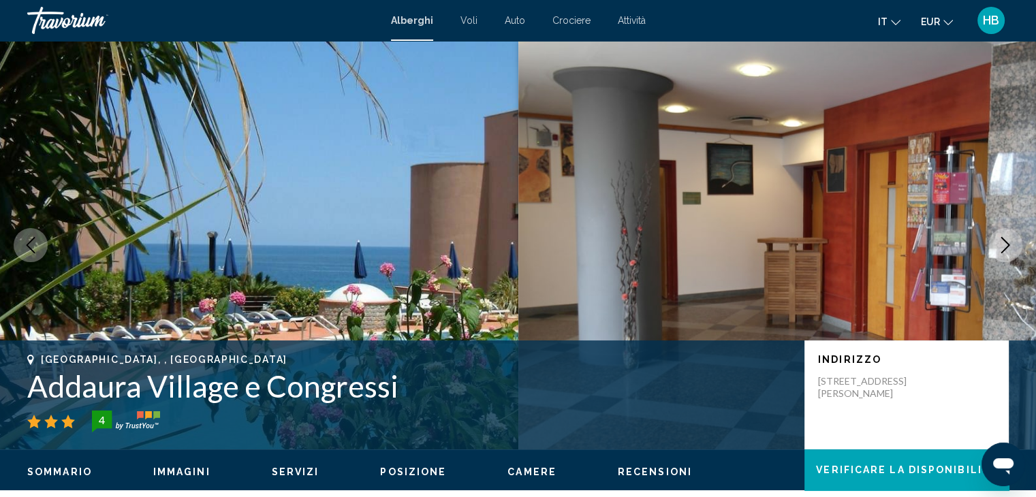
click at [196, 469] on span "Immagini" at bounding box center [181, 472] width 57 height 11
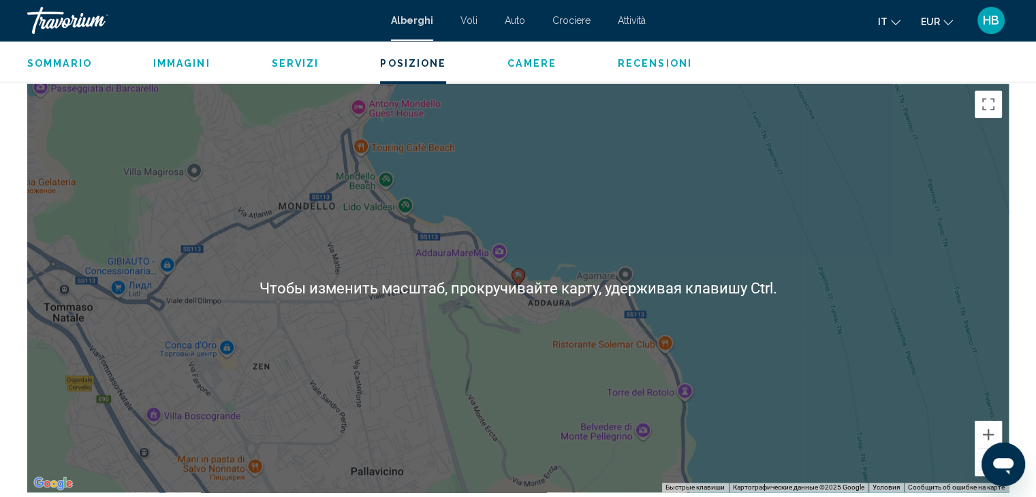
scroll to position [1278, 0]
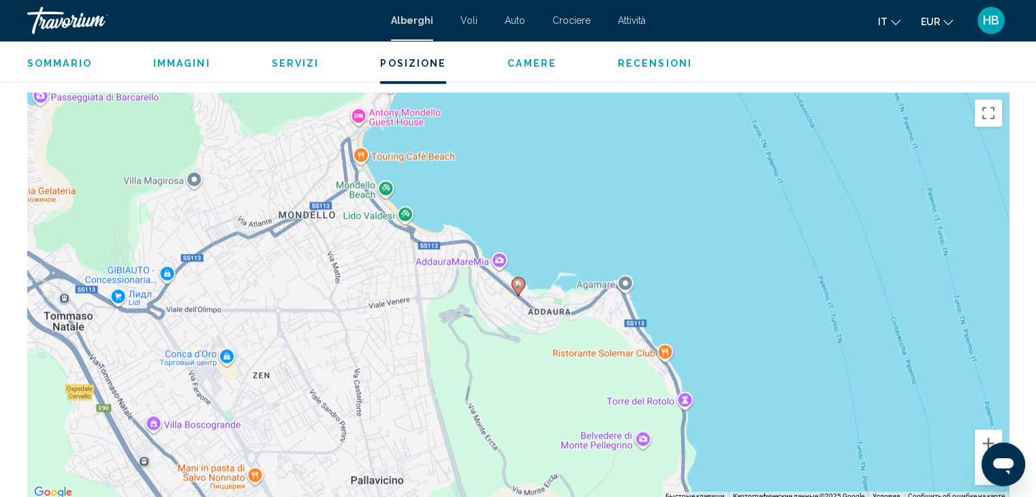
click at [519, 287] on image "Main content" at bounding box center [518, 284] width 8 height 8
click at [978, 444] on button "Увеличить" at bounding box center [988, 443] width 27 height 27
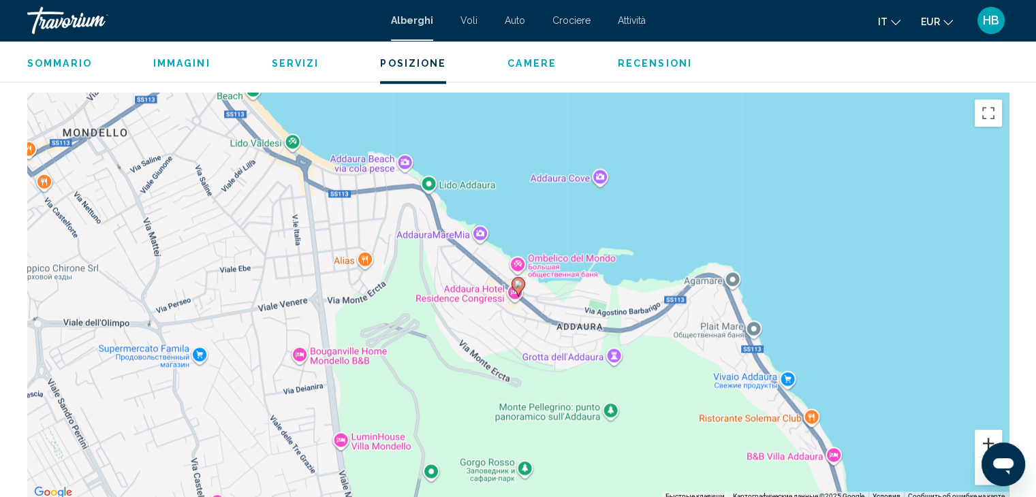
click at [978, 444] on button "Увеличить" at bounding box center [988, 443] width 27 height 27
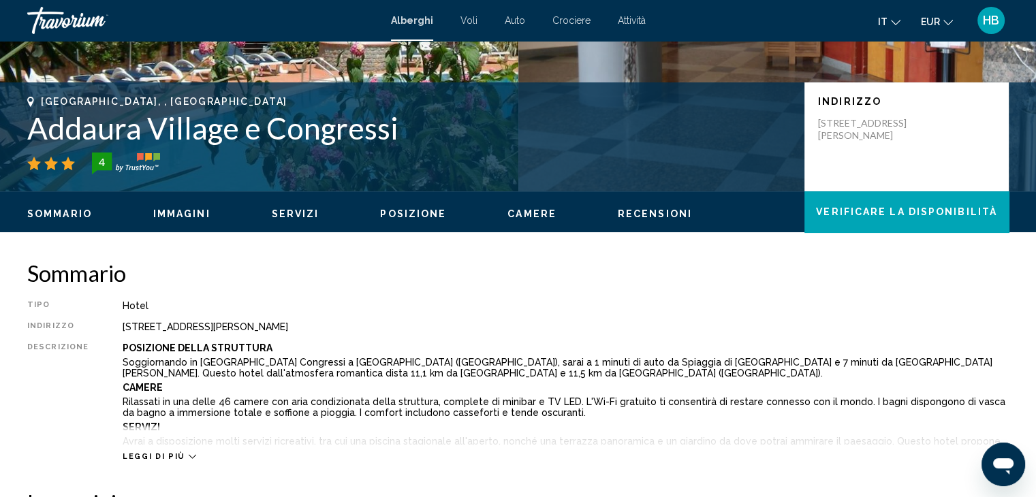
scroll to position [256, 0]
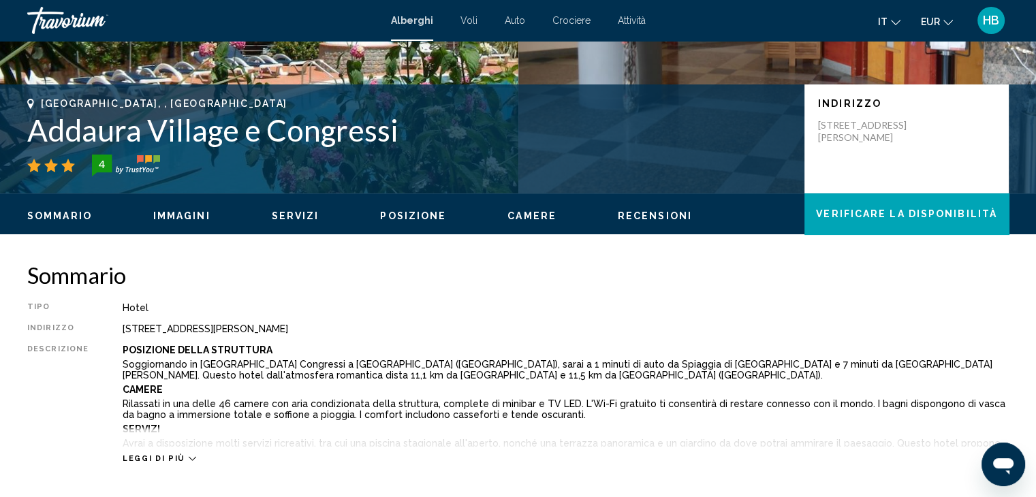
click at [189, 456] on icon "Main content" at bounding box center [192, 458] width 7 height 7
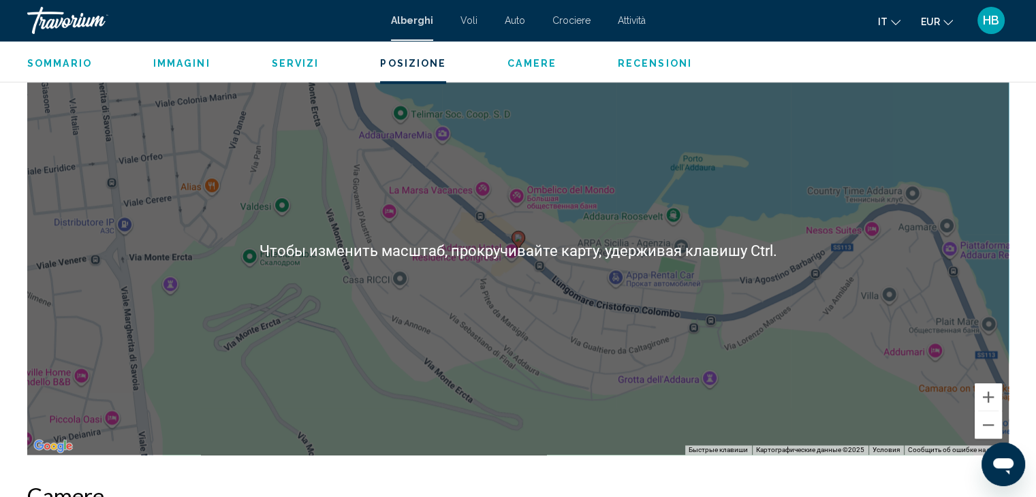
scroll to position [1483, 0]
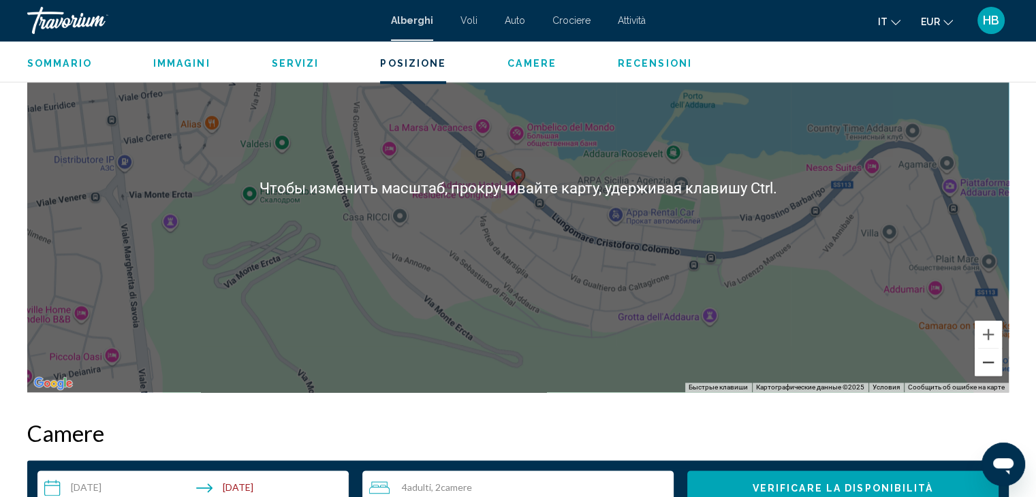
click at [984, 367] on button "Уменьшить" at bounding box center [988, 362] width 27 height 27
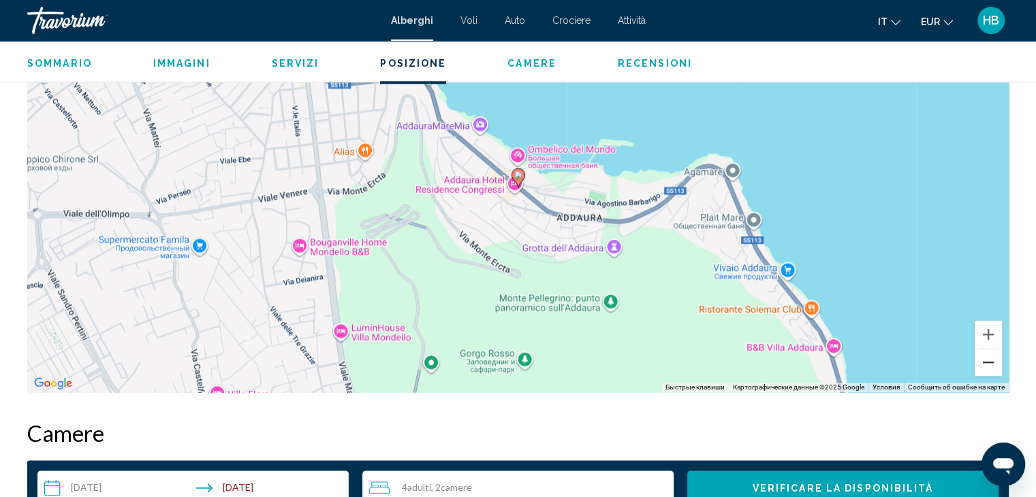
click at [984, 367] on button "Уменьшить" at bounding box center [988, 362] width 27 height 27
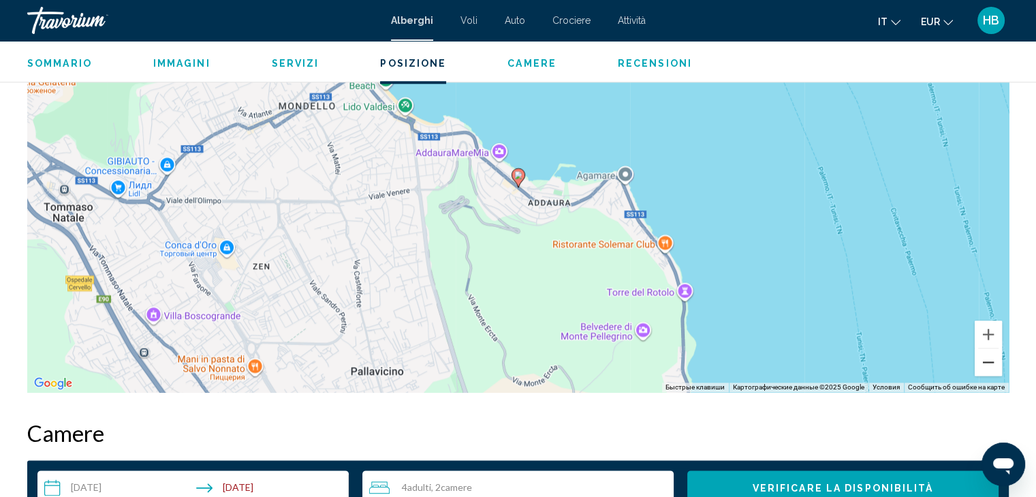
click at [984, 367] on button "Уменьшить" at bounding box center [988, 362] width 27 height 27
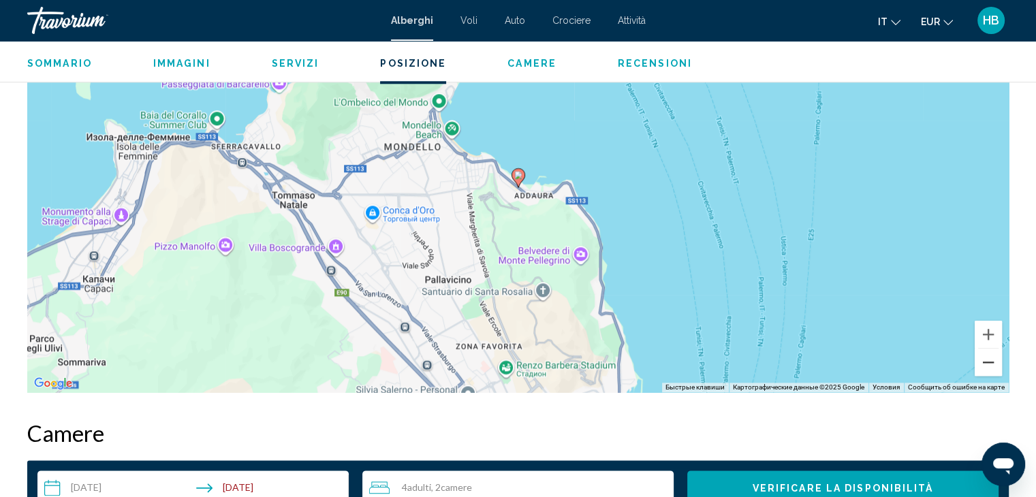
click at [989, 367] on button "Уменьшить" at bounding box center [988, 362] width 27 height 27
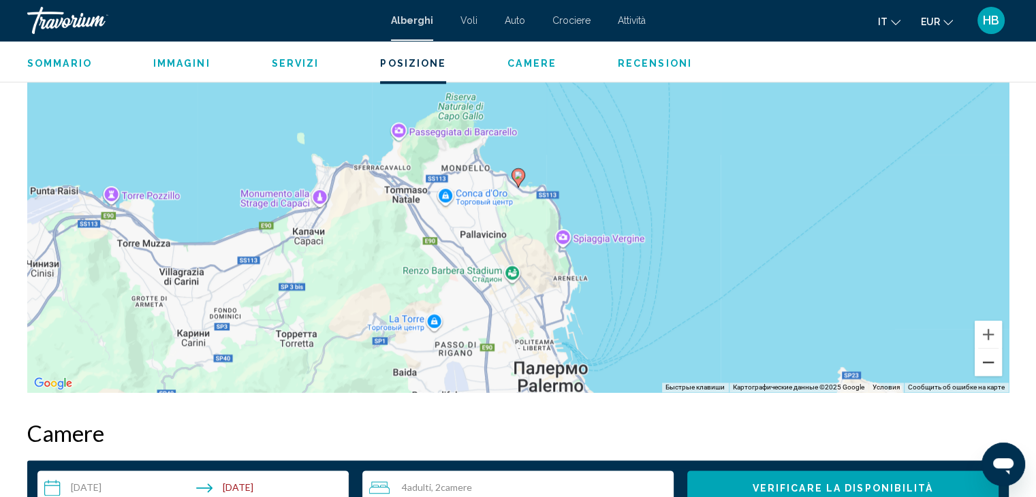
click at [987, 366] on button "Уменьшить" at bounding box center [988, 362] width 27 height 27
